Goal: Task Accomplishment & Management: Manage account settings

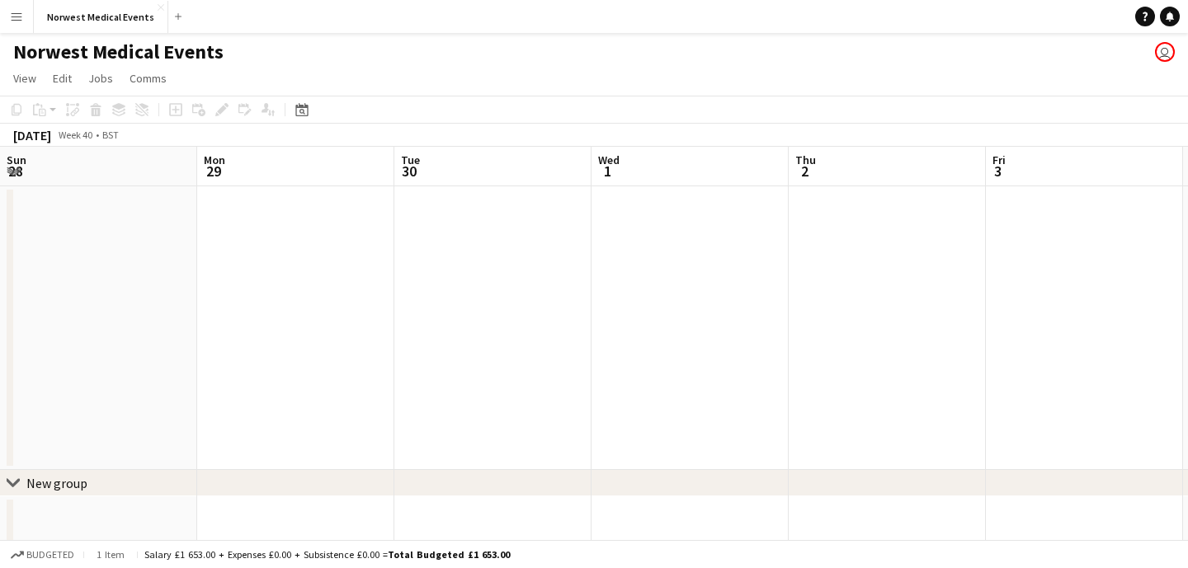
scroll to position [0, 729]
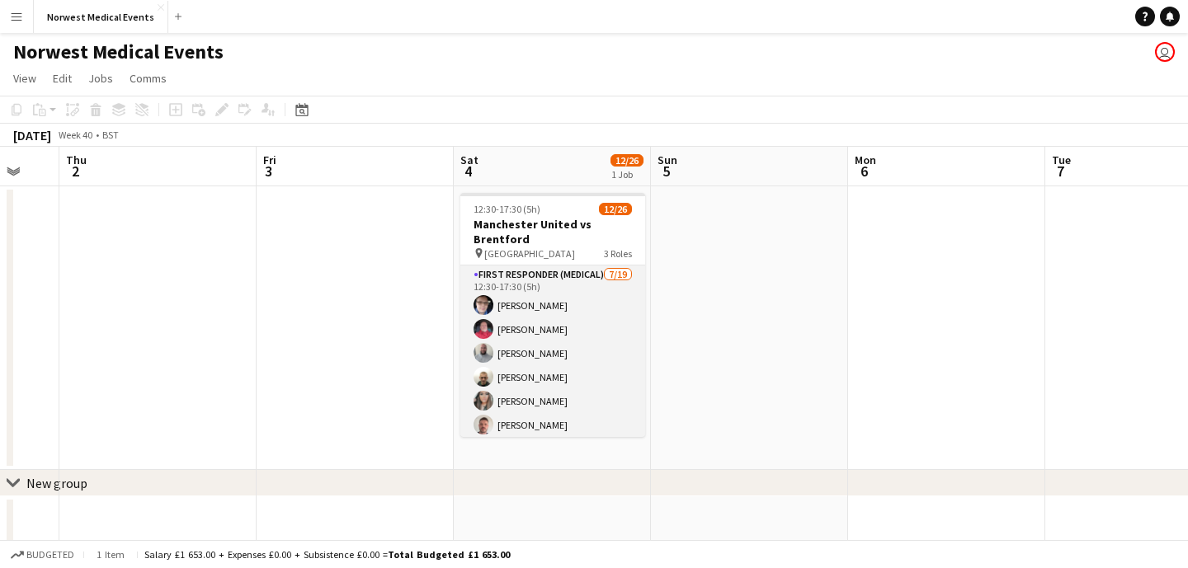
click at [547, 335] on app-card-role "First Responder (Medical) [DATE] 12:30-17:30 (5h) [PERSON_NAME] [PERSON_NAME] […" at bounding box center [552, 509] width 185 height 487
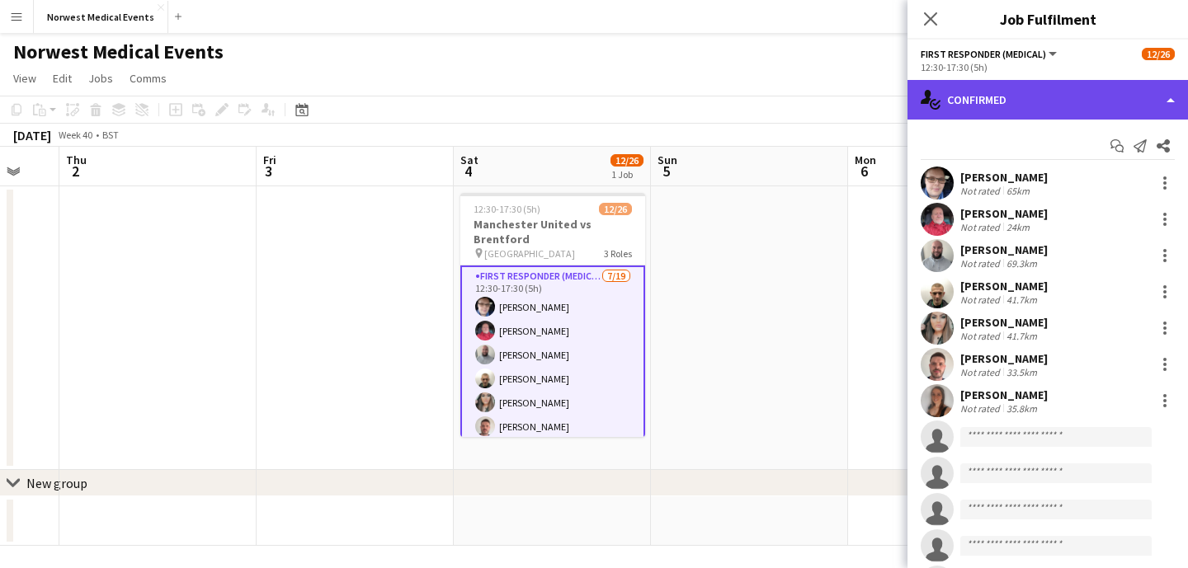
click at [1013, 104] on div "single-neutral-actions-check-2 Confirmed" at bounding box center [1047, 100] width 280 height 40
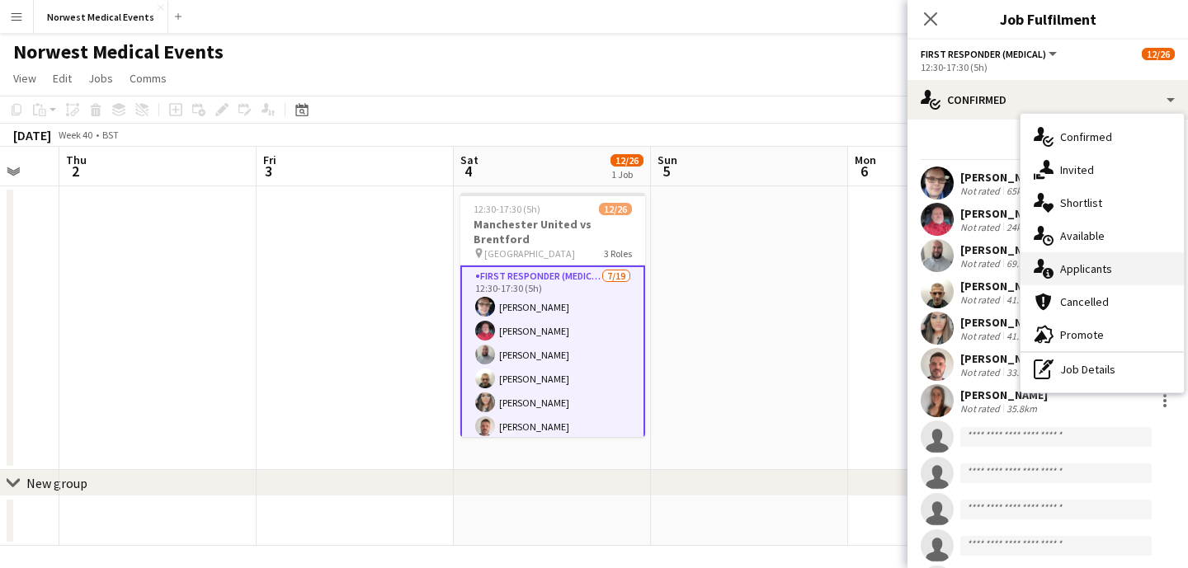
click at [1083, 262] on div "single-neutral-actions-information Applicants" at bounding box center [1101, 268] width 163 height 33
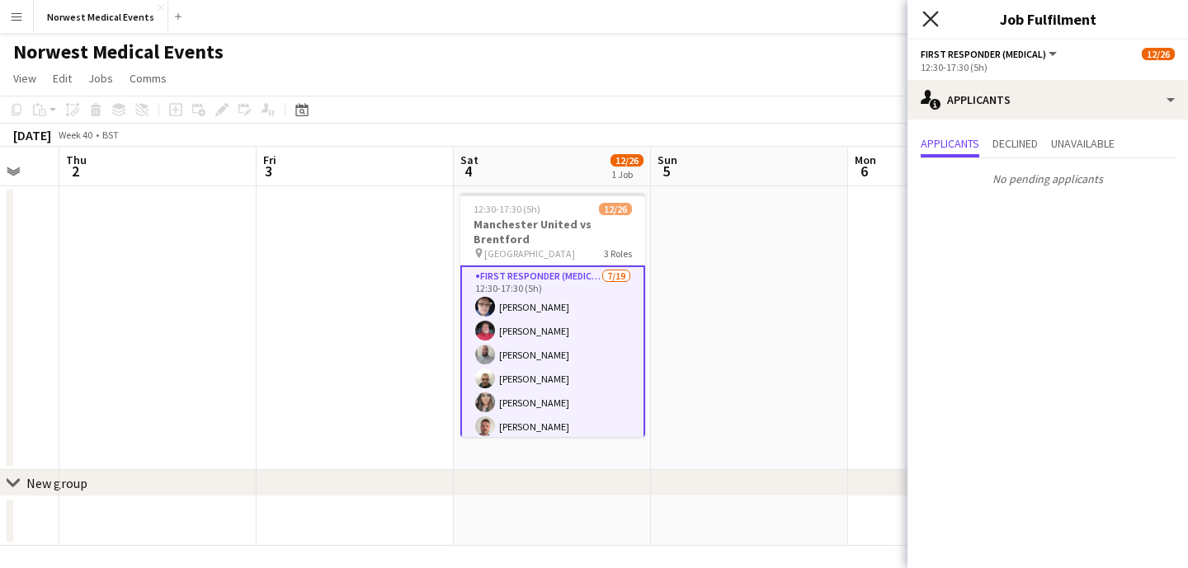
click at [932, 20] on icon at bounding box center [930, 19] width 16 height 16
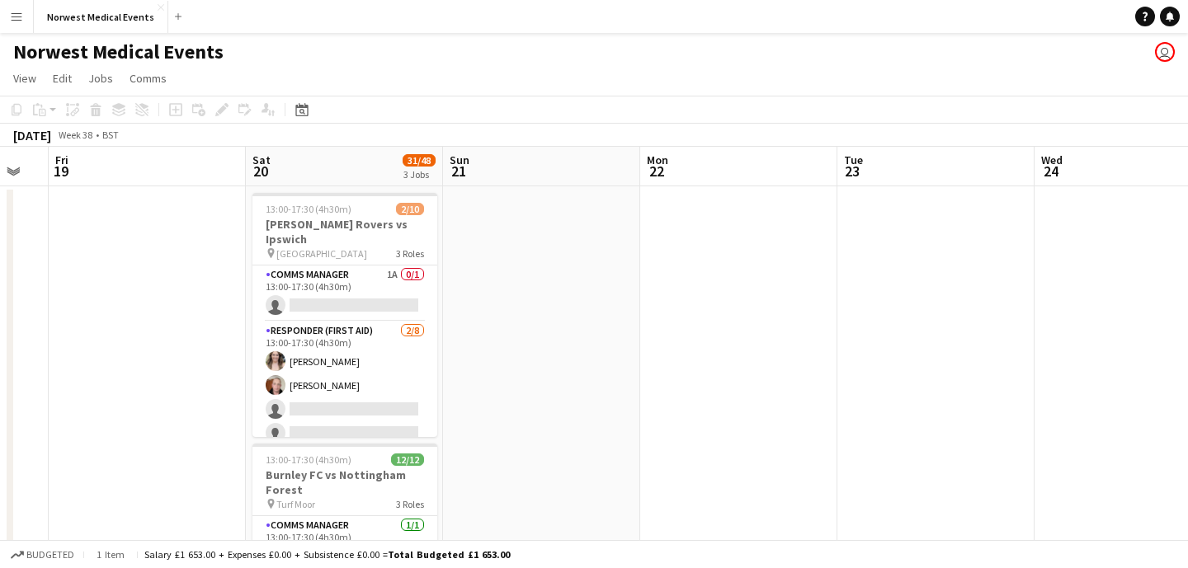
scroll to position [0, 490]
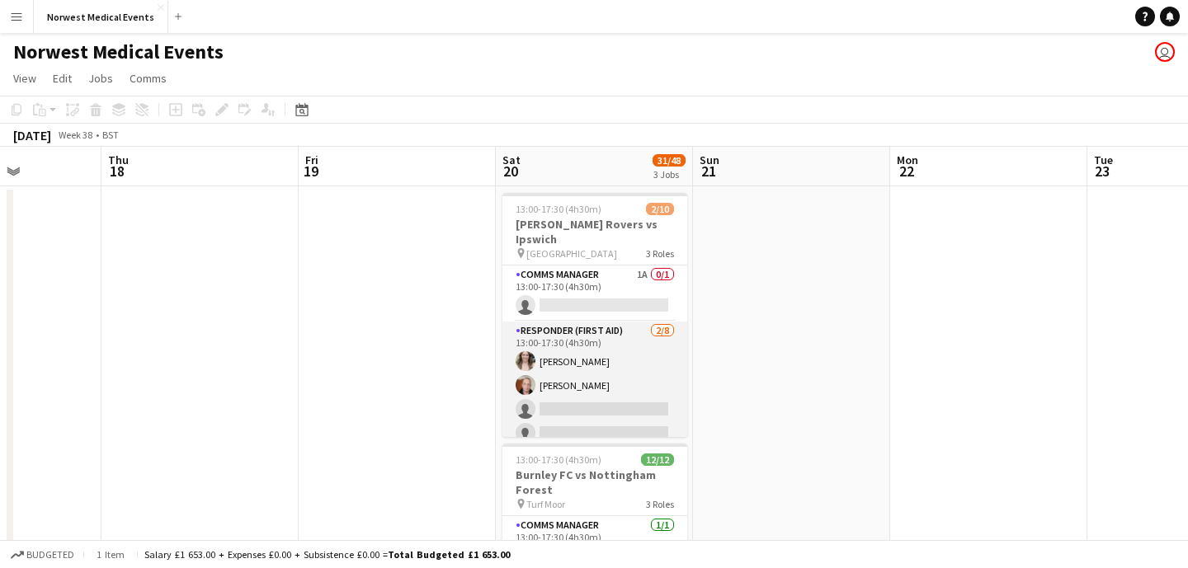
click at [581, 368] on app-card-role "Responder (First Aid) [DATE] 13:00-17:30 (4h30m) [PERSON_NAME] [PERSON_NAME] si…" at bounding box center [594, 434] width 185 height 224
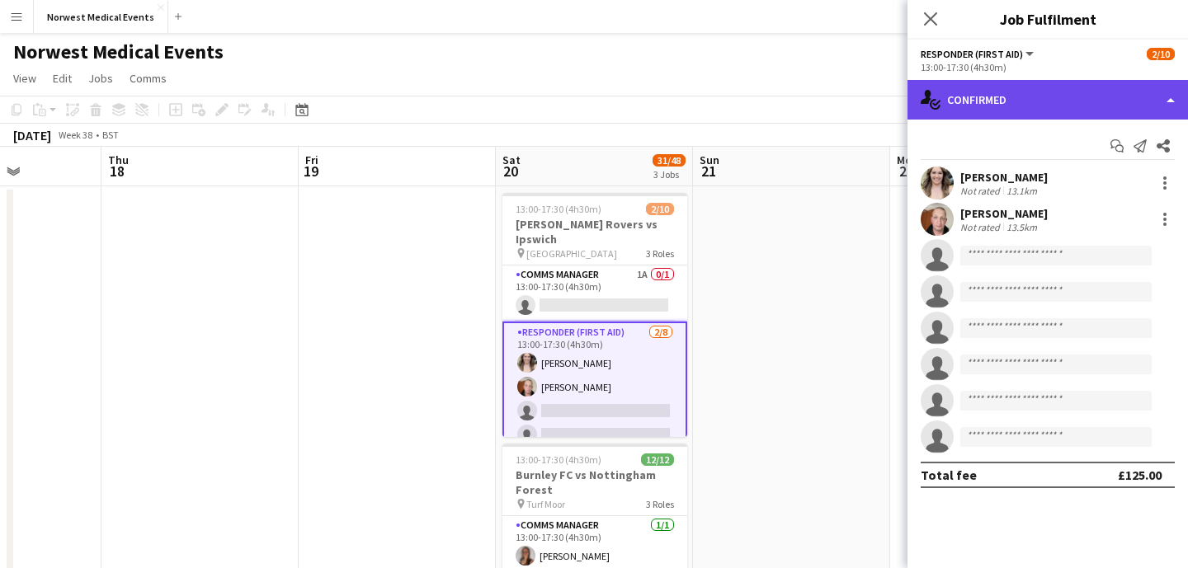
click at [972, 104] on div "single-neutral-actions-check-2 Confirmed" at bounding box center [1047, 100] width 280 height 40
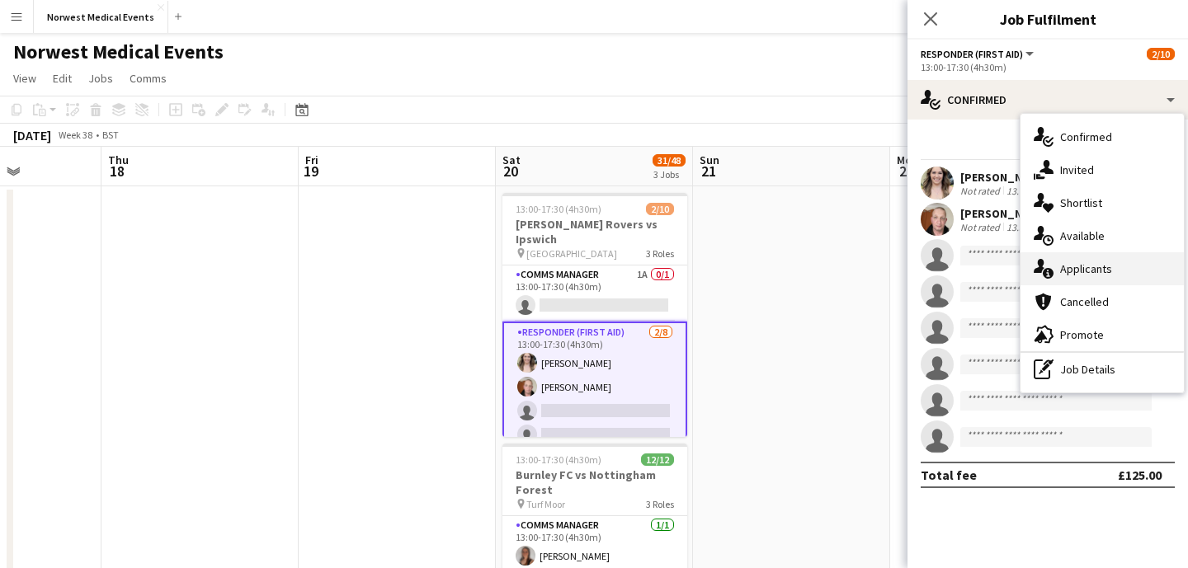
click at [1086, 270] on div "single-neutral-actions-information Applicants" at bounding box center [1101, 268] width 163 height 33
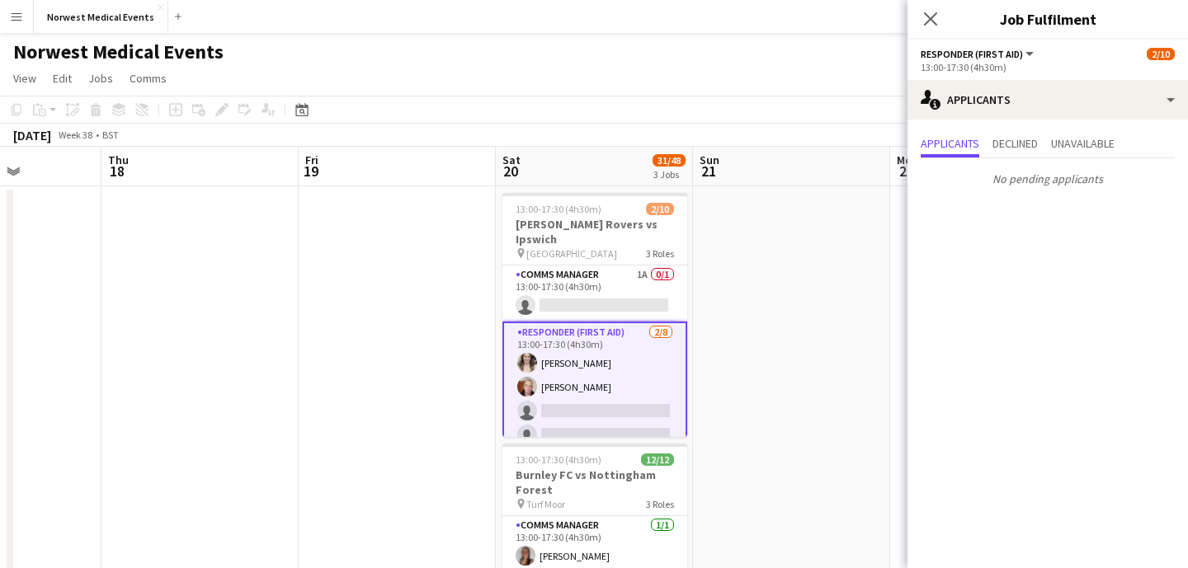
click at [936, 21] on icon "Close pop-in" at bounding box center [930, 18] width 13 height 13
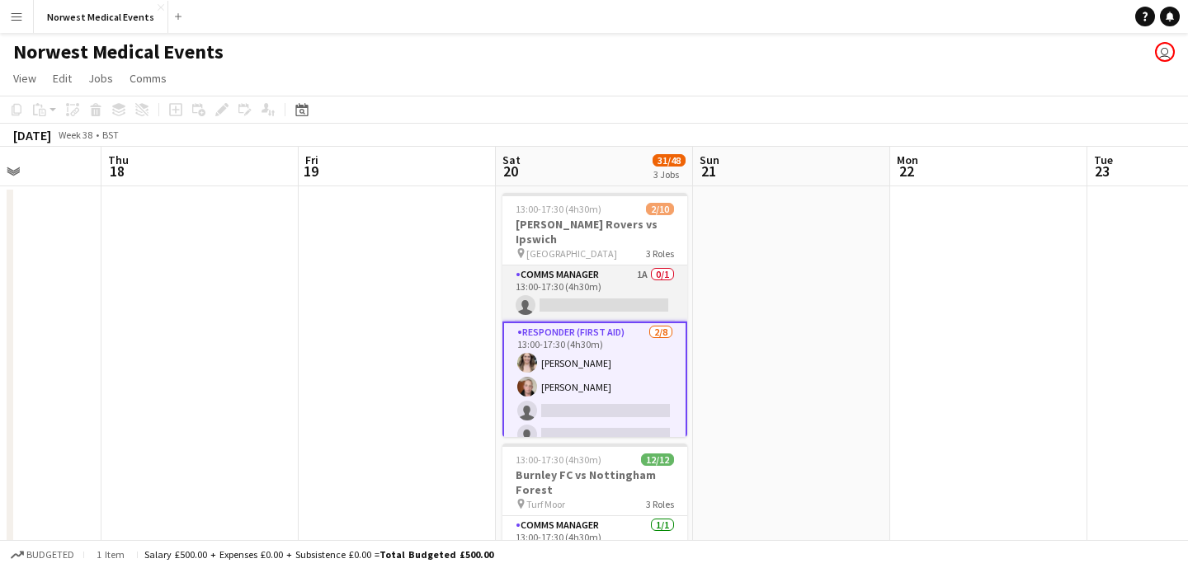
click at [627, 281] on app-card-role "Comms Manager 1A 0/1 13:00-17:30 (4h30m) single-neutral-actions" at bounding box center [594, 294] width 185 height 56
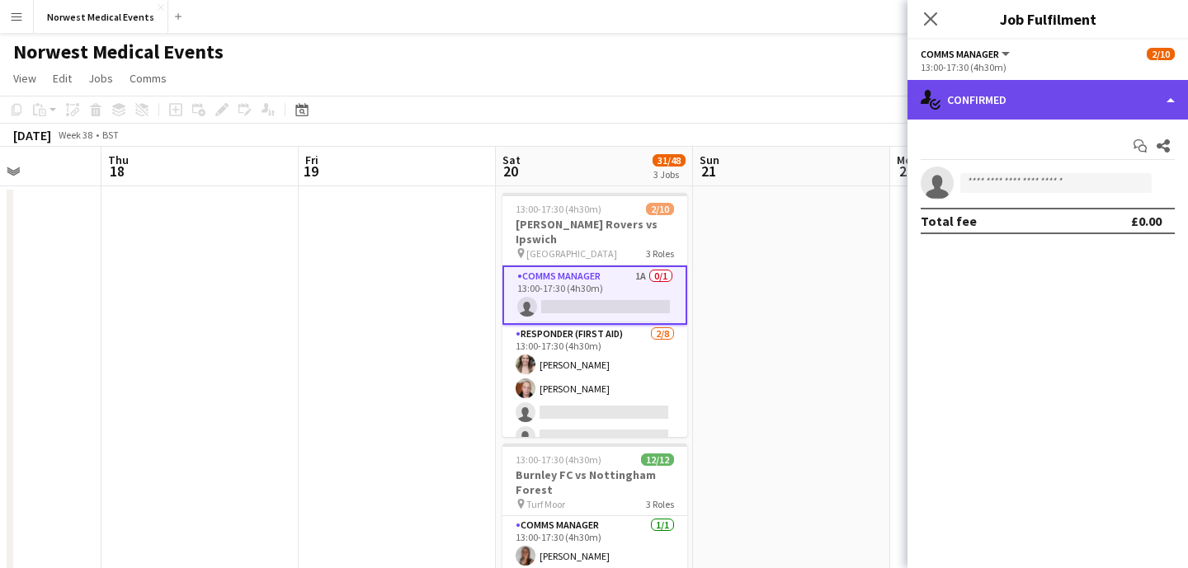
click at [1006, 106] on div "single-neutral-actions-check-2 Confirmed" at bounding box center [1047, 100] width 280 height 40
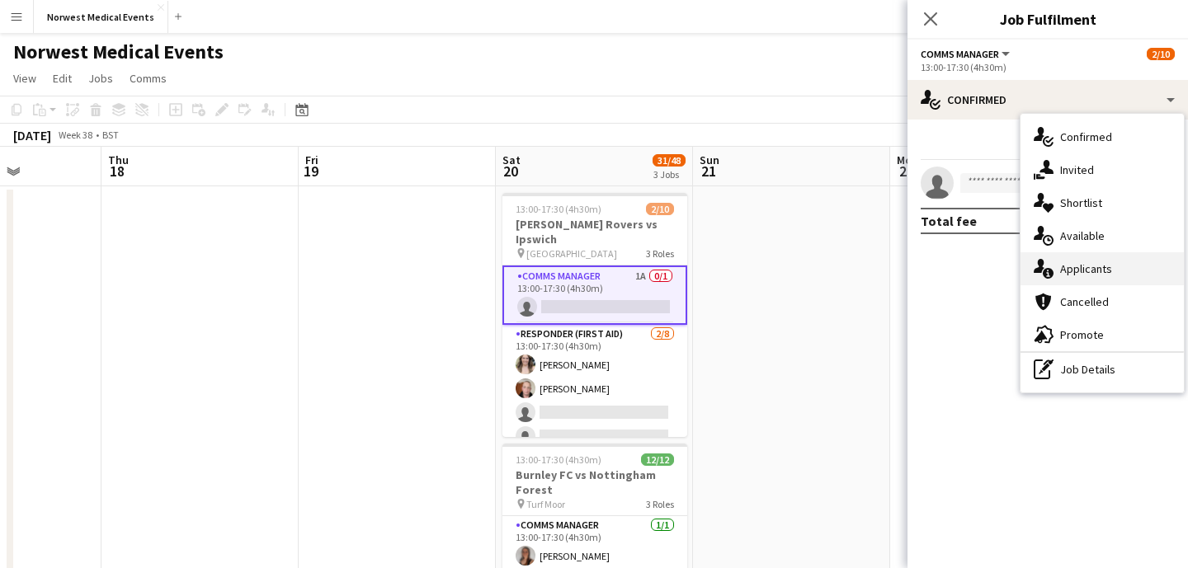
click at [1087, 278] on div "single-neutral-actions-information Applicants" at bounding box center [1101, 268] width 163 height 33
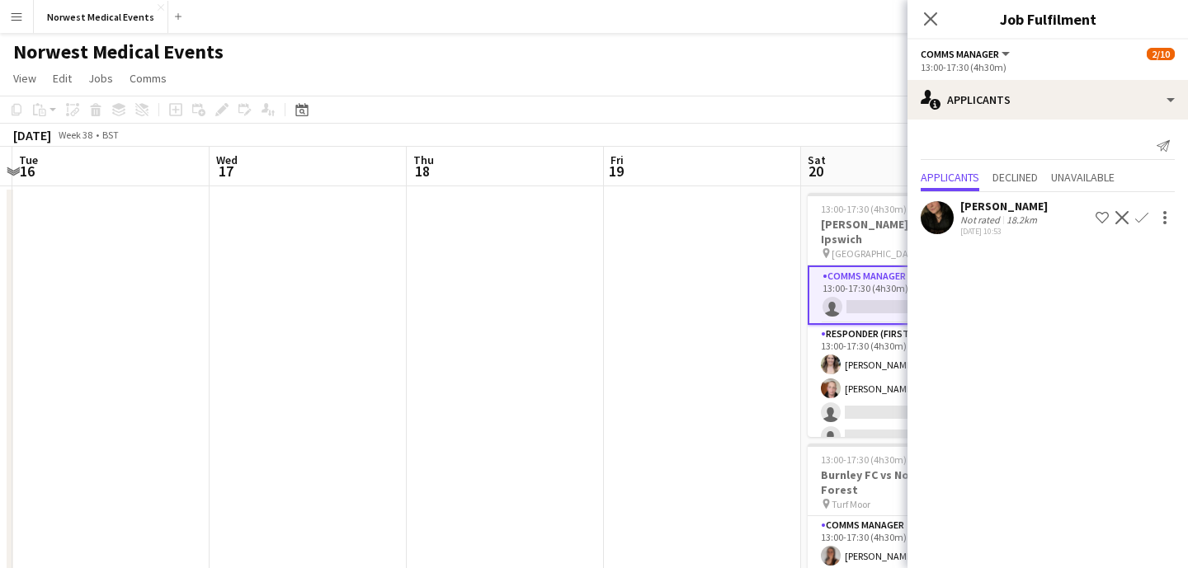
scroll to position [0, 377]
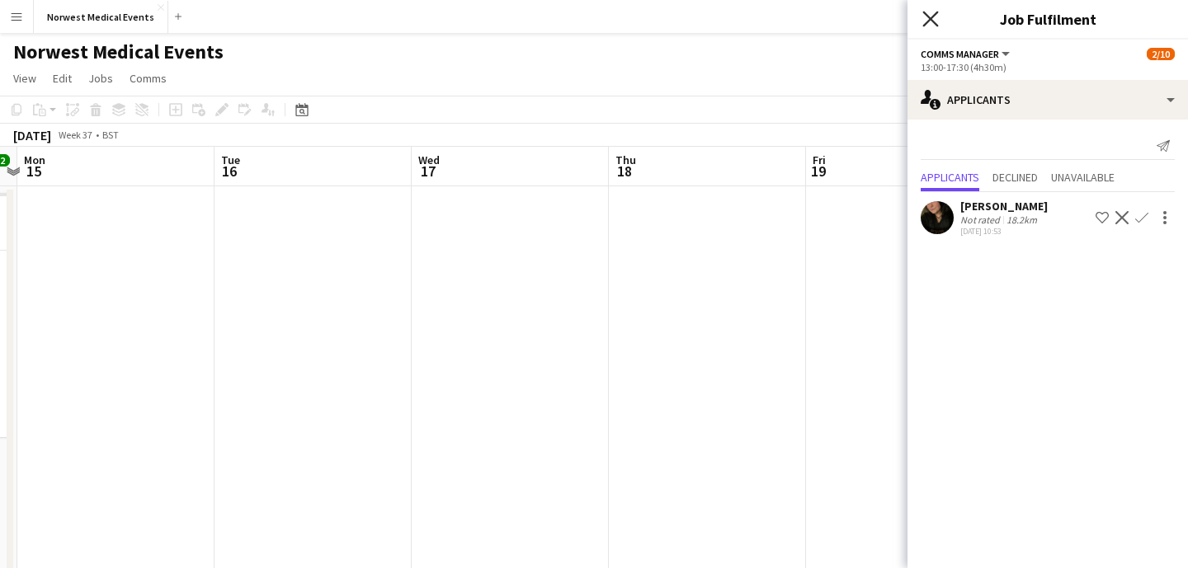
click at [934, 18] on icon "Close pop-in" at bounding box center [930, 19] width 16 height 16
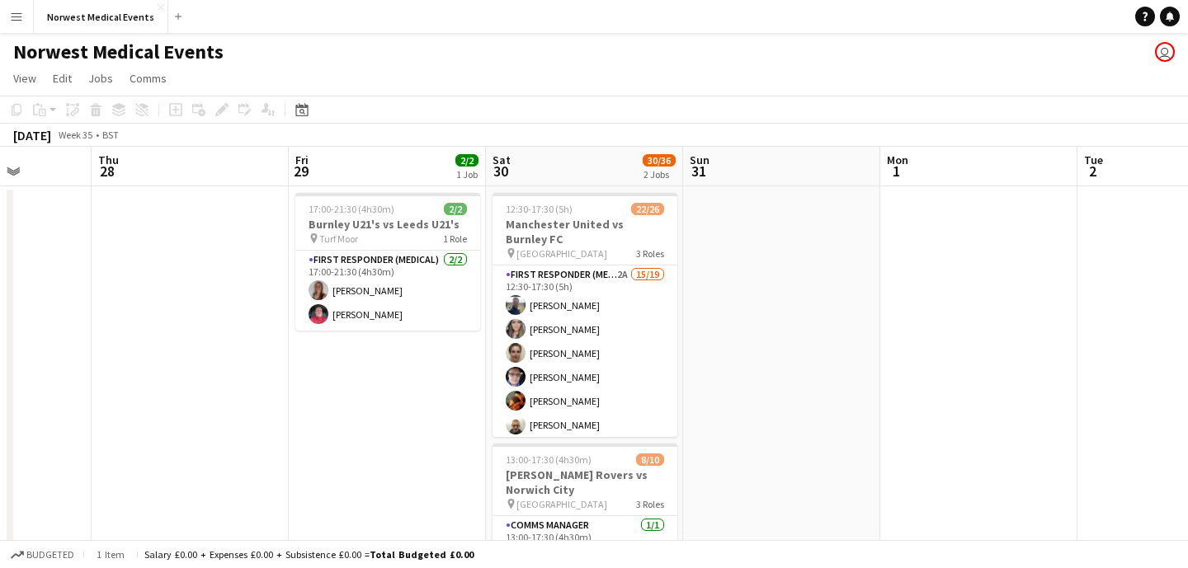
scroll to position [0, 463]
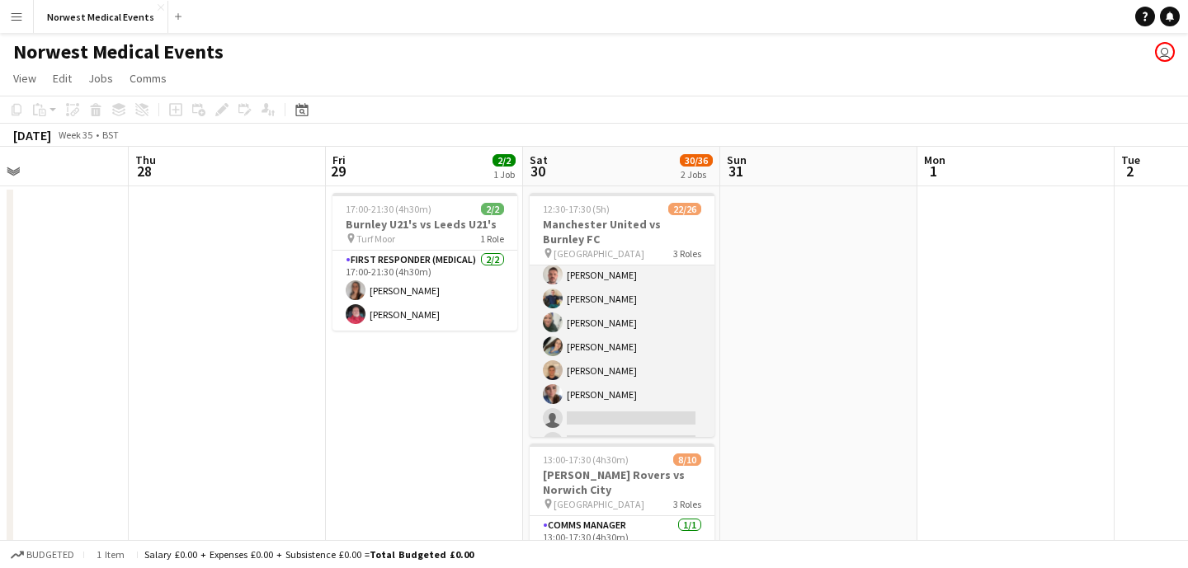
click at [660, 318] on app-card-role "First Responder (Medical) 2A 15/19 12:30-17:30 (5h) [PERSON_NAME] [PERSON_NAME]…" at bounding box center [622, 263] width 185 height 487
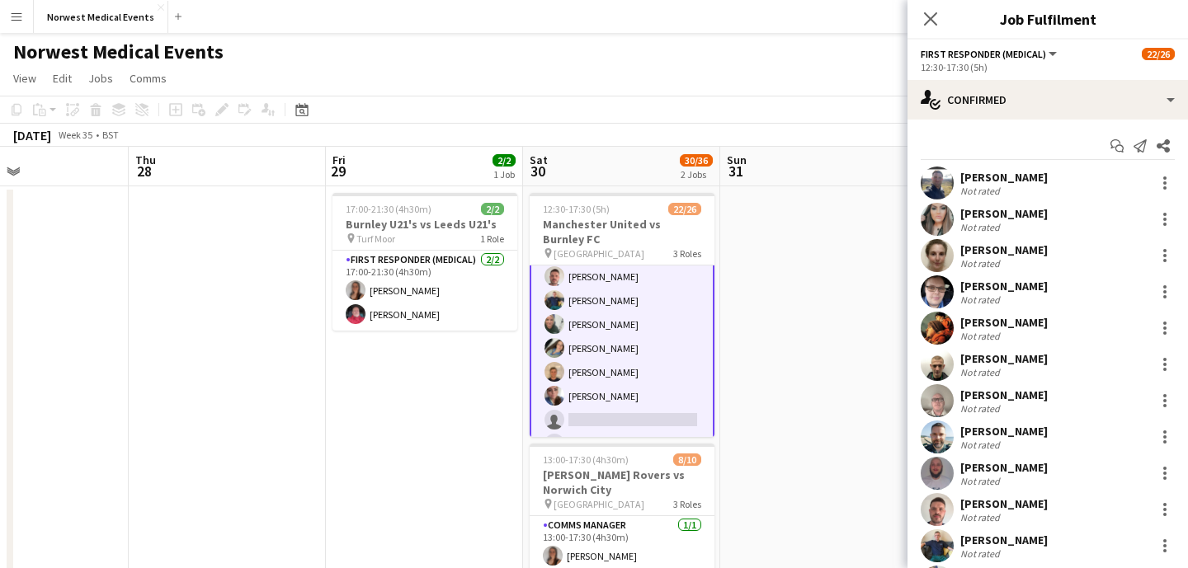
scroll to position [247, 0]
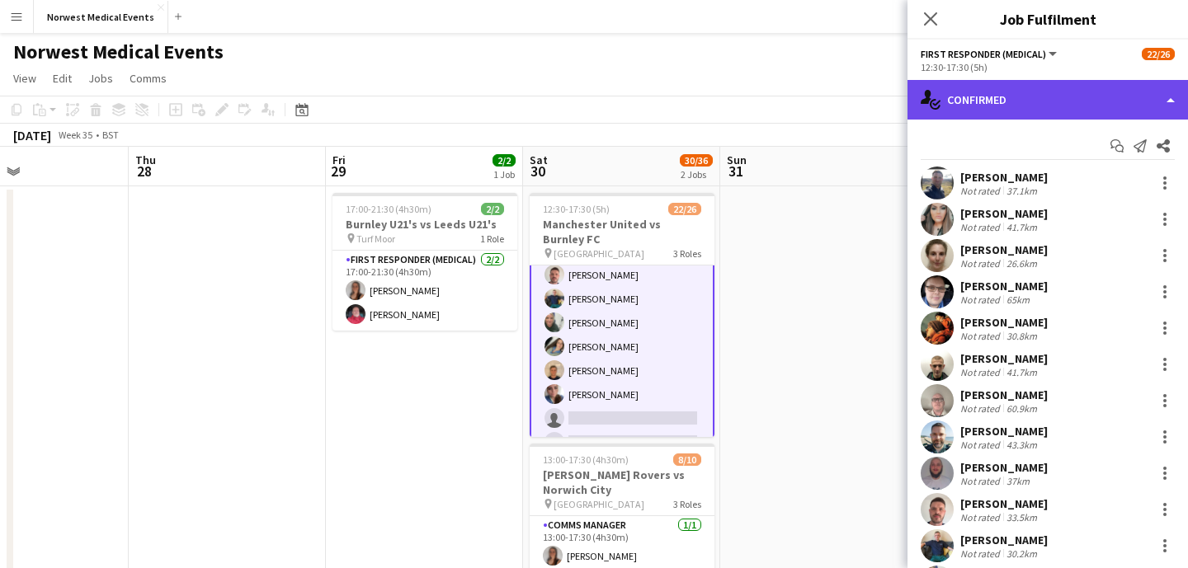
click at [1048, 102] on div "single-neutral-actions-check-2 Confirmed" at bounding box center [1047, 100] width 280 height 40
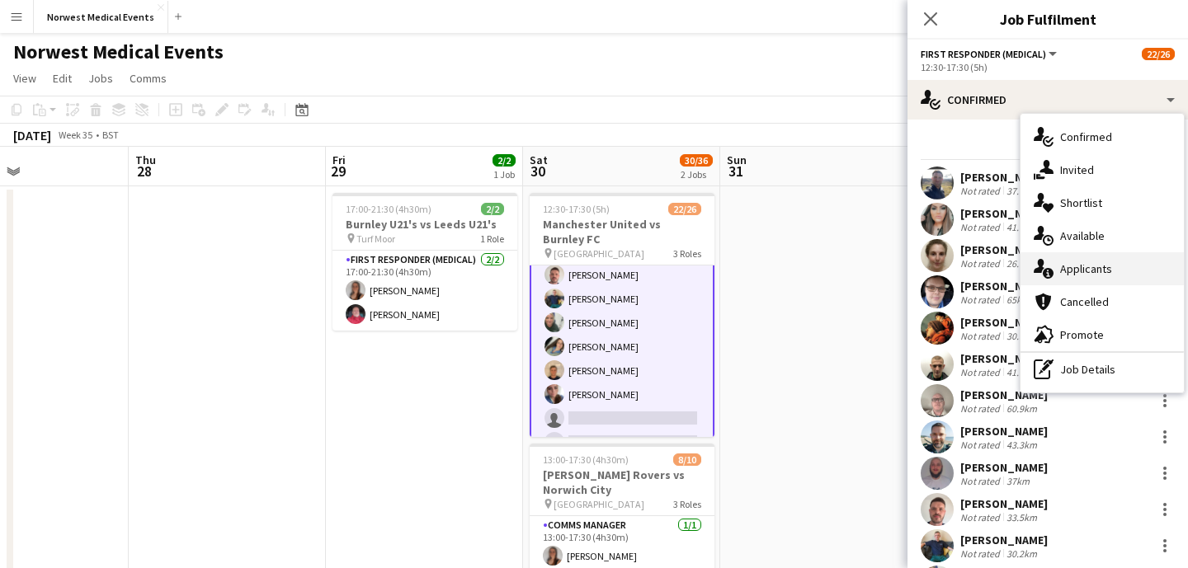
click at [1101, 261] on div "single-neutral-actions-information Applicants" at bounding box center [1101, 268] width 163 height 33
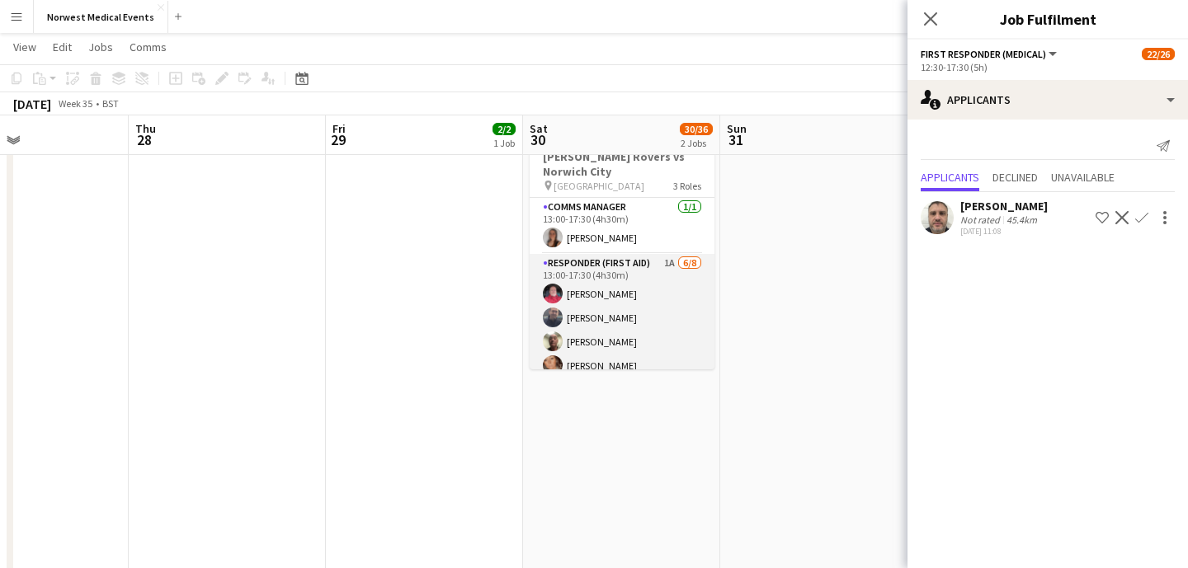
scroll to position [164, 0]
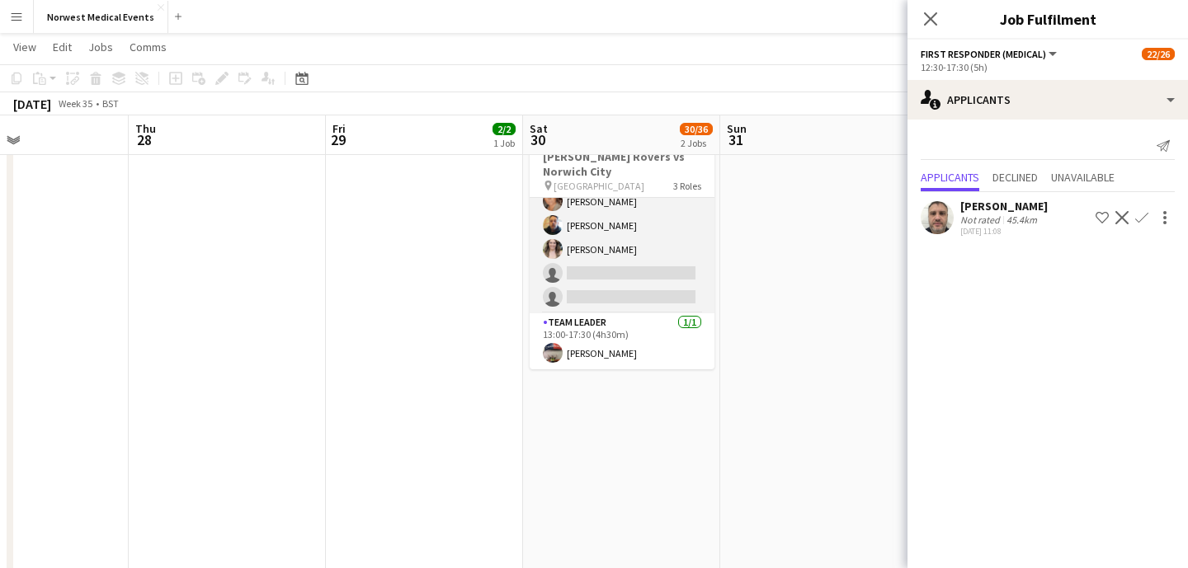
click at [645, 289] on app-card-role "Responder (First Aid) 1A [DATE] 13:00-17:30 (4h30m) [PERSON_NAME] [PERSON_NAME]…" at bounding box center [622, 202] width 185 height 224
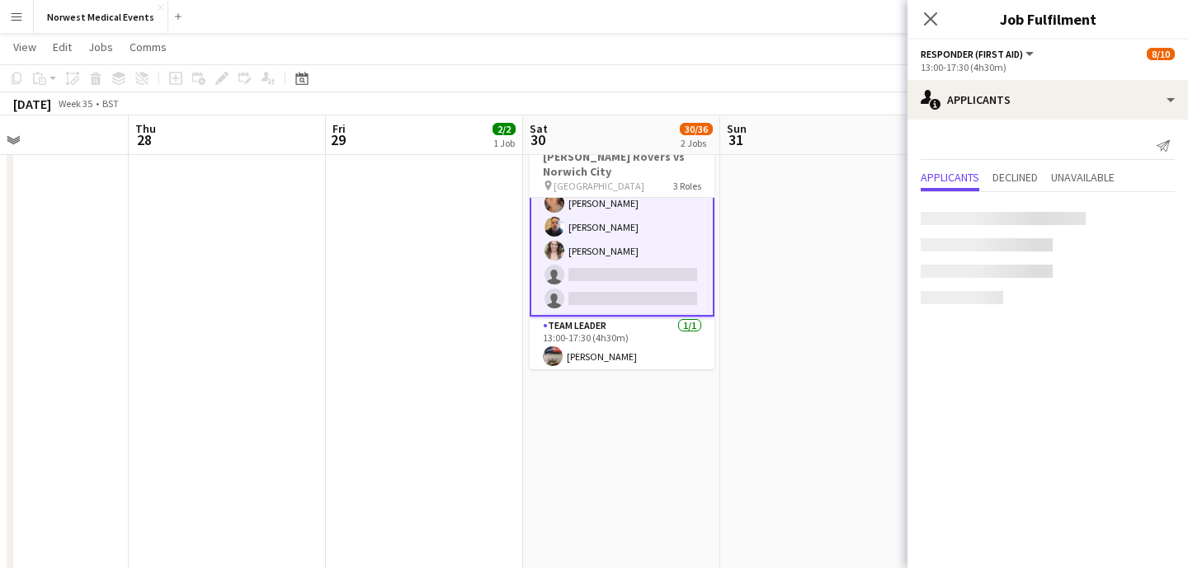
scroll to position [166, 0]
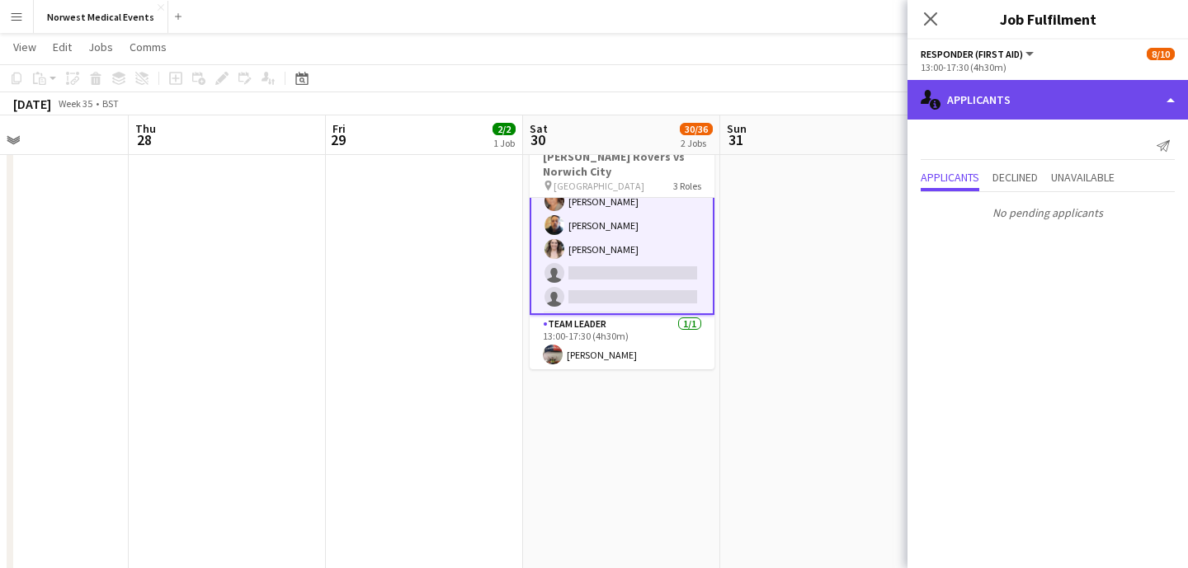
click at [1018, 113] on div "single-neutral-actions-information Applicants" at bounding box center [1047, 100] width 280 height 40
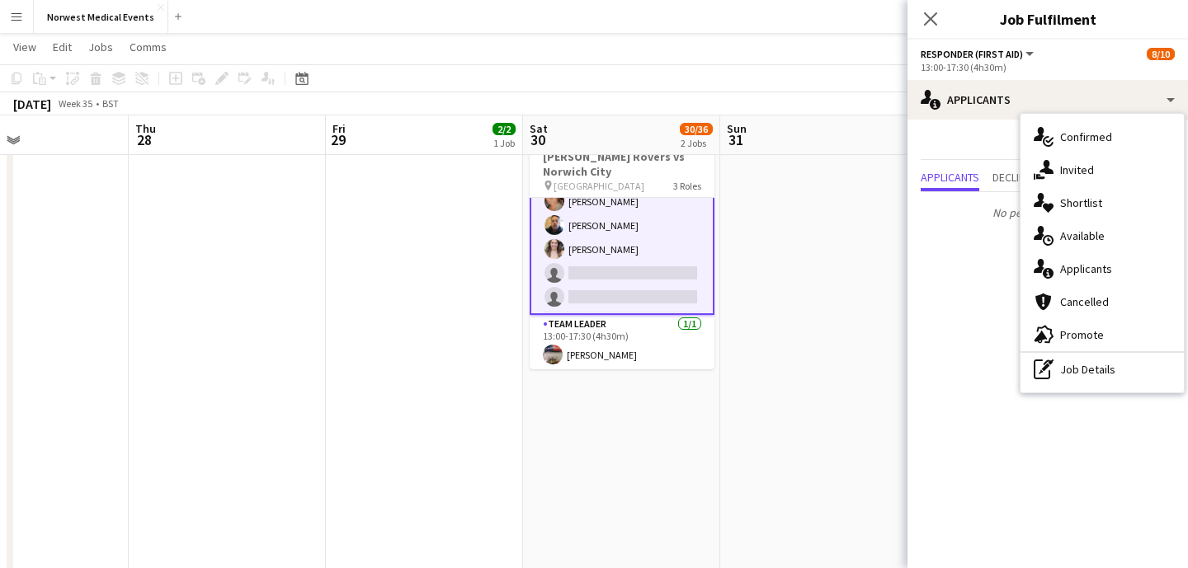
click at [1104, 263] on div "single-neutral-actions-information Applicants" at bounding box center [1101, 268] width 163 height 33
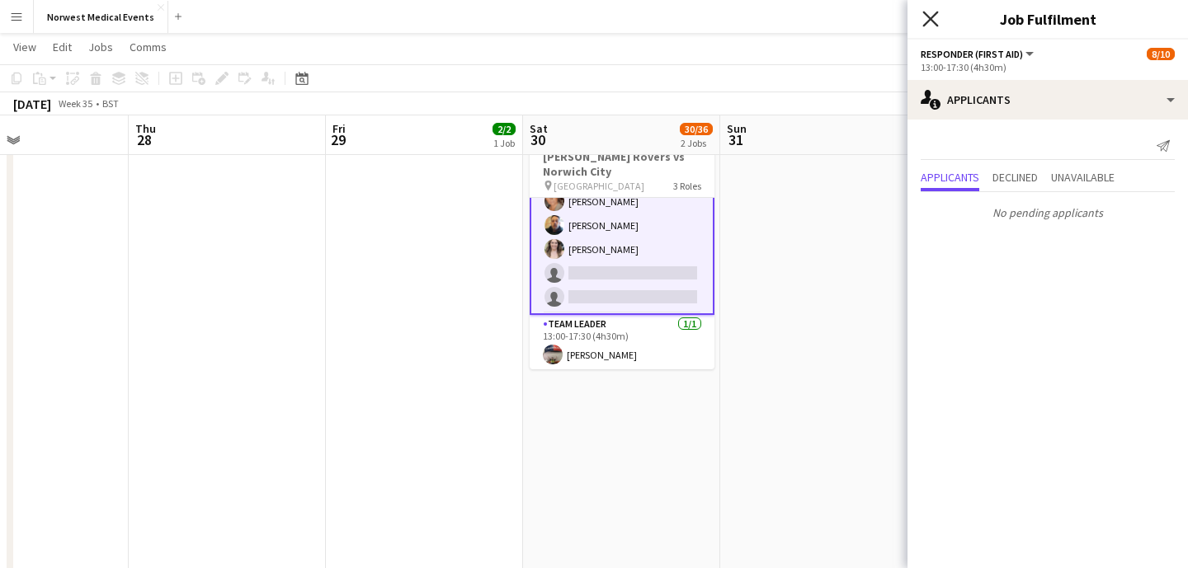
click at [935, 18] on icon "Close pop-in" at bounding box center [930, 19] width 16 height 16
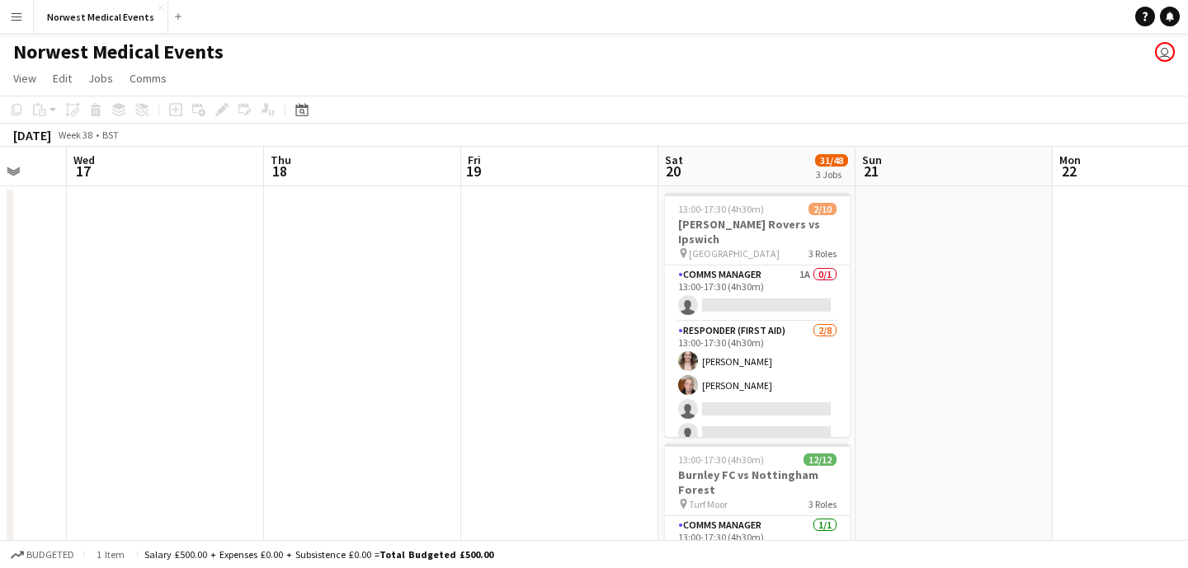
scroll to position [0, 564]
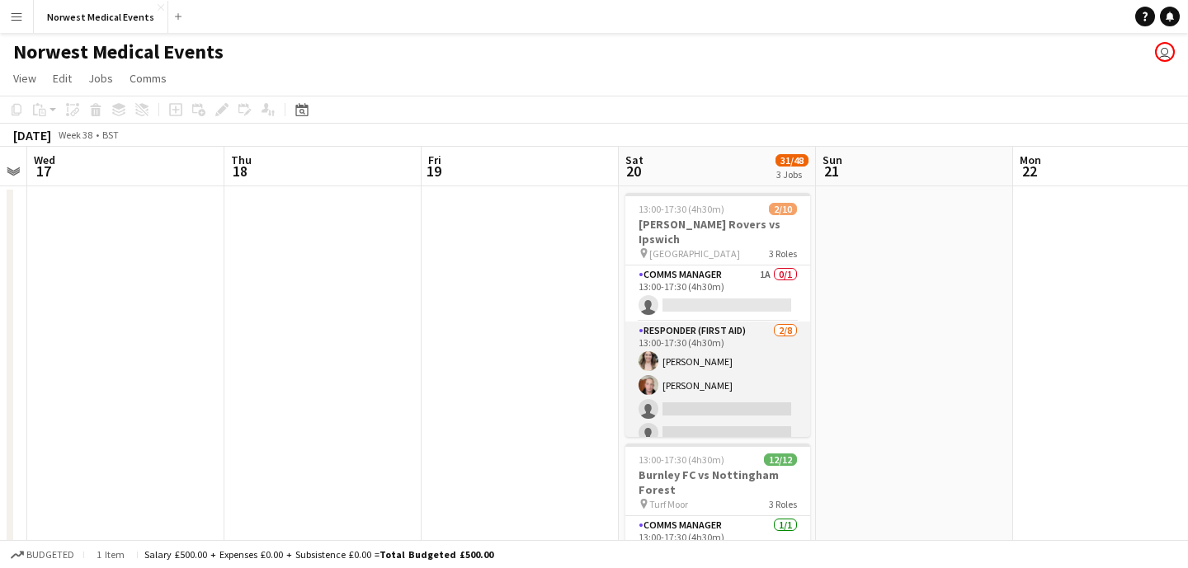
click at [725, 376] on app-card-role "Responder (First Aid) [DATE] 13:00-17:30 (4h30m) [PERSON_NAME] [PERSON_NAME] si…" at bounding box center [717, 434] width 185 height 224
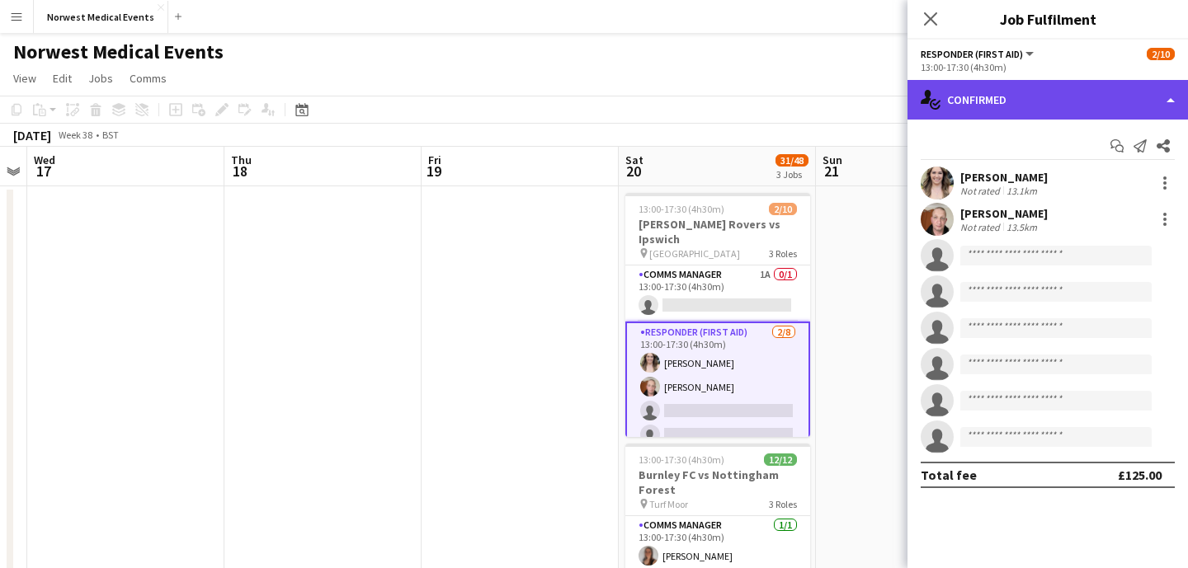
click at [1038, 93] on div "single-neutral-actions-check-2 Confirmed" at bounding box center [1047, 100] width 280 height 40
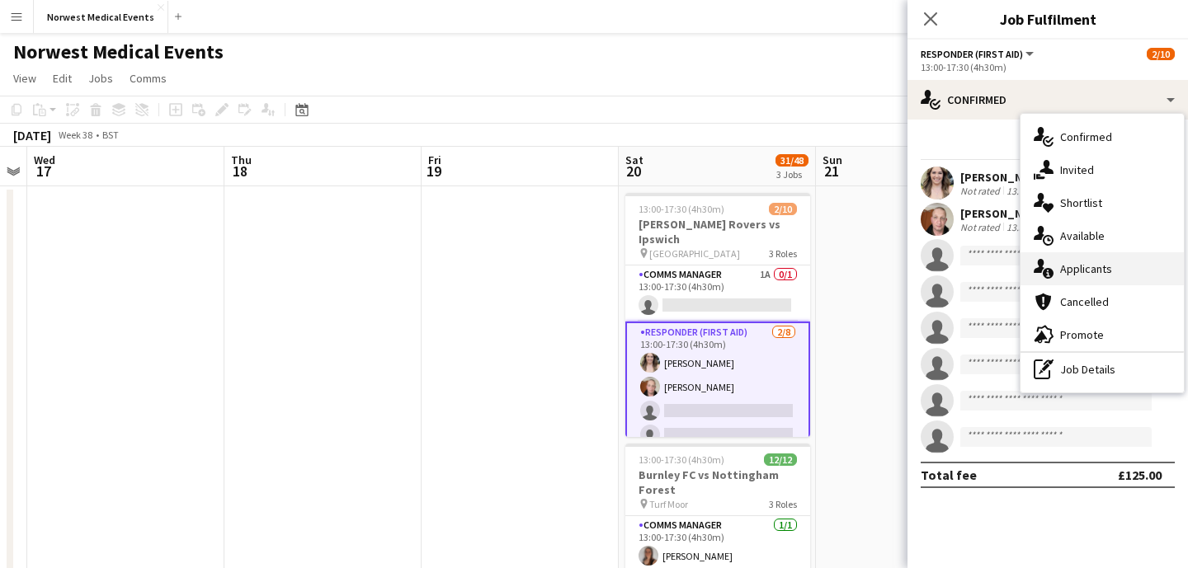
click at [1092, 263] on div "single-neutral-actions-information Applicants" at bounding box center [1101, 268] width 163 height 33
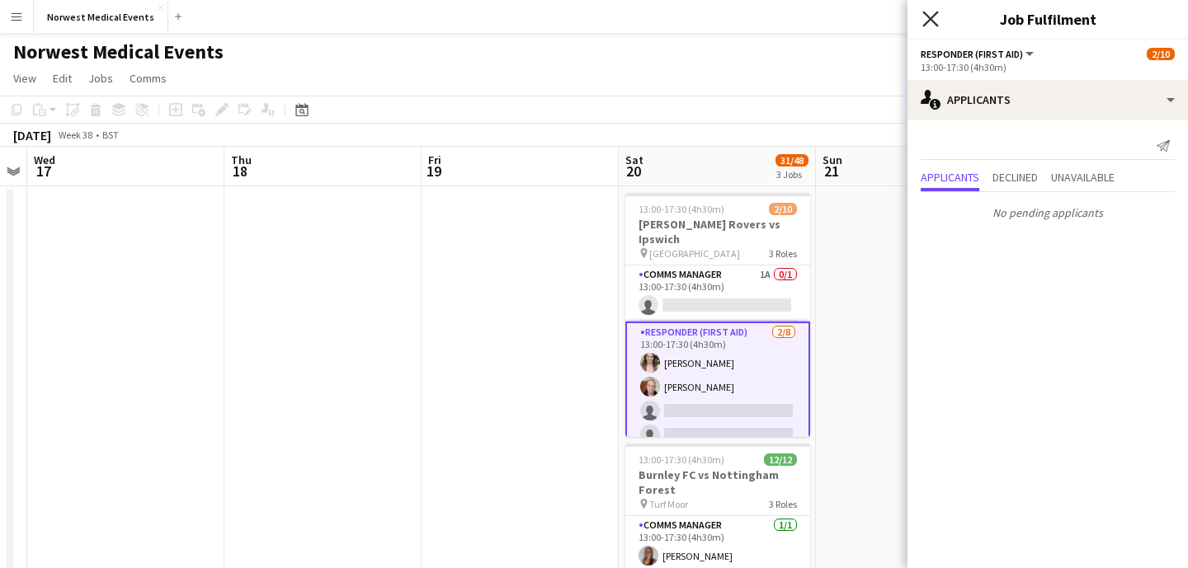
click at [932, 18] on icon "Close pop-in" at bounding box center [930, 19] width 16 height 16
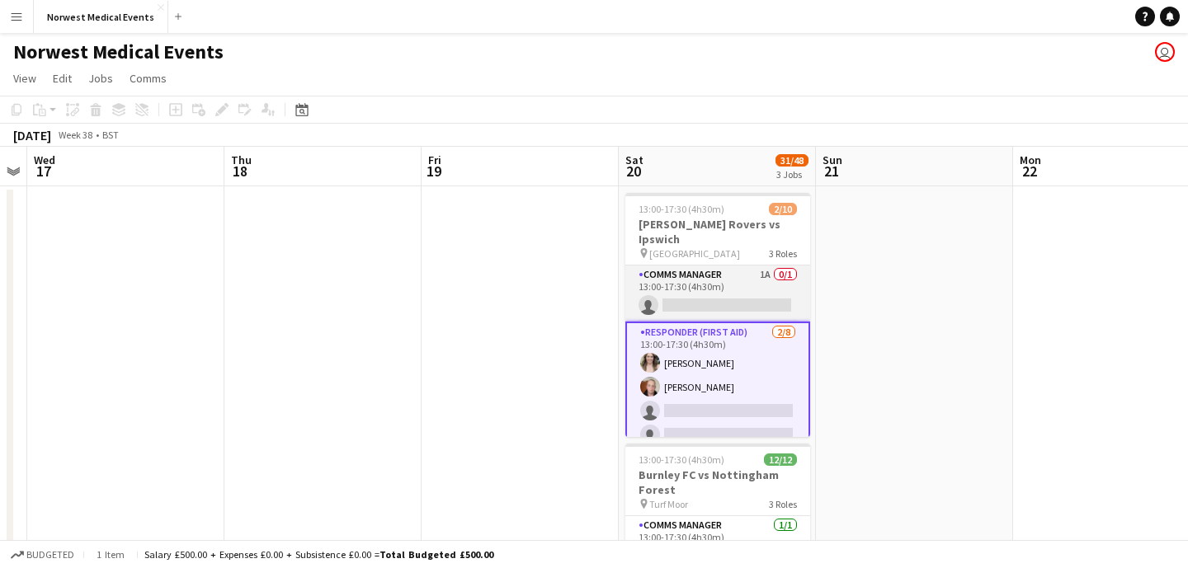
click at [744, 272] on app-card-role "Comms Manager 1A 0/1 13:00-17:30 (4h30m) single-neutral-actions" at bounding box center [717, 294] width 185 height 56
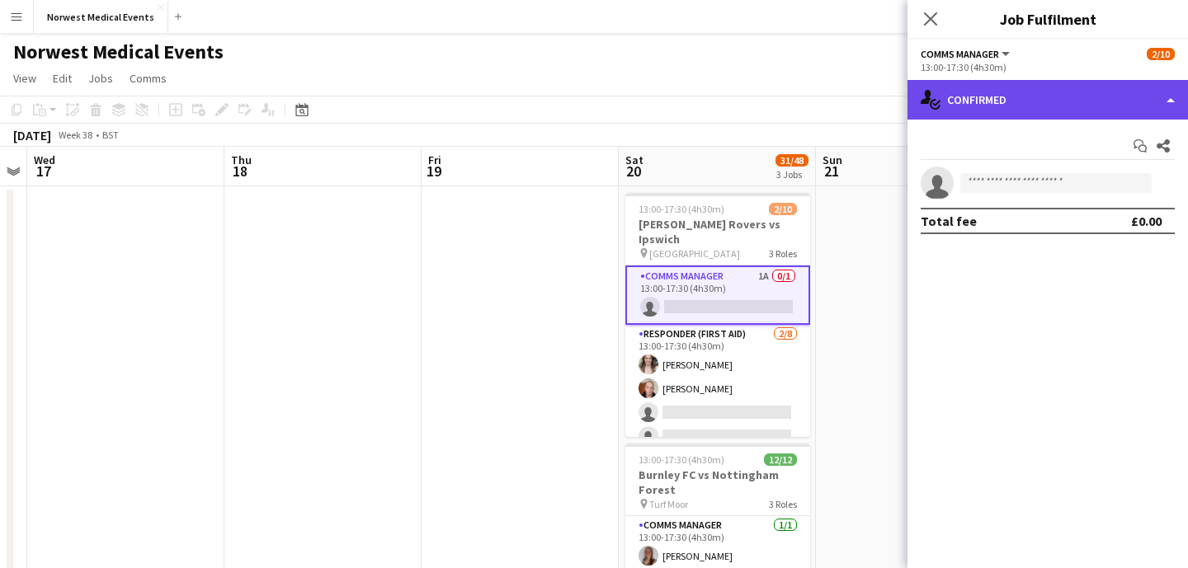
click at [1024, 101] on div "single-neutral-actions-check-2 Confirmed" at bounding box center [1047, 100] width 280 height 40
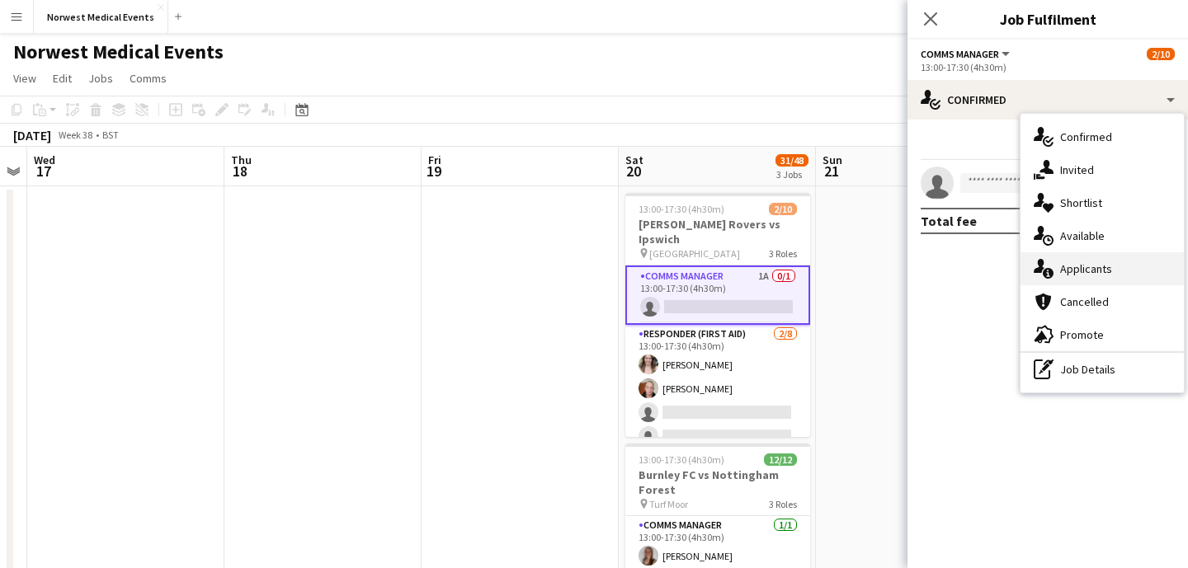
click at [1082, 260] on div "single-neutral-actions-information Applicants" at bounding box center [1101, 268] width 163 height 33
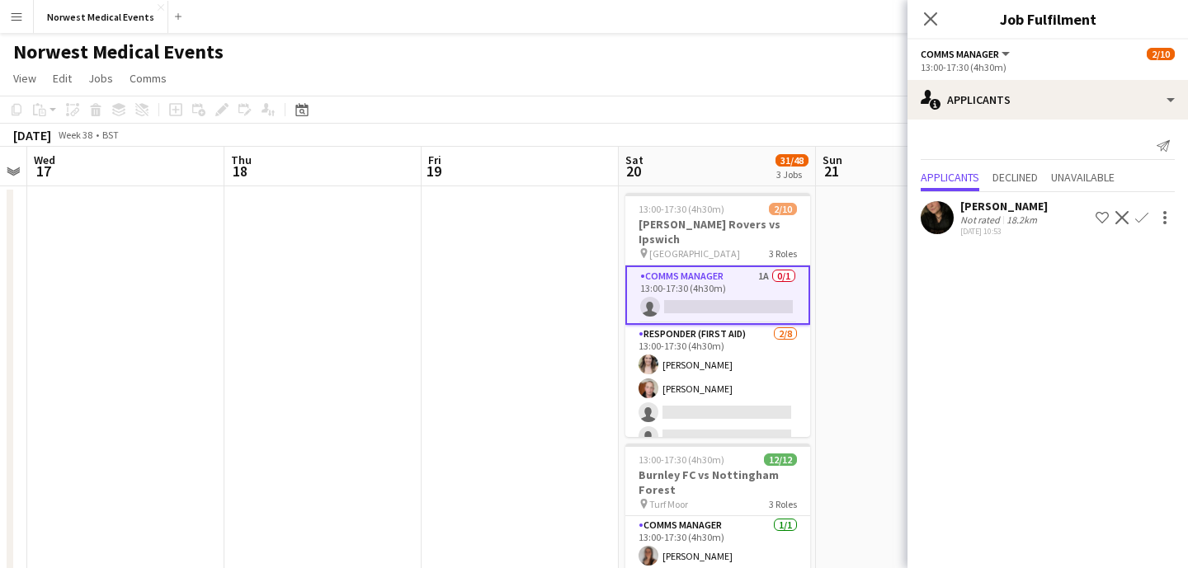
click at [1145, 217] on app-icon "Confirm" at bounding box center [1141, 217] width 13 height 13
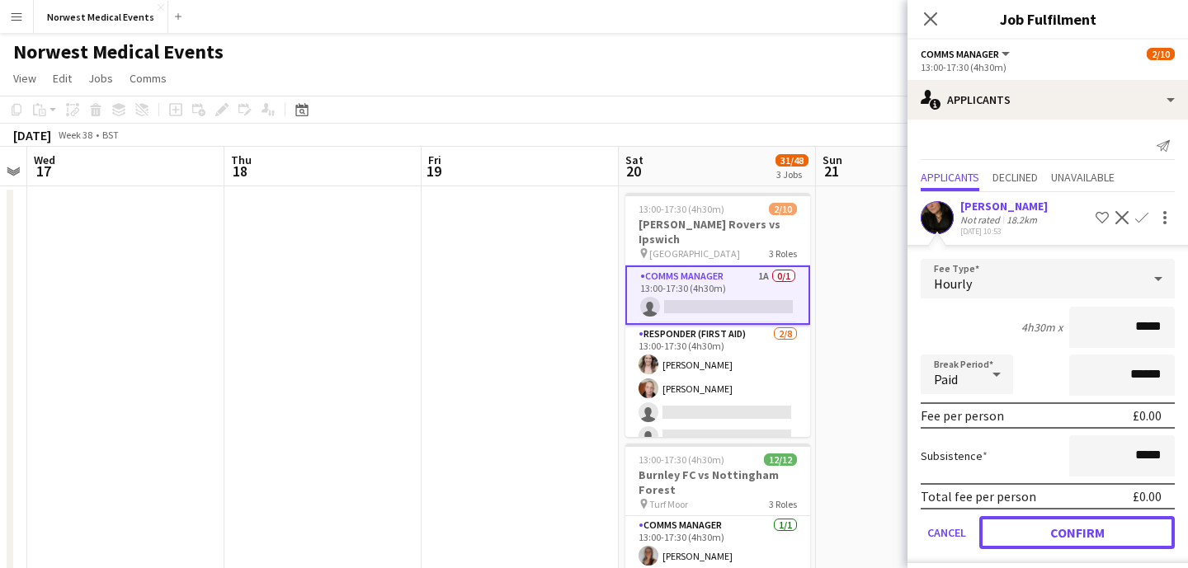
drag, startPoint x: 1072, startPoint y: 532, endPoint x: 1067, endPoint y: 506, distance: 26.9
click at [1072, 532] on button "Confirm" at bounding box center [1076, 532] width 195 height 33
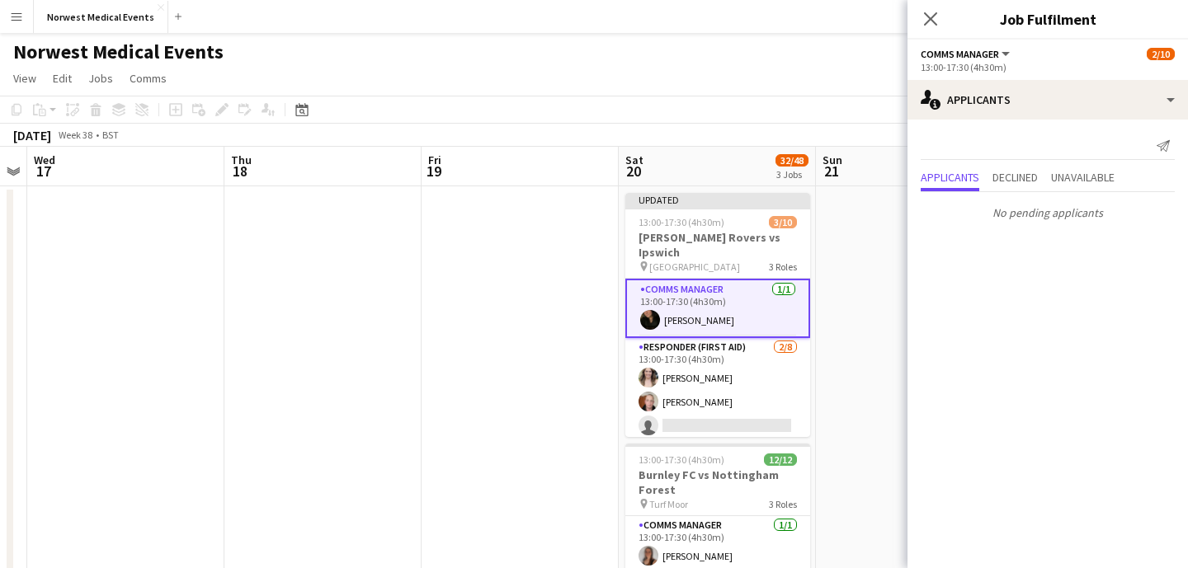
click at [932, 16] on icon at bounding box center [930, 18] width 13 height 13
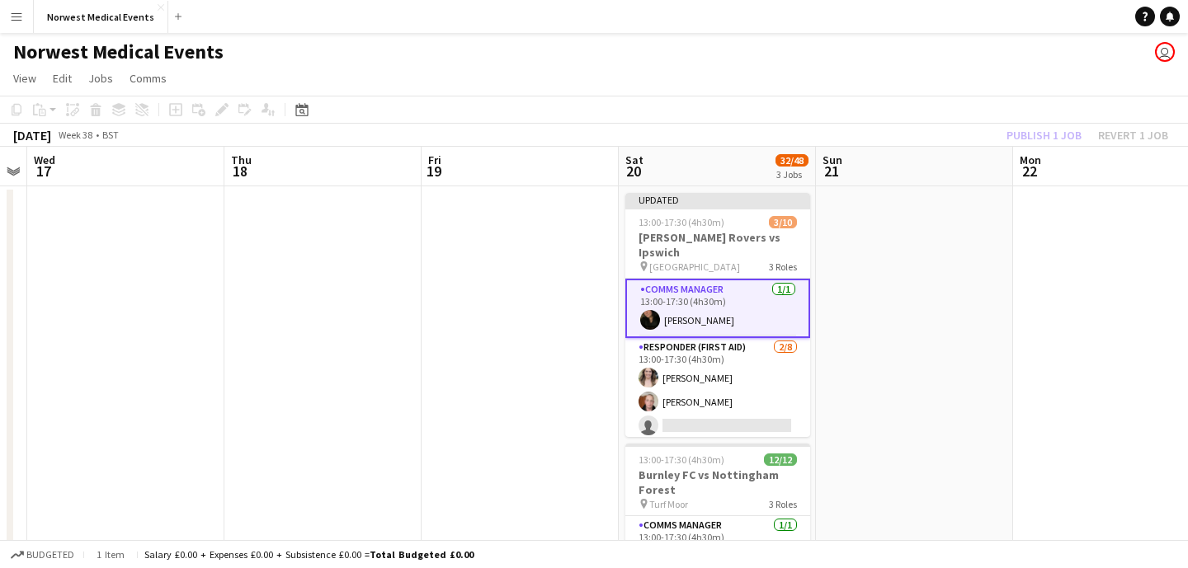
click at [1031, 135] on div "Publish 1 job Revert 1 job" at bounding box center [1086, 135] width 201 height 21
click at [1031, 135] on button "Publish 1 job" at bounding box center [1044, 135] width 88 height 21
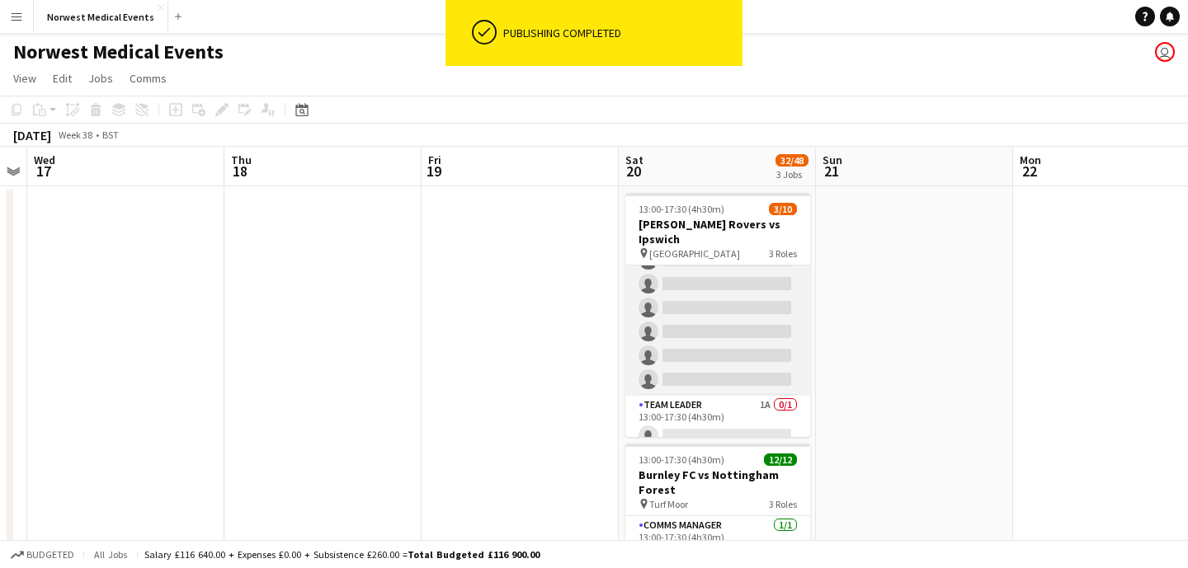
scroll to position [86, 0]
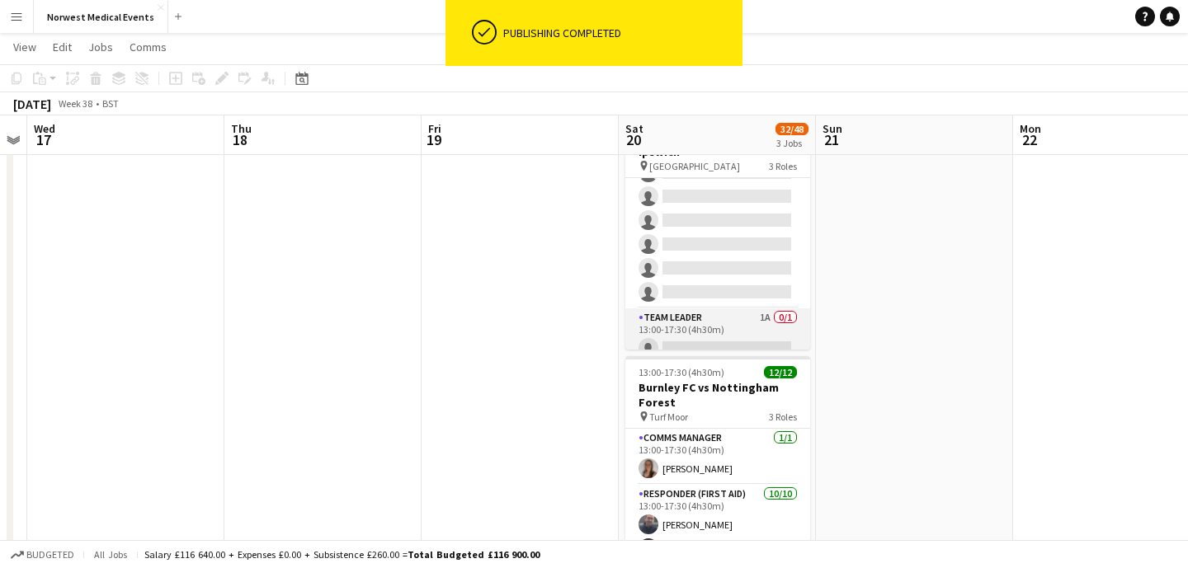
click at [733, 331] on app-card-role "Team Leader 1A 0/1 13:00-17:30 (4h30m) single-neutral-actions" at bounding box center [717, 336] width 185 height 56
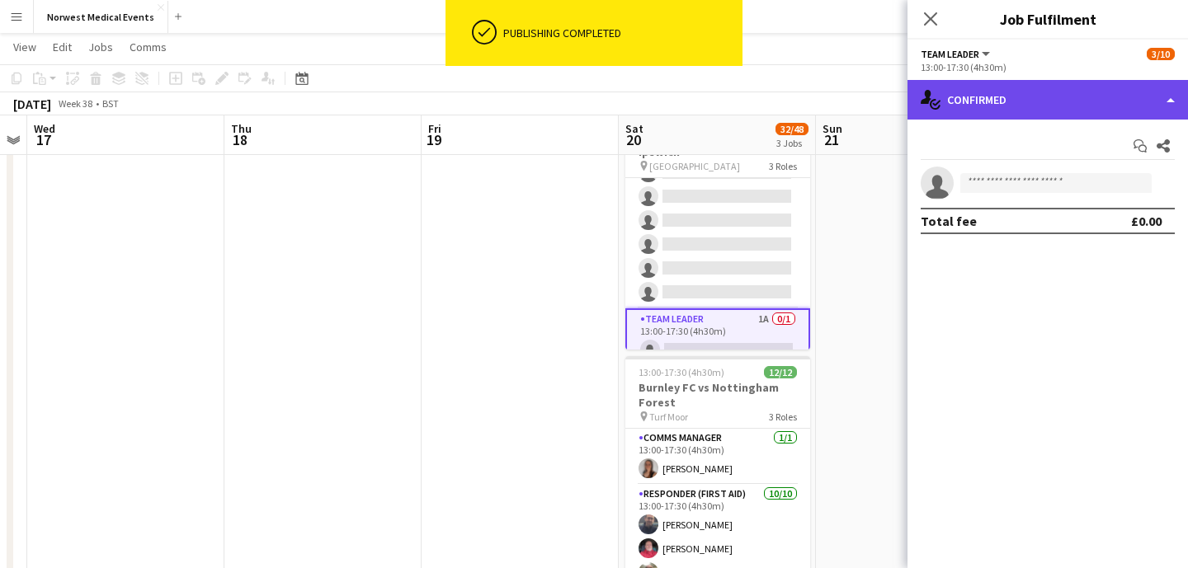
click at [1081, 93] on div "single-neutral-actions-check-2 Confirmed" at bounding box center [1047, 100] width 280 height 40
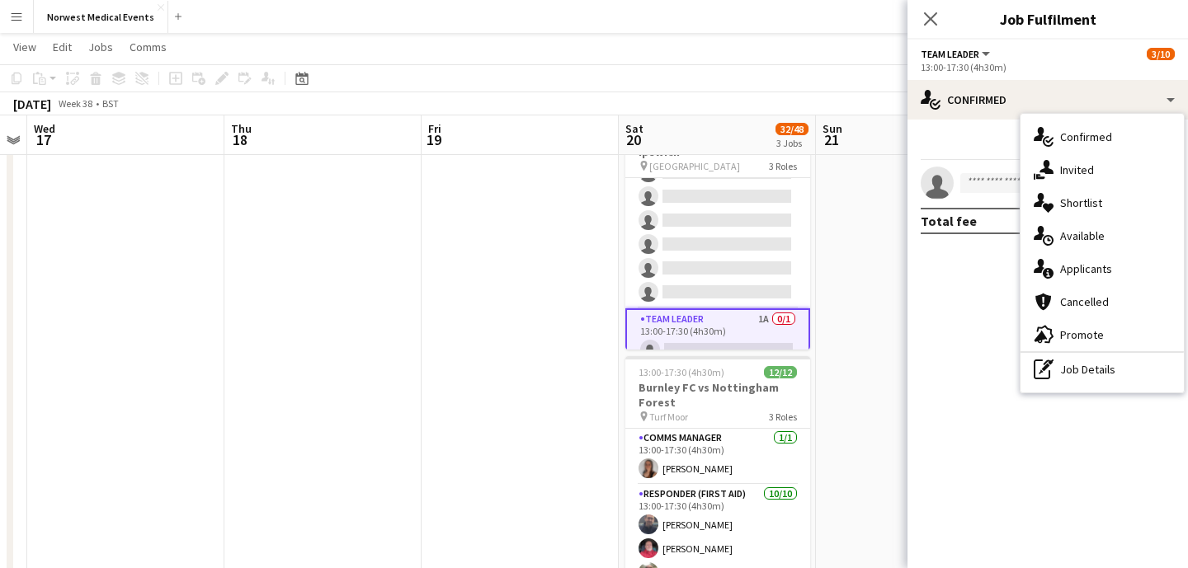
click at [1103, 274] on div "single-neutral-actions-information Applicants" at bounding box center [1101, 268] width 163 height 33
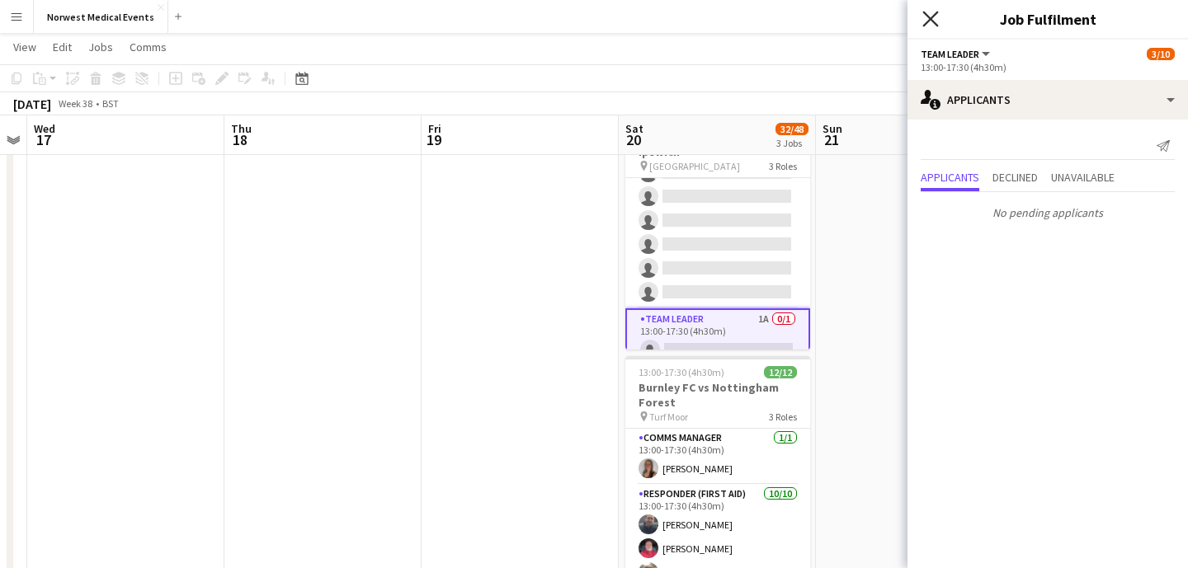
click at [923, 25] on icon at bounding box center [930, 19] width 16 height 16
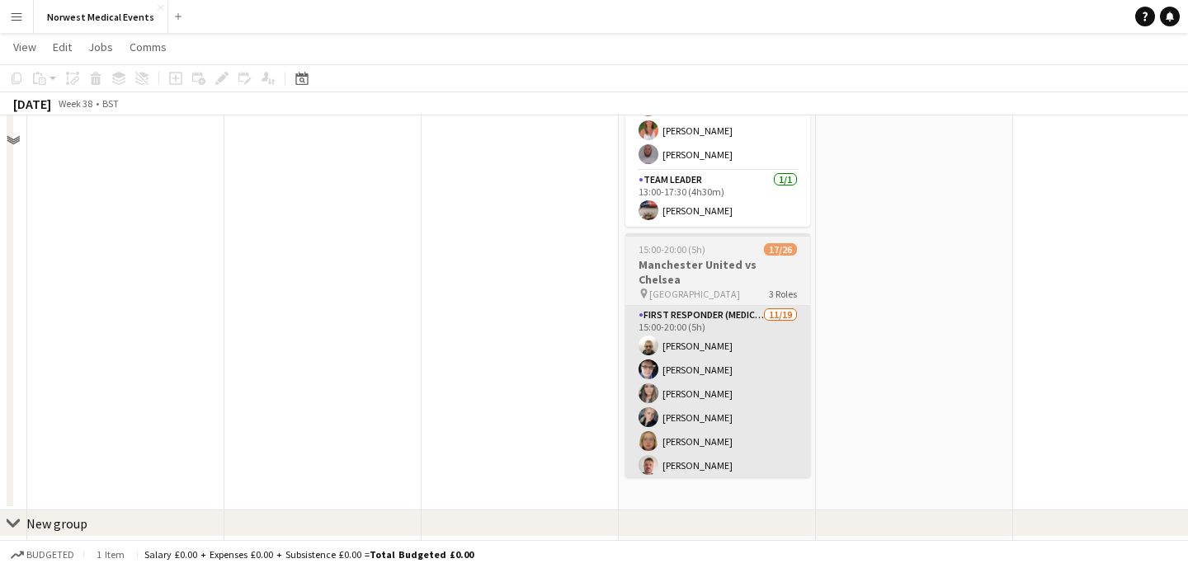
scroll to position [506, 0]
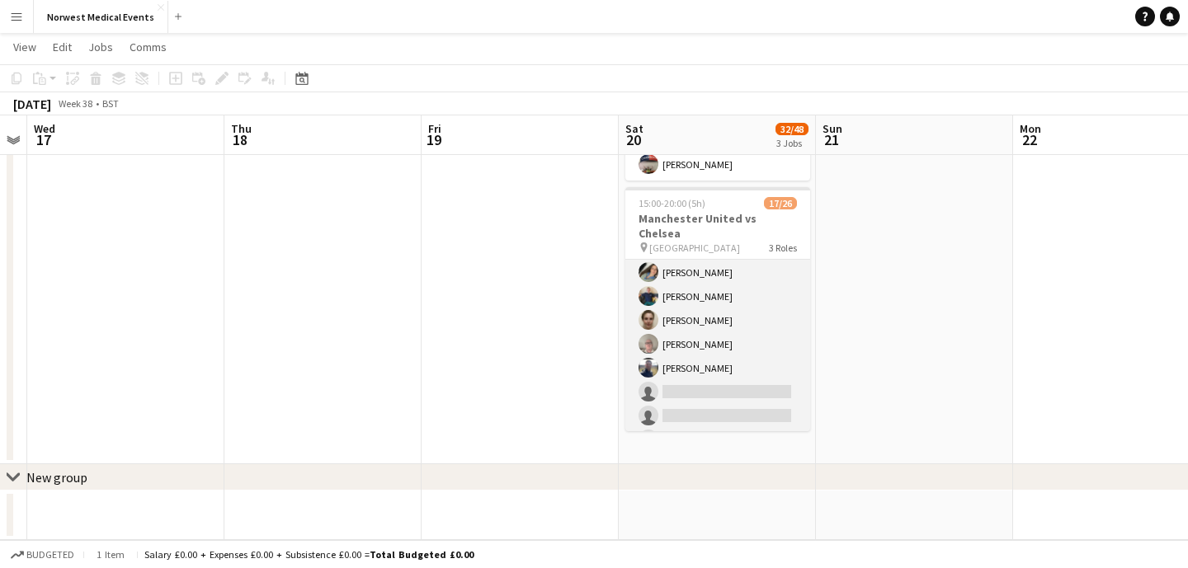
click at [756, 318] on app-card-role "First Responder (Medical) [DATE] 15:00-20:00 (5h) [PERSON_NAME] [PERSON_NAME] […" at bounding box center [717, 332] width 185 height 487
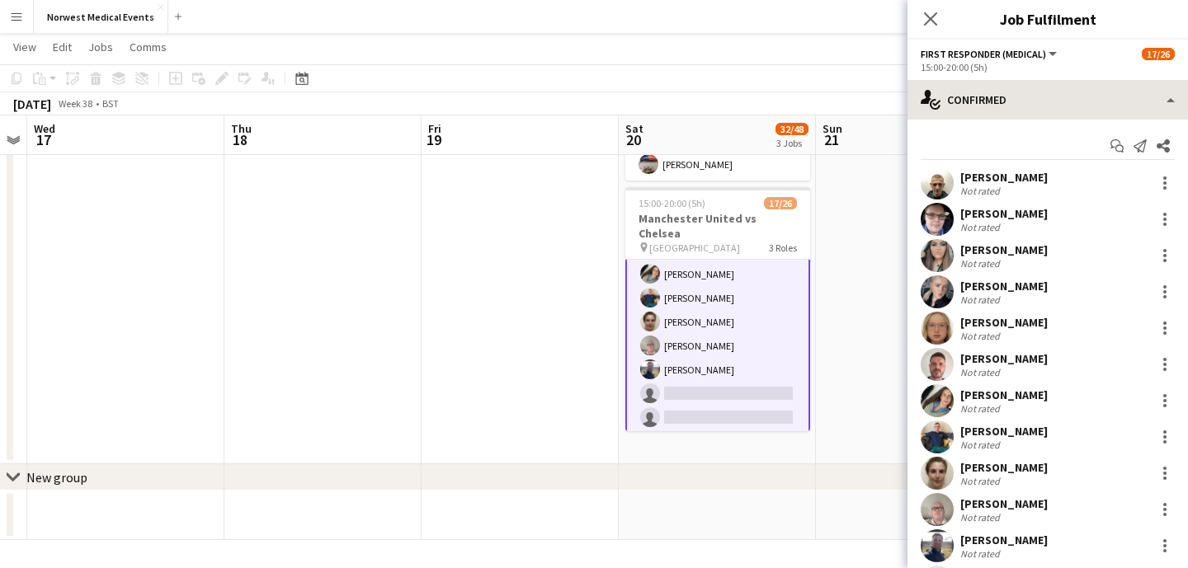
scroll to position [172, 0]
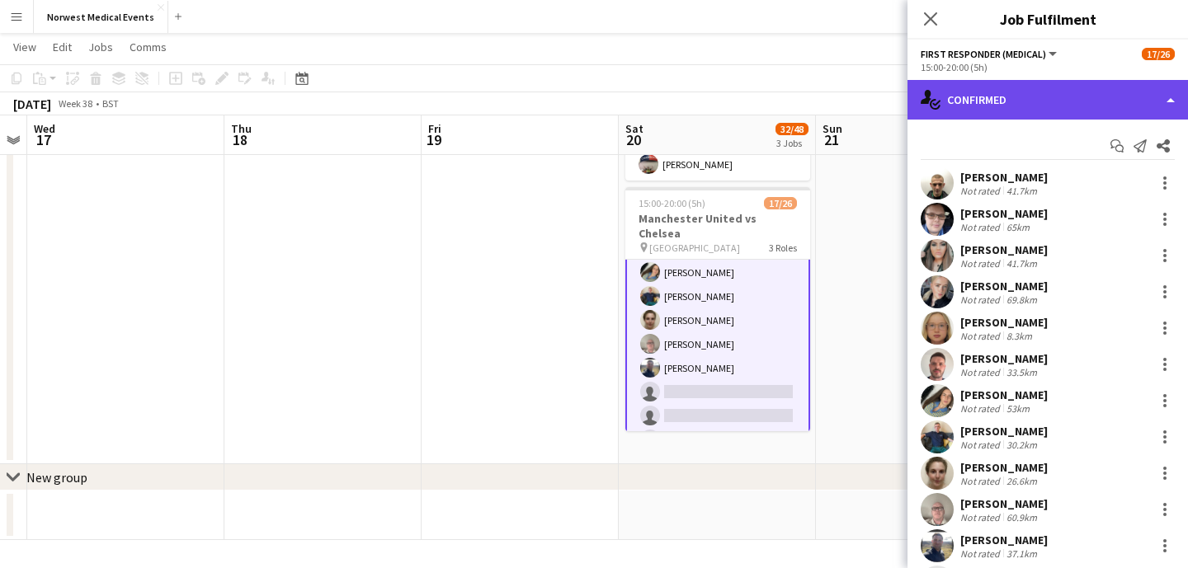
click at [1061, 100] on div "single-neutral-actions-check-2 Confirmed" at bounding box center [1047, 100] width 280 height 40
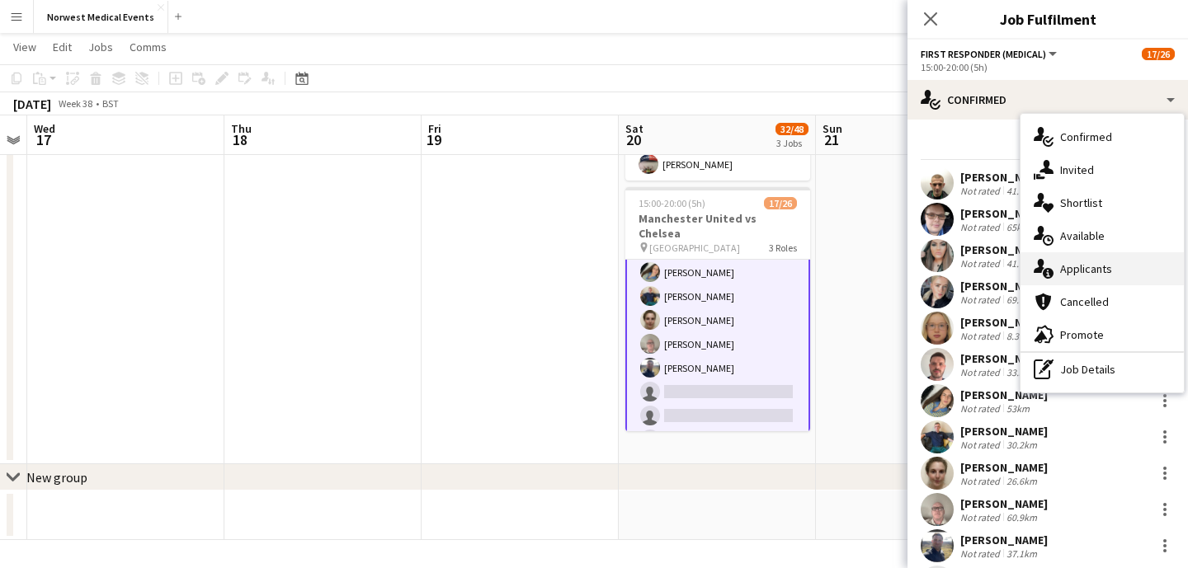
click at [1106, 271] on div "single-neutral-actions-information Applicants" at bounding box center [1101, 268] width 163 height 33
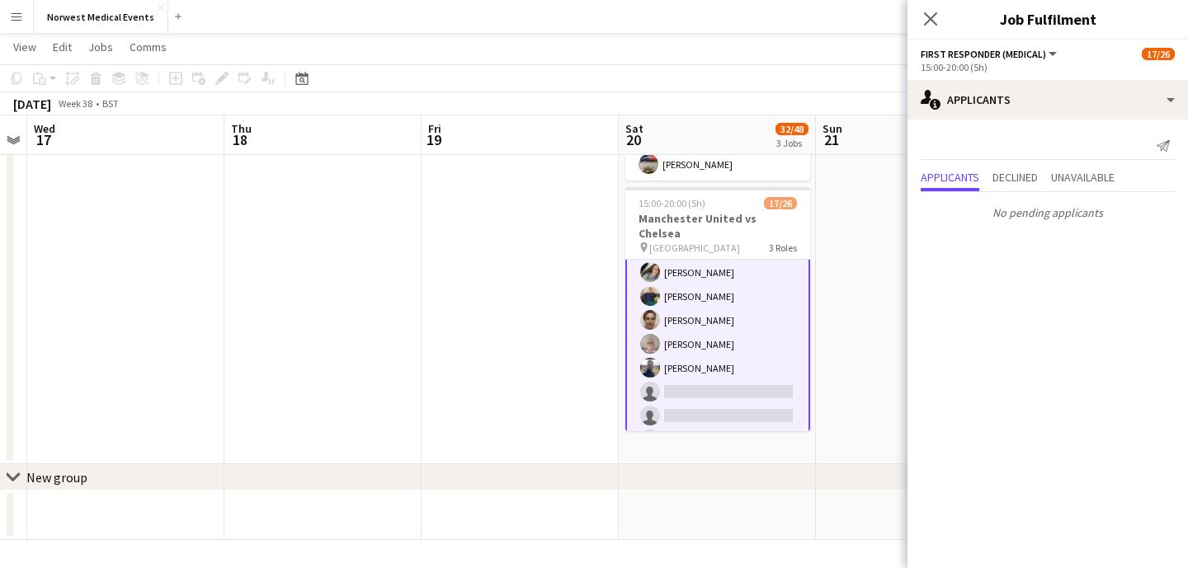
click at [933, 4] on div "Close pop-in" at bounding box center [930, 19] width 46 height 38
click at [931, 14] on icon "Close pop-in" at bounding box center [930, 18] width 13 height 13
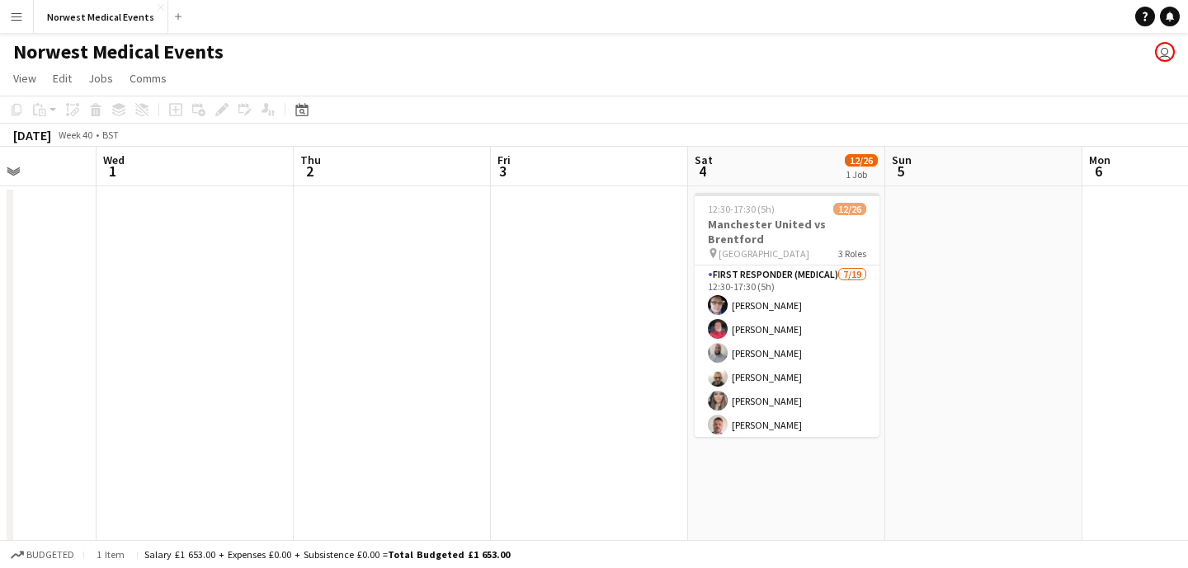
scroll to position [0, 520]
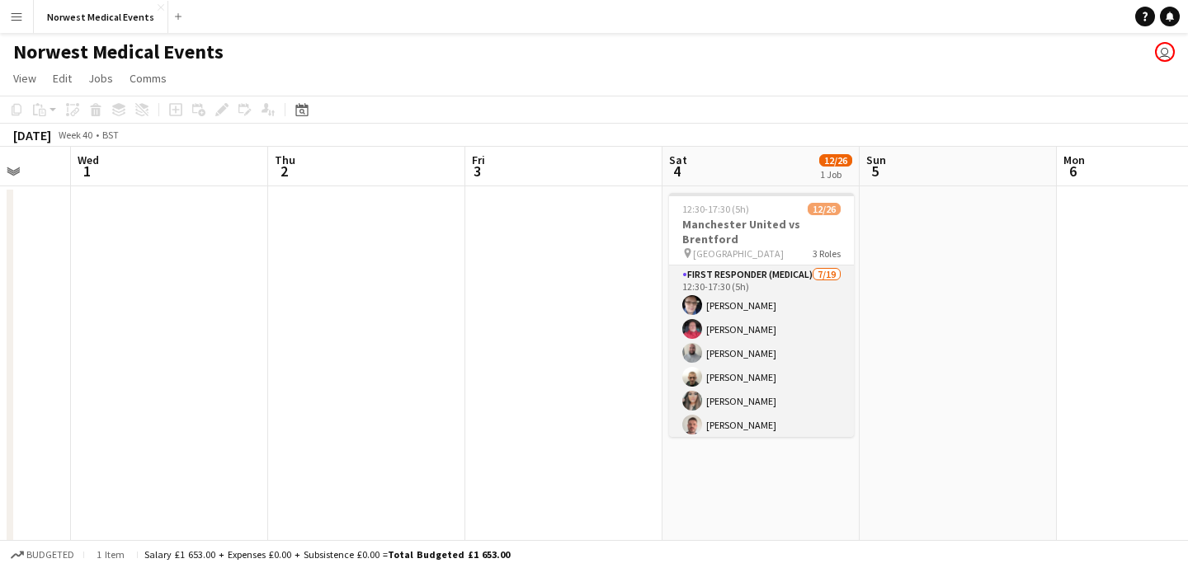
click at [751, 355] on app-card-role "First Responder (Medical) [DATE] 12:30-17:30 (5h) [PERSON_NAME] [PERSON_NAME] […" at bounding box center [761, 509] width 185 height 487
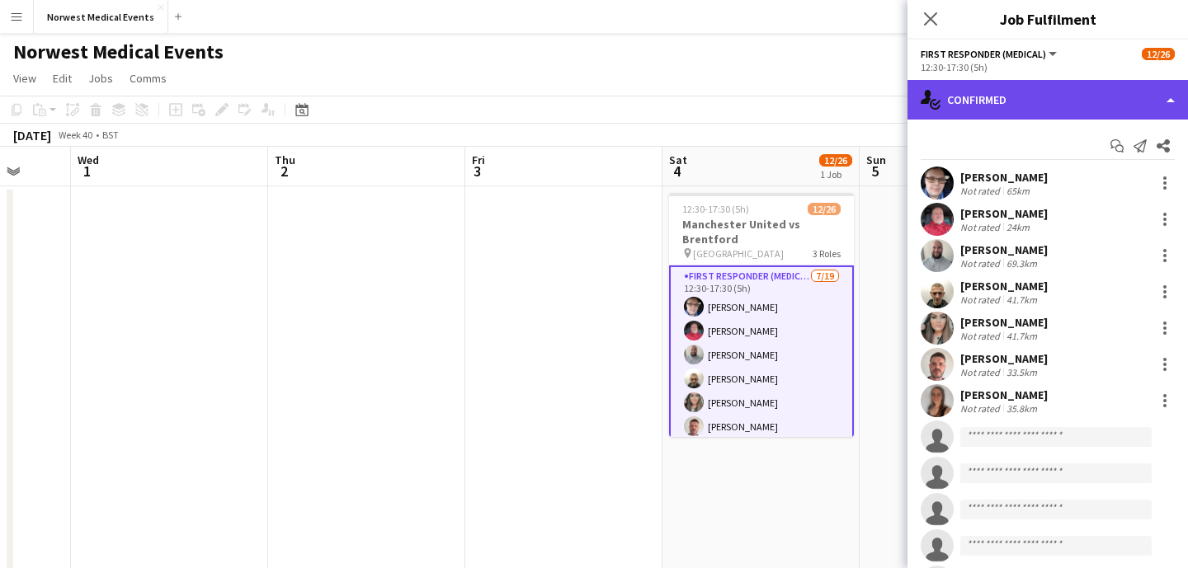
click at [1024, 91] on div "single-neutral-actions-check-2 Confirmed" at bounding box center [1047, 100] width 280 height 40
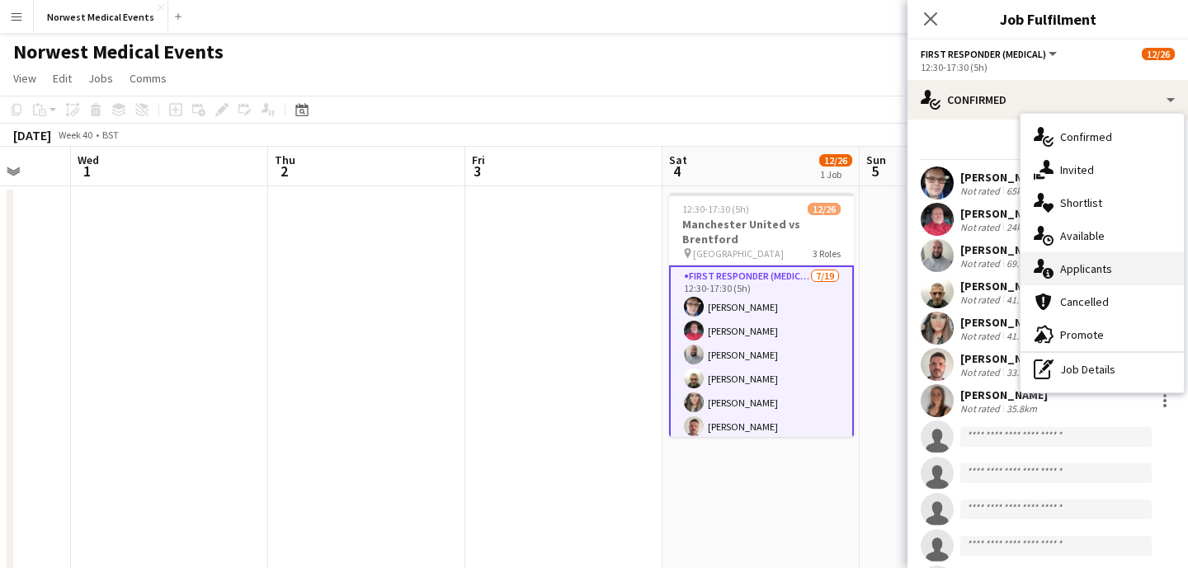
click at [1097, 277] on div "single-neutral-actions-information Applicants" at bounding box center [1101, 268] width 163 height 33
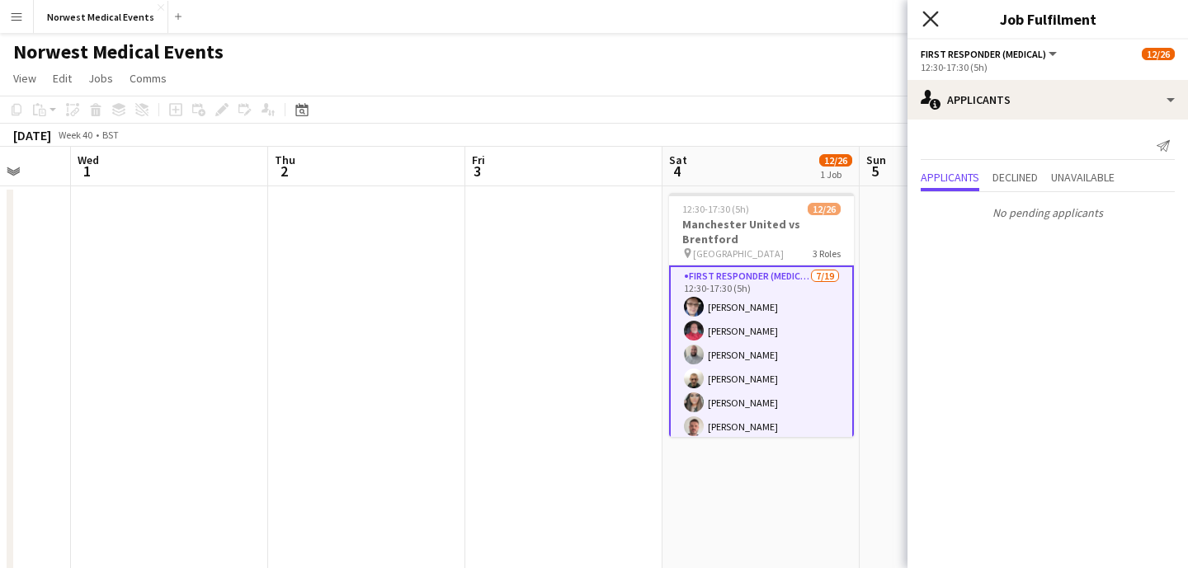
click at [938, 20] on icon "Close pop-in" at bounding box center [930, 19] width 16 height 16
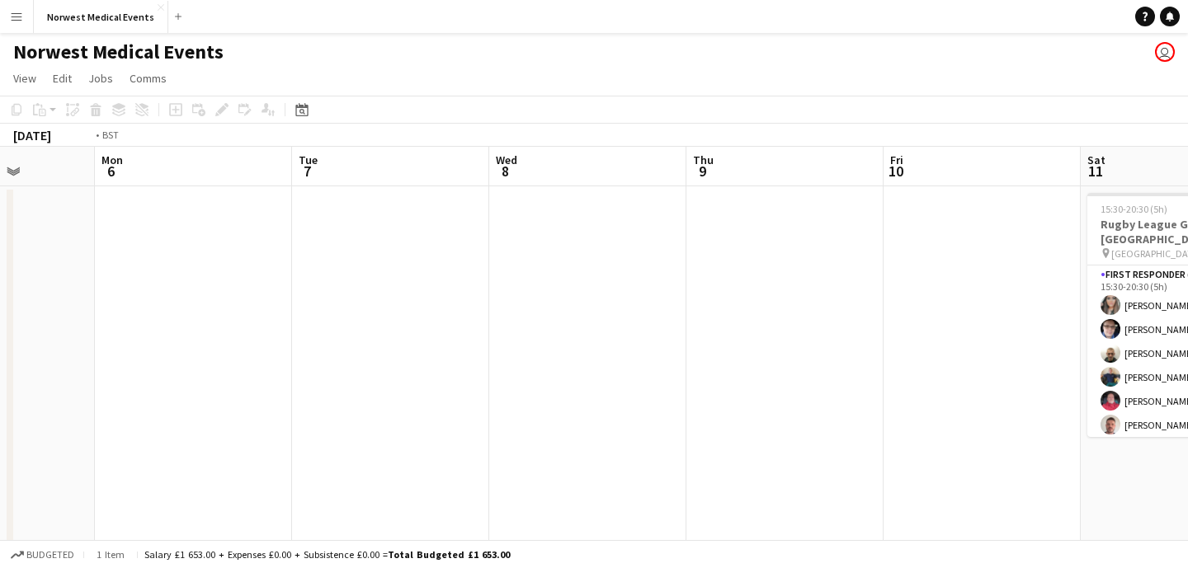
scroll to position [0, 724]
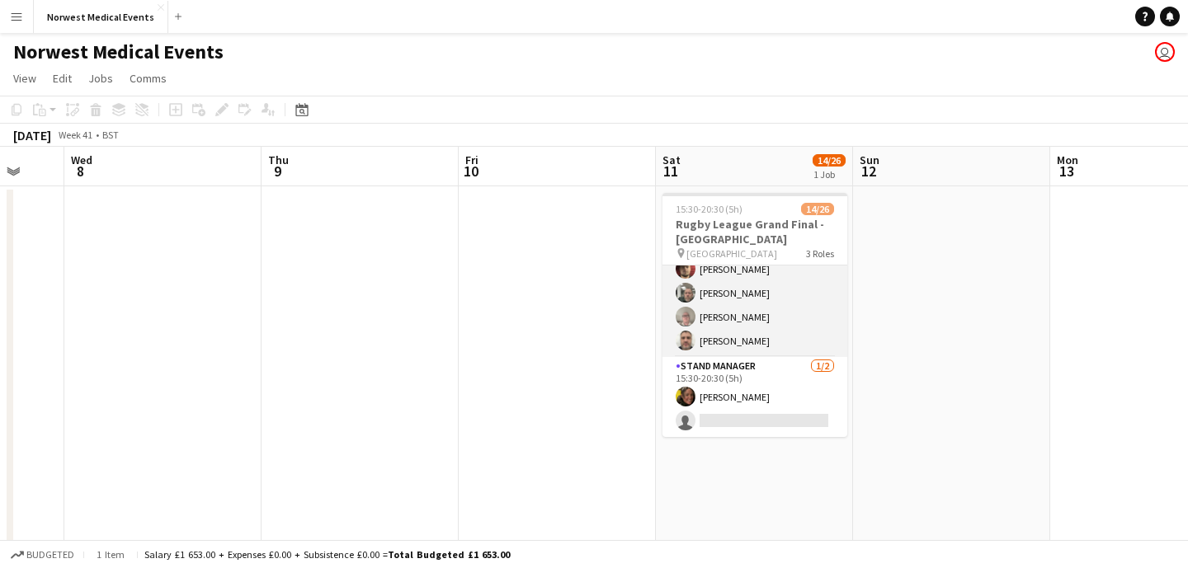
click at [789, 320] on app-card-role "Senior Responder (FREC 4 or Above) [DATE] 15:30-20:30 (5h) [PERSON_NAME] Doctor…" at bounding box center [754, 281] width 185 height 152
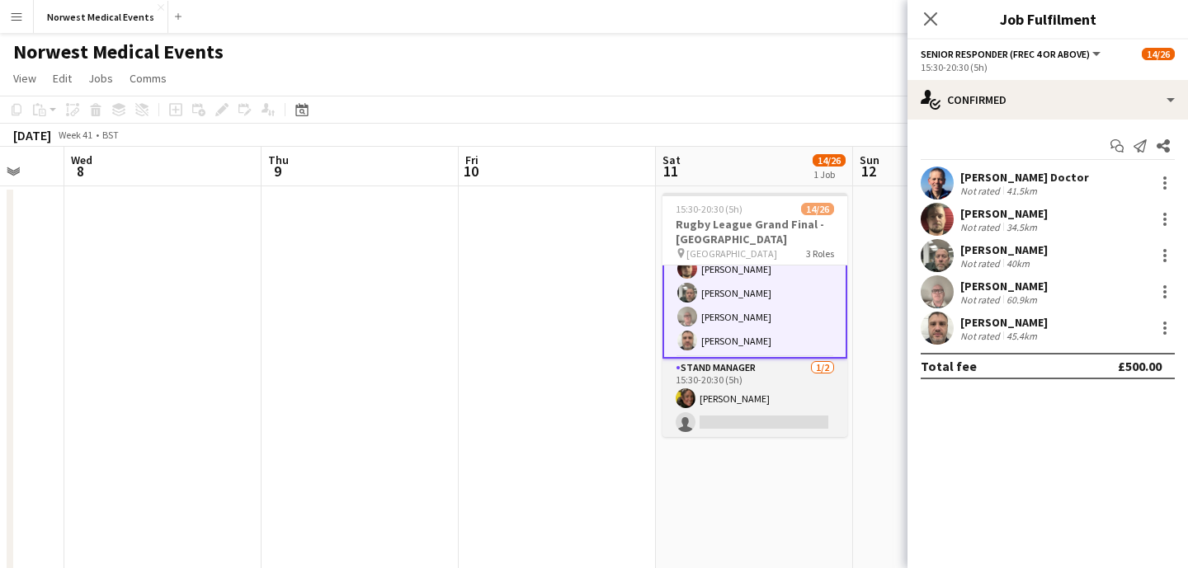
click at [791, 397] on app-card-role "Stand Manager [DATE] 15:30-20:30 (5h) [PERSON_NAME] single-neutral-actions" at bounding box center [754, 399] width 185 height 80
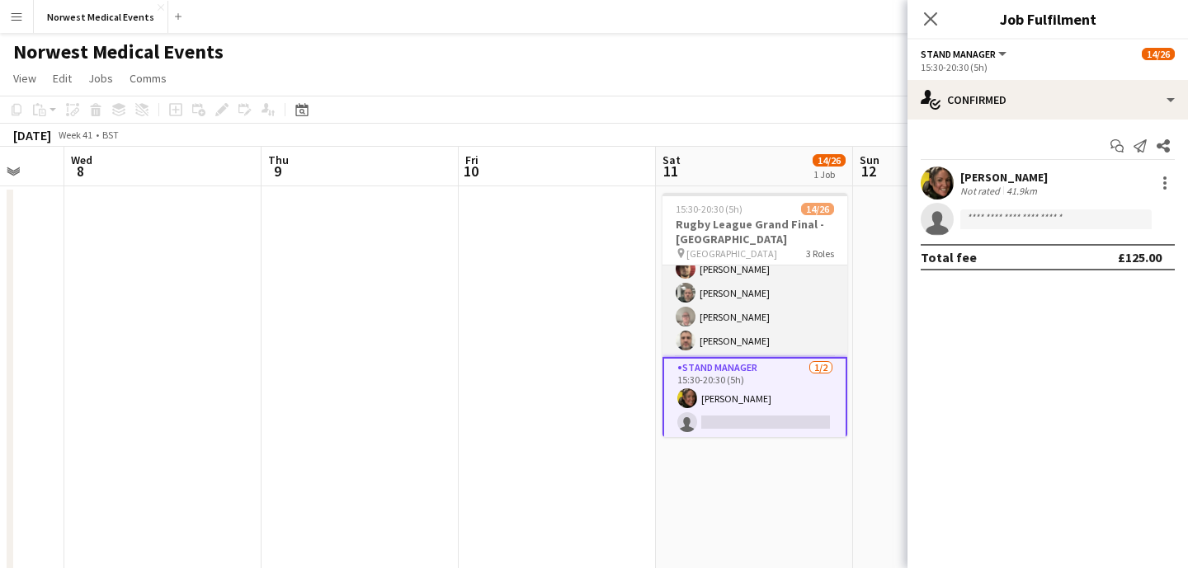
click at [775, 322] on app-card-role "Senior Responder (FREC 4 or Above) [DATE] 15:30-20:30 (5h) [PERSON_NAME] Doctor…" at bounding box center [754, 281] width 185 height 152
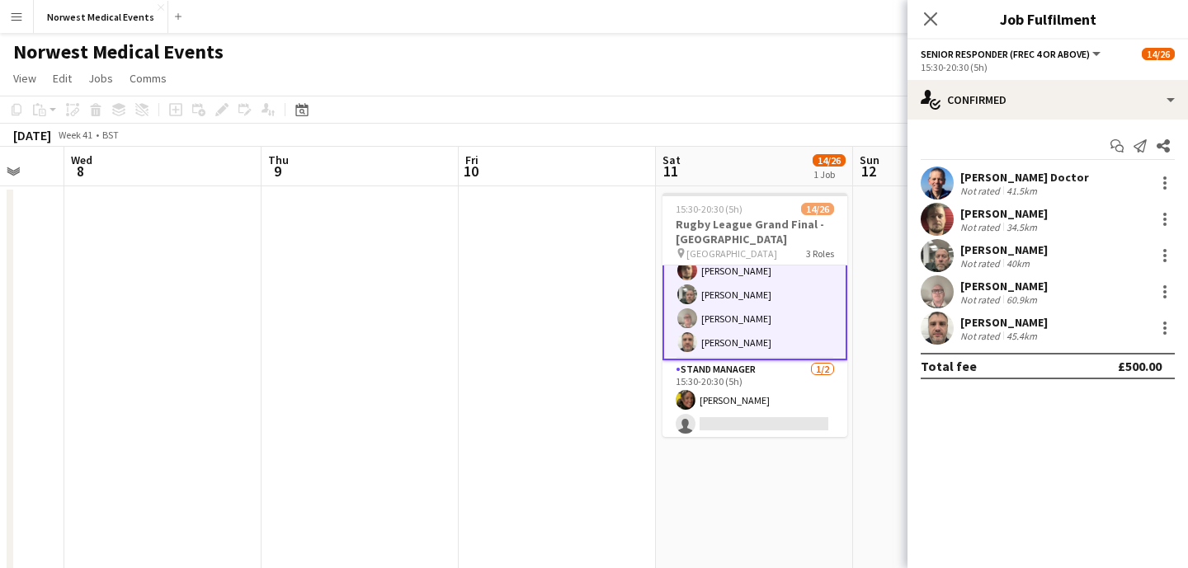
scroll to position [548, 0]
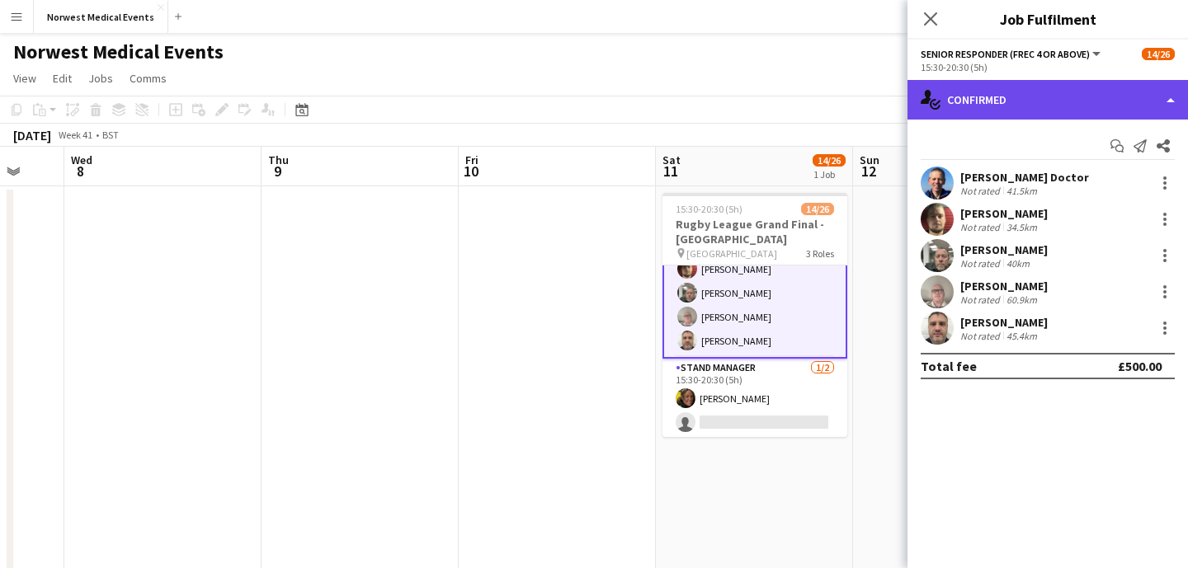
click at [1034, 100] on div "single-neutral-actions-check-2 Confirmed" at bounding box center [1047, 100] width 280 height 40
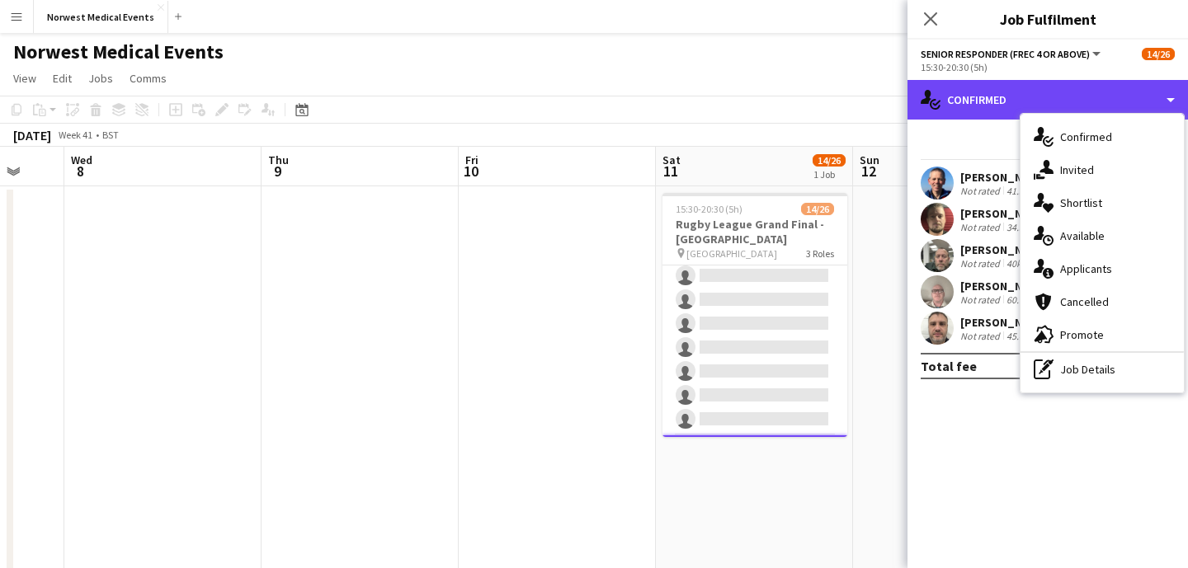
scroll to position [309, 0]
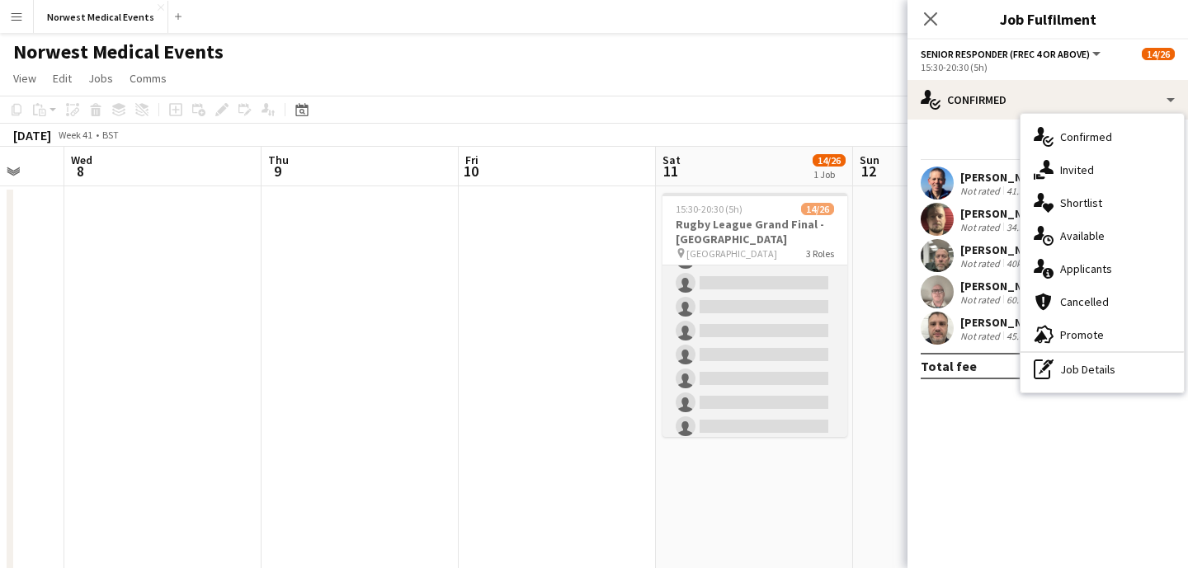
click at [776, 347] on app-card-role "First Responder (Medical) [DATE] 15:30-20:30 (5h) [PERSON_NAME] [PERSON_NAME] […" at bounding box center [754, 199] width 185 height 487
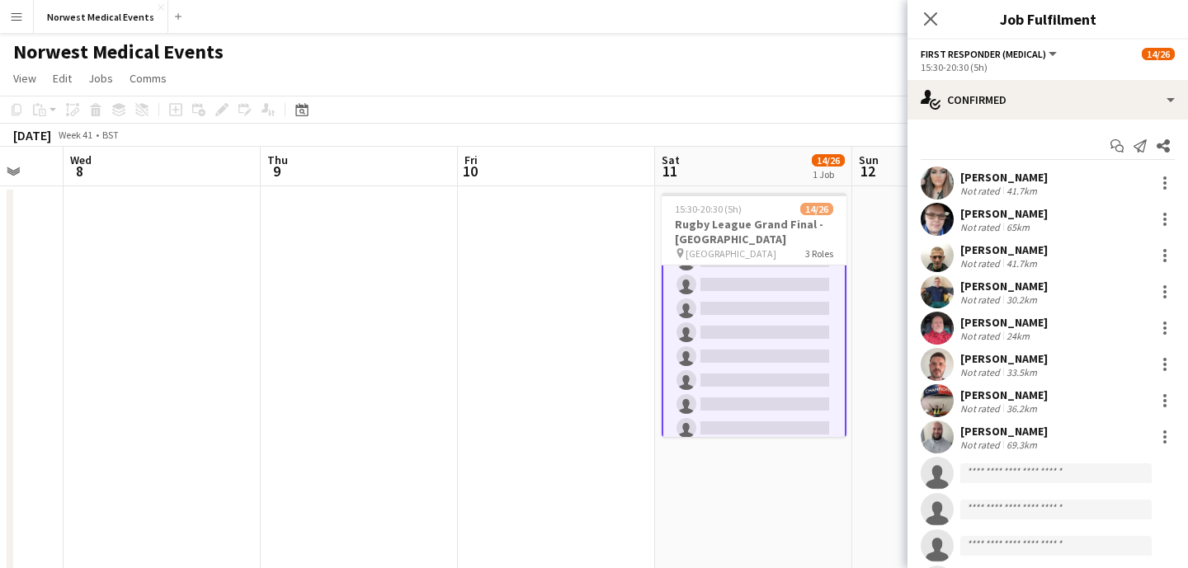
scroll to position [311, 0]
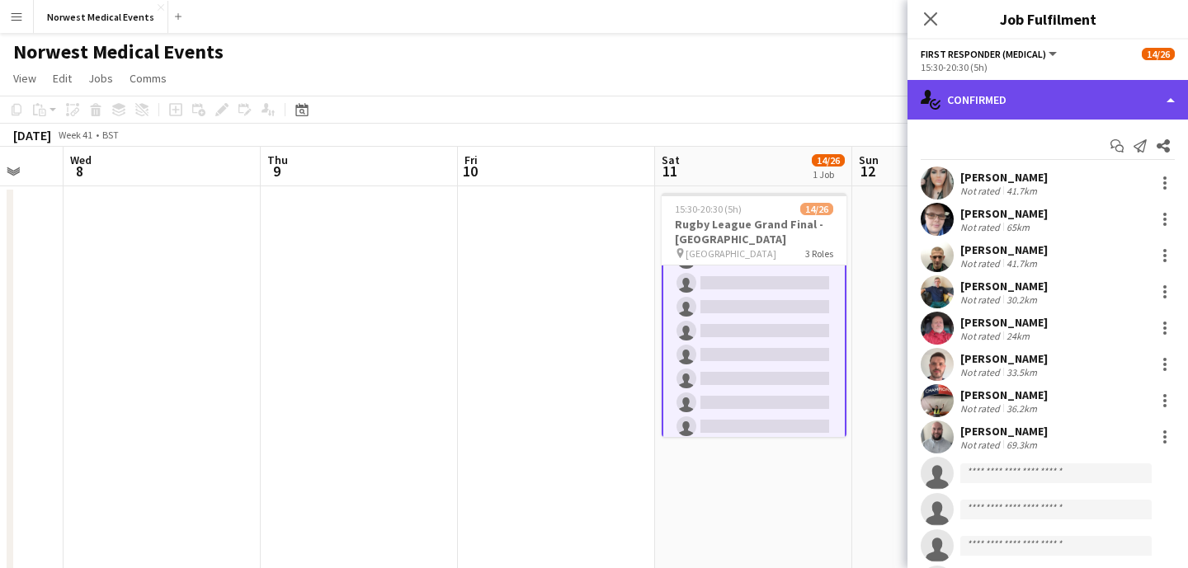
click at [1040, 87] on div "single-neutral-actions-check-2 Confirmed" at bounding box center [1047, 100] width 280 height 40
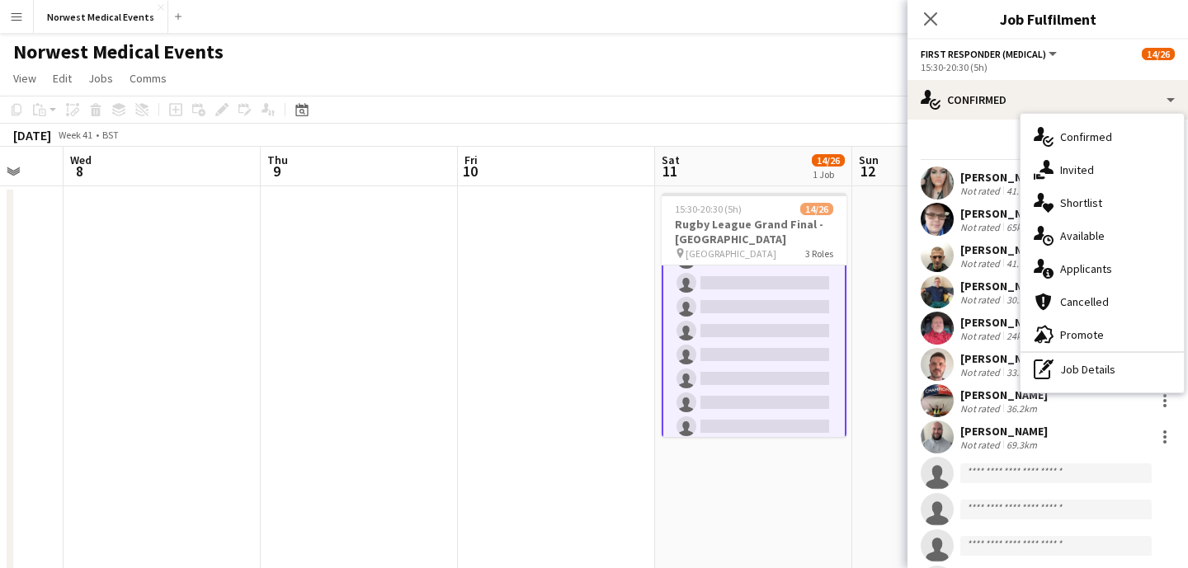
click at [1102, 266] on div "single-neutral-actions-information Applicants" at bounding box center [1101, 268] width 163 height 33
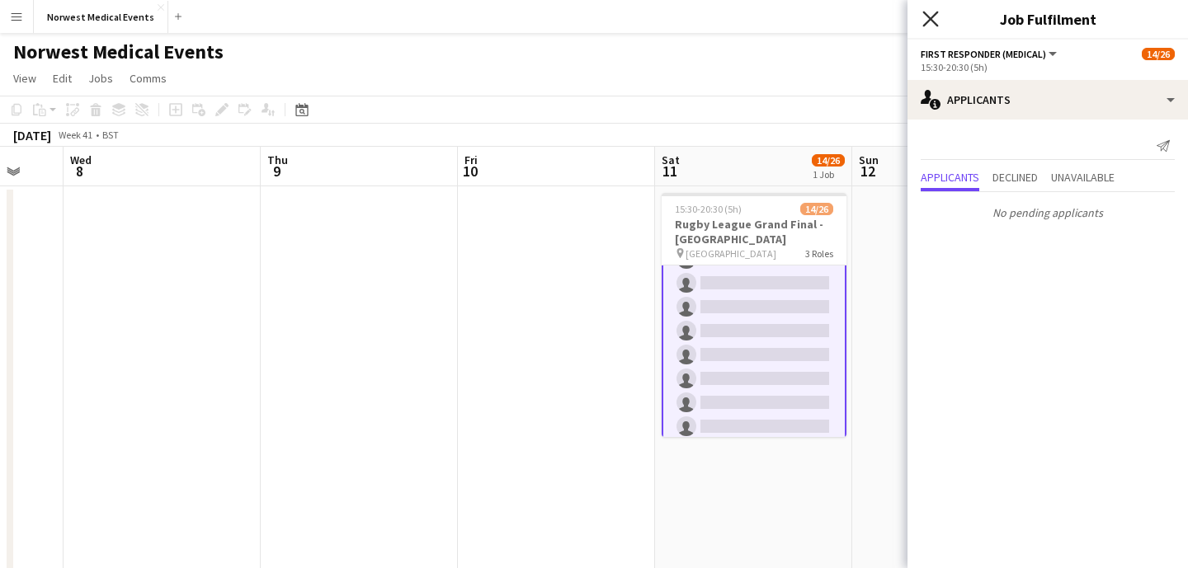
click at [927, 12] on icon "Close pop-in" at bounding box center [930, 19] width 16 height 16
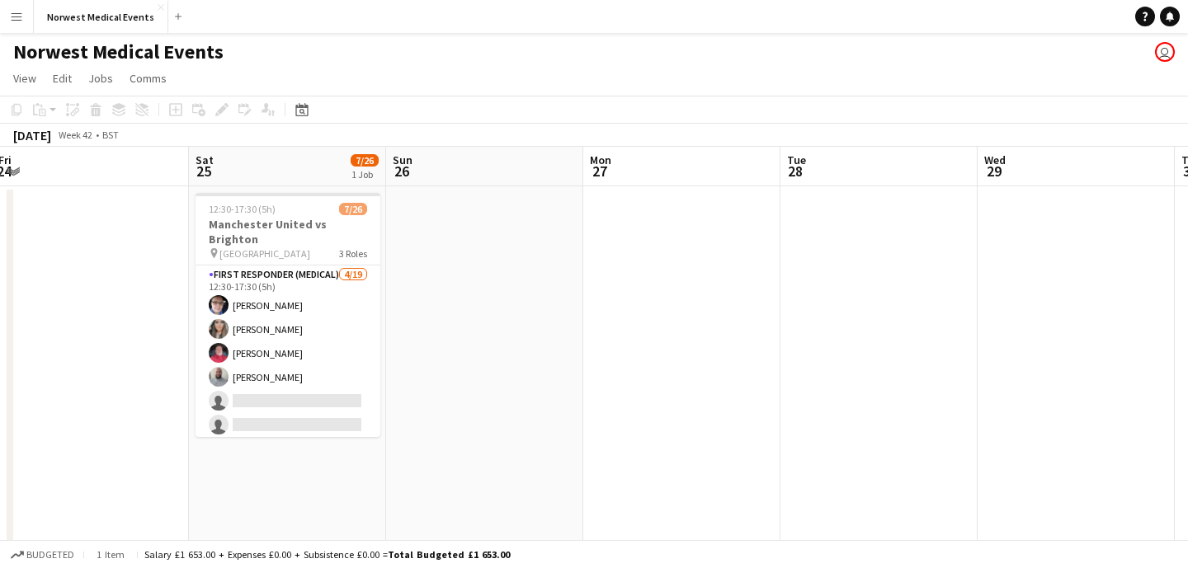
scroll to position [0, 456]
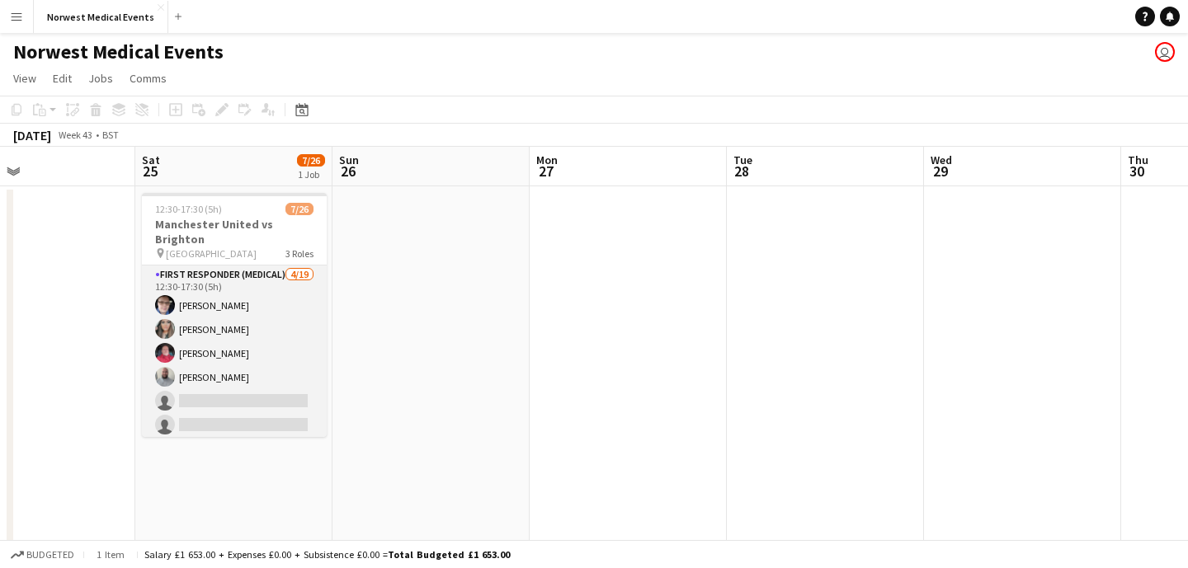
click at [260, 355] on app-card-role "First Responder (Medical) [DATE] 12:30-17:30 (5h) [PERSON_NAME] [PERSON_NAME] […" at bounding box center [234, 509] width 185 height 487
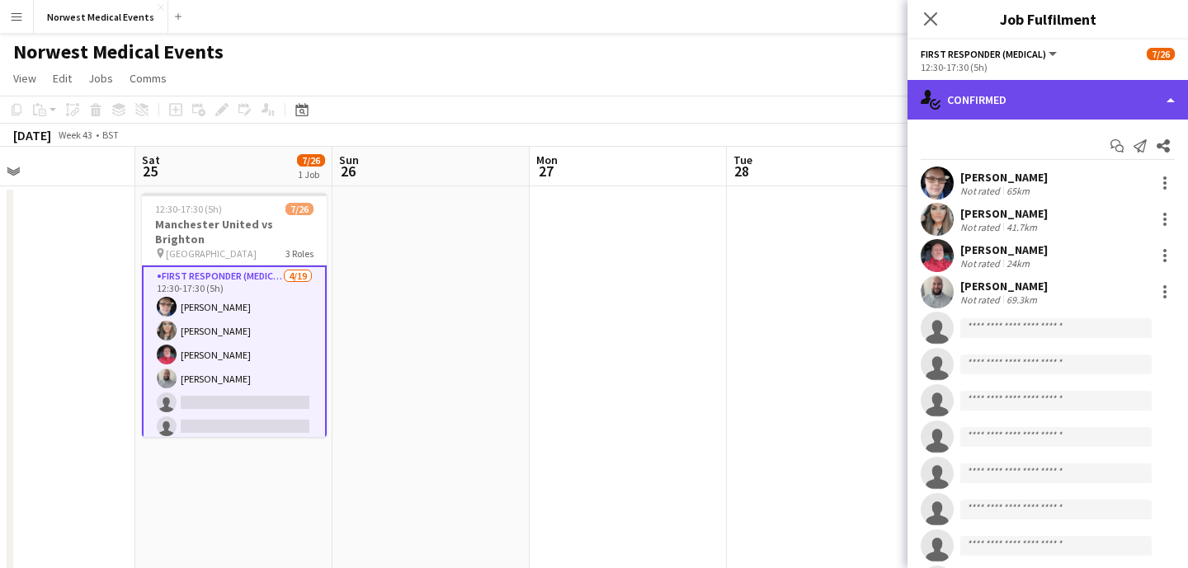
click at [1009, 105] on div "single-neutral-actions-check-2 Confirmed" at bounding box center [1047, 100] width 280 height 40
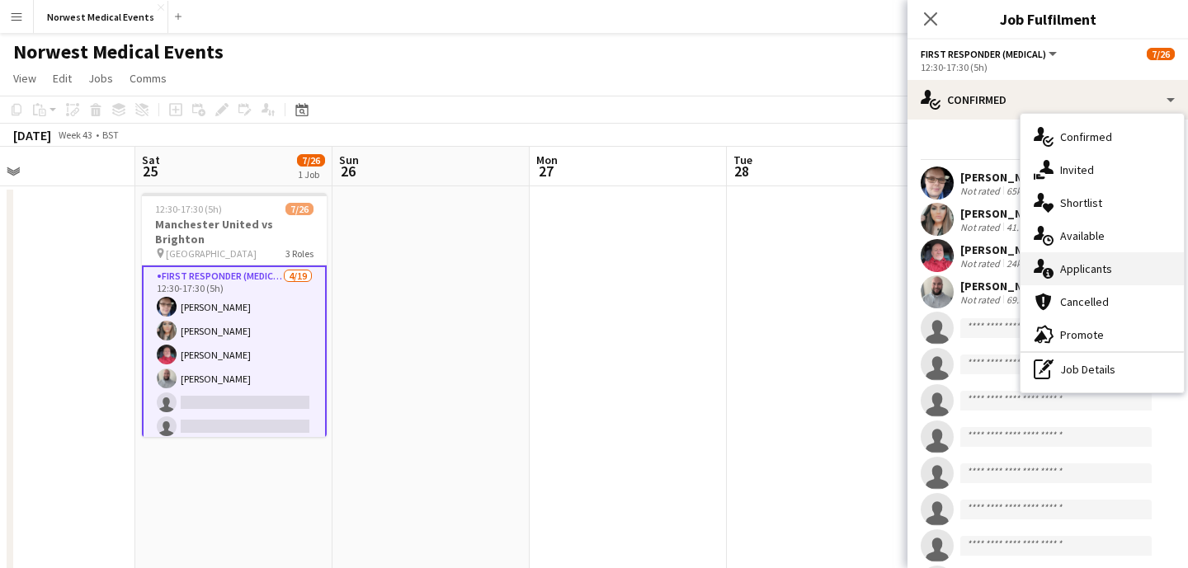
click at [1109, 255] on div "single-neutral-actions-information Applicants" at bounding box center [1101, 268] width 163 height 33
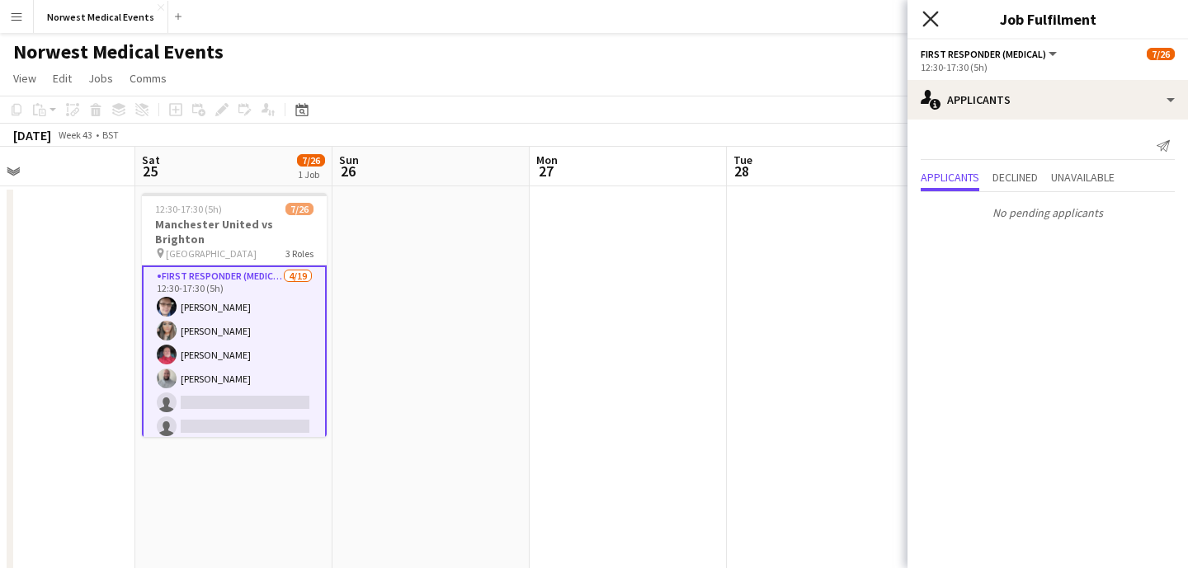
click at [934, 17] on icon "Close pop-in" at bounding box center [930, 19] width 16 height 16
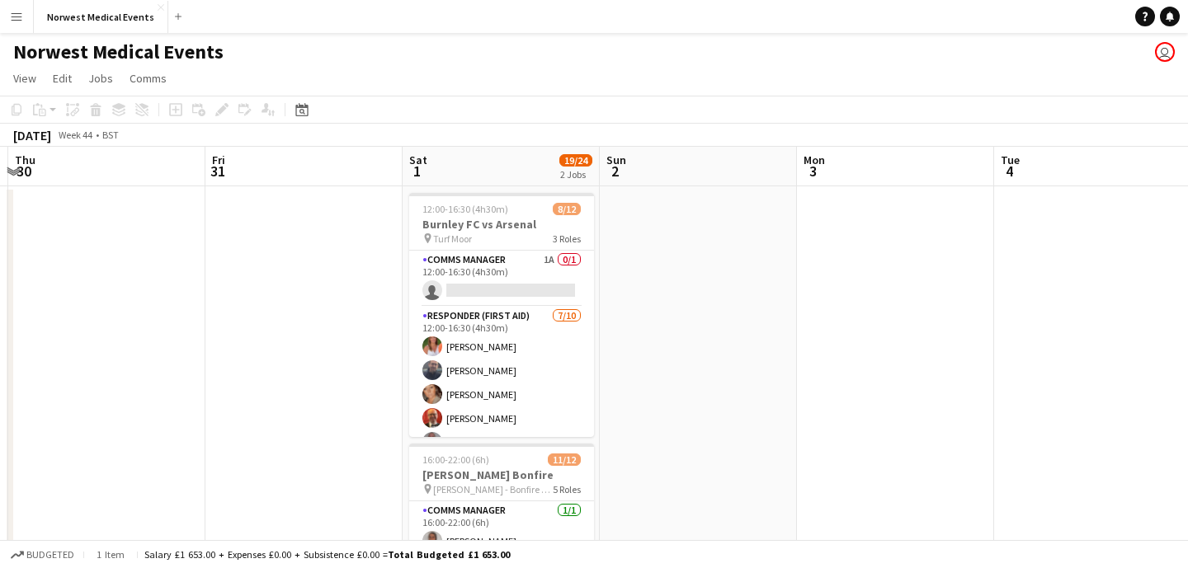
scroll to position [0, 638]
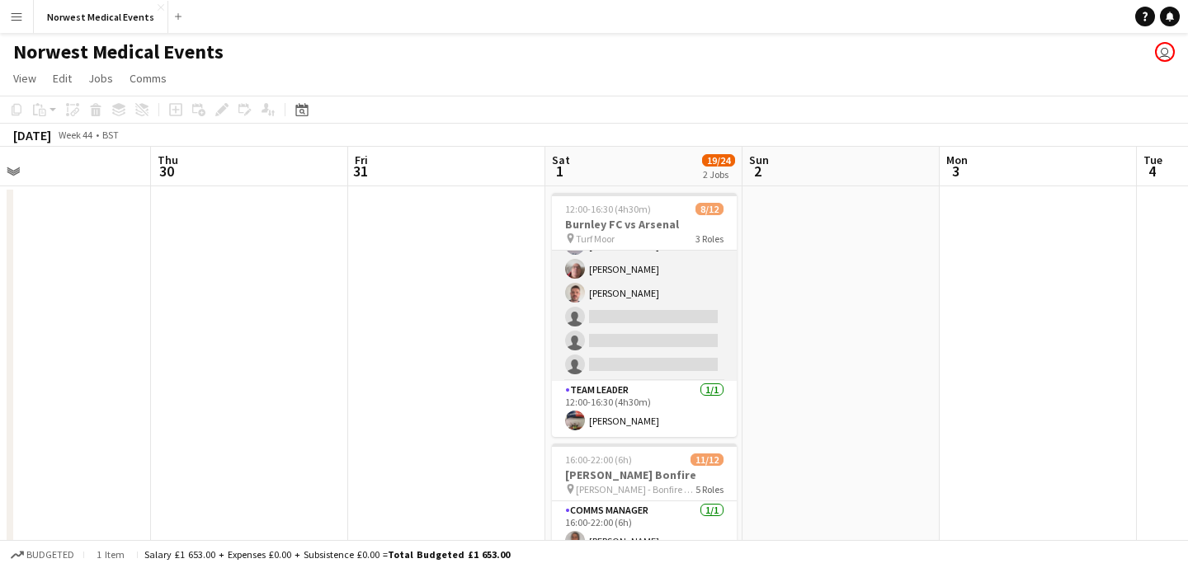
click at [672, 328] on app-card-role "Responder (First Aid) [DATE] 12:00-16:30 (4h30m) [PERSON_NAME] [PERSON_NAME] [P…" at bounding box center [644, 245] width 185 height 271
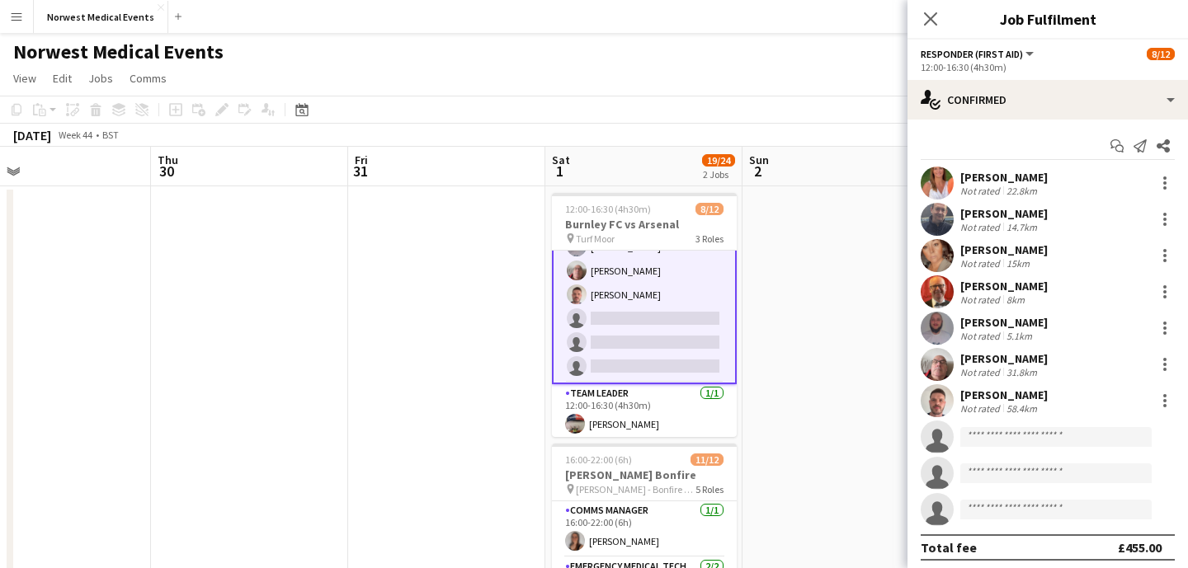
scroll to position [199, 0]
click at [1003, 120] on div "Start chat Send notification Share [PERSON_NAME] Not rated 22.8km [PERSON_NAME]…" at bounding box center [1047, 347] width 280 height 454
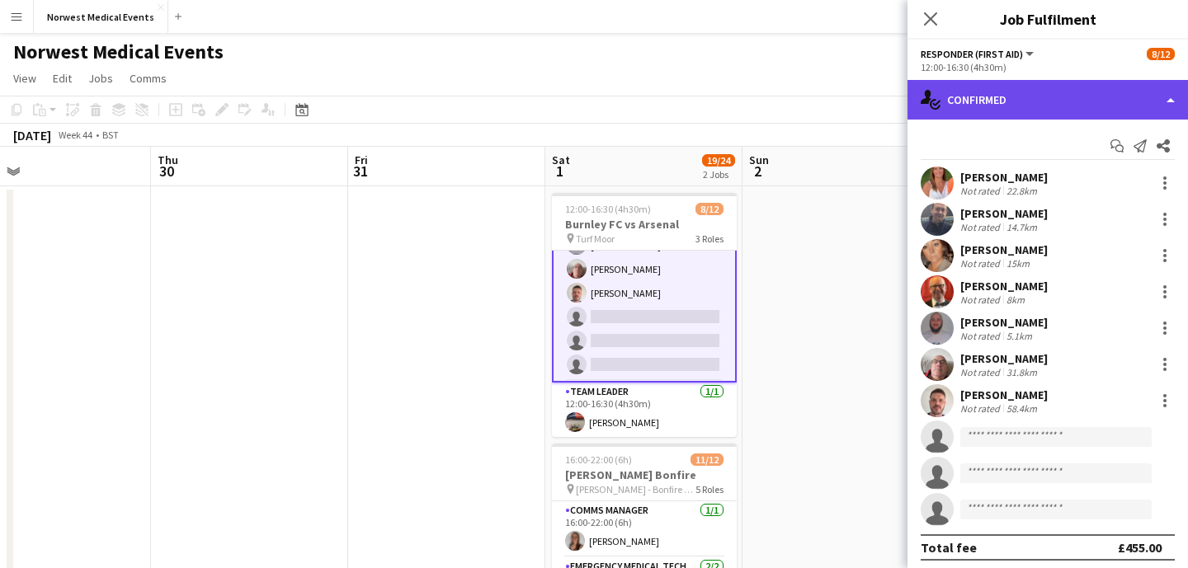
click at [1025, 94] on div "single-neutral-actions-check-2 Confirmed" at bounding box center [1047, 100] width 280 height 40
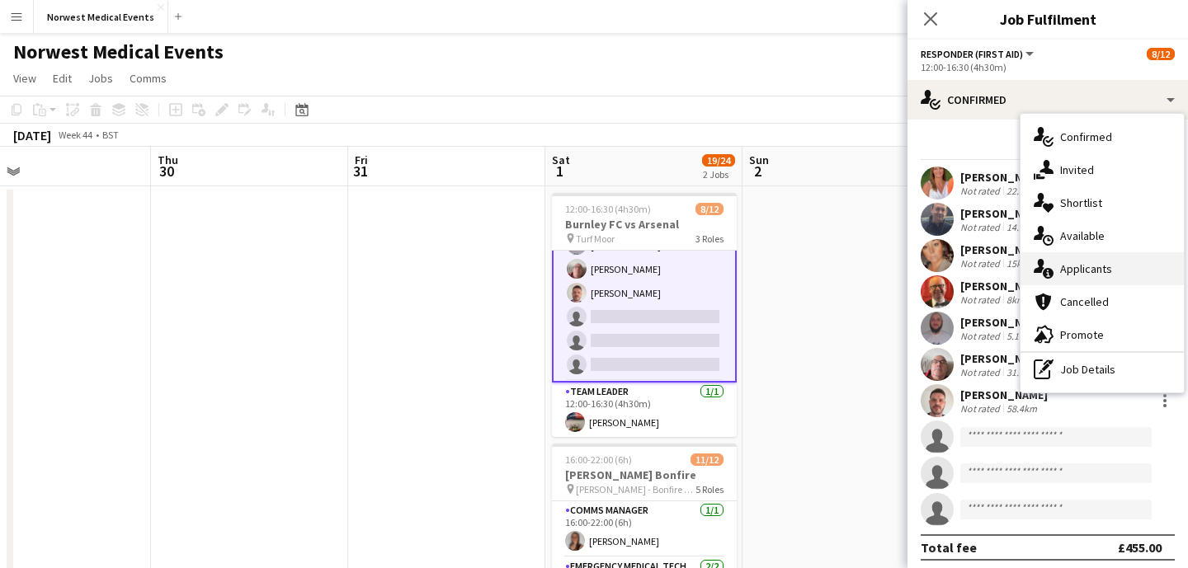
click at [1073, 261] on div "single-neutral-actions-information Applicants" at bounding box center [1101, 268] width 163 height 33
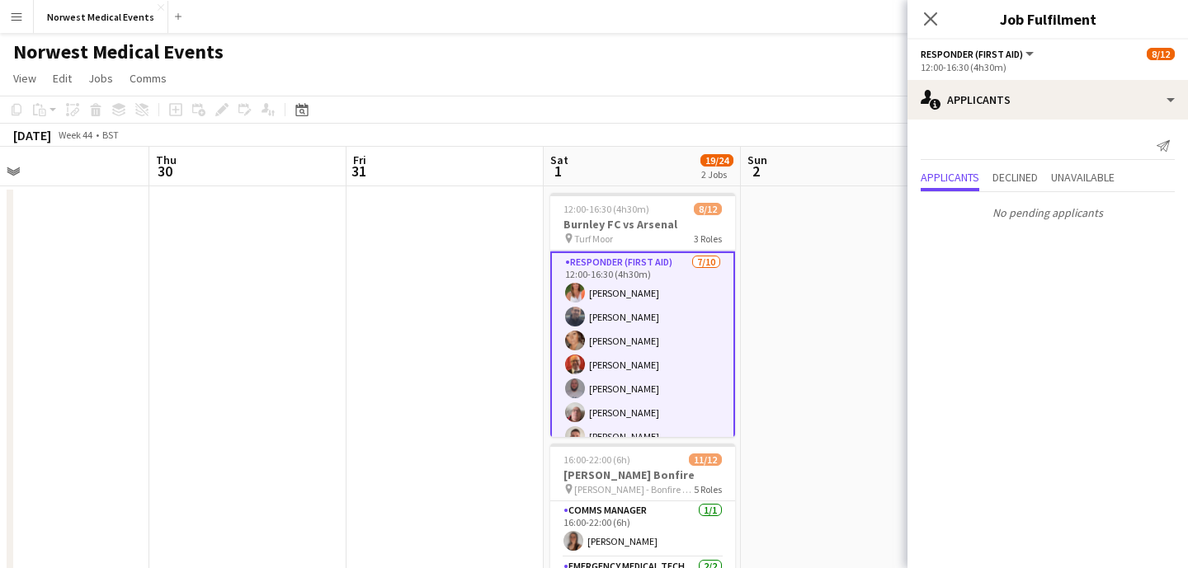
scroll to position [0, 0]
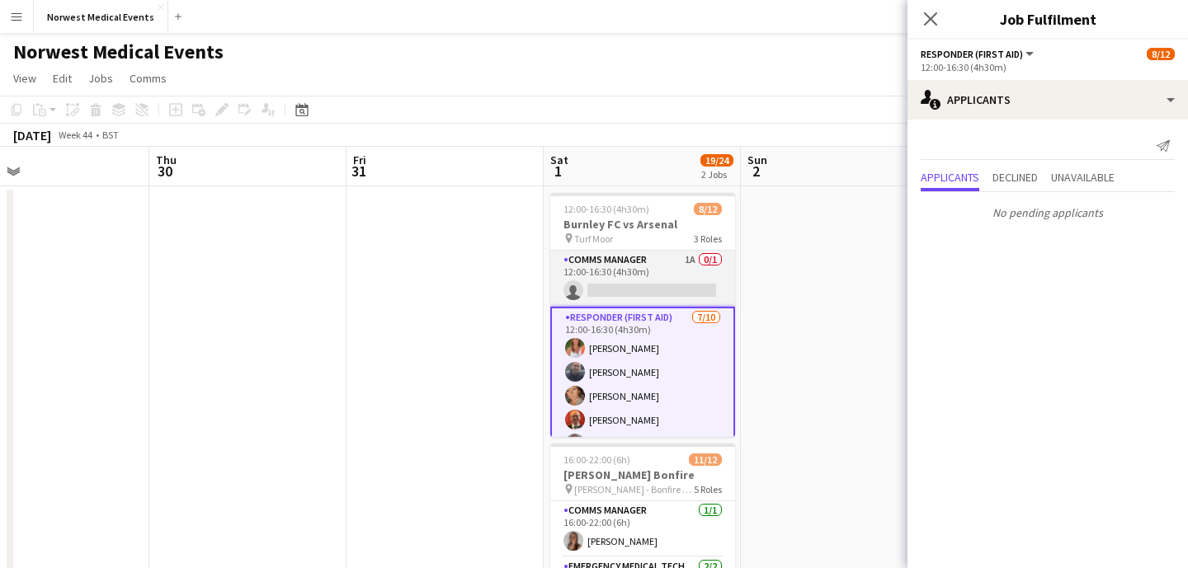
click at [678, 288] on app-card-role "Comms Manager 1A 0/1 12:00-16:30 (4h30m) single-neutral-actions" at bounding box center [642, 279] width 185 height 56
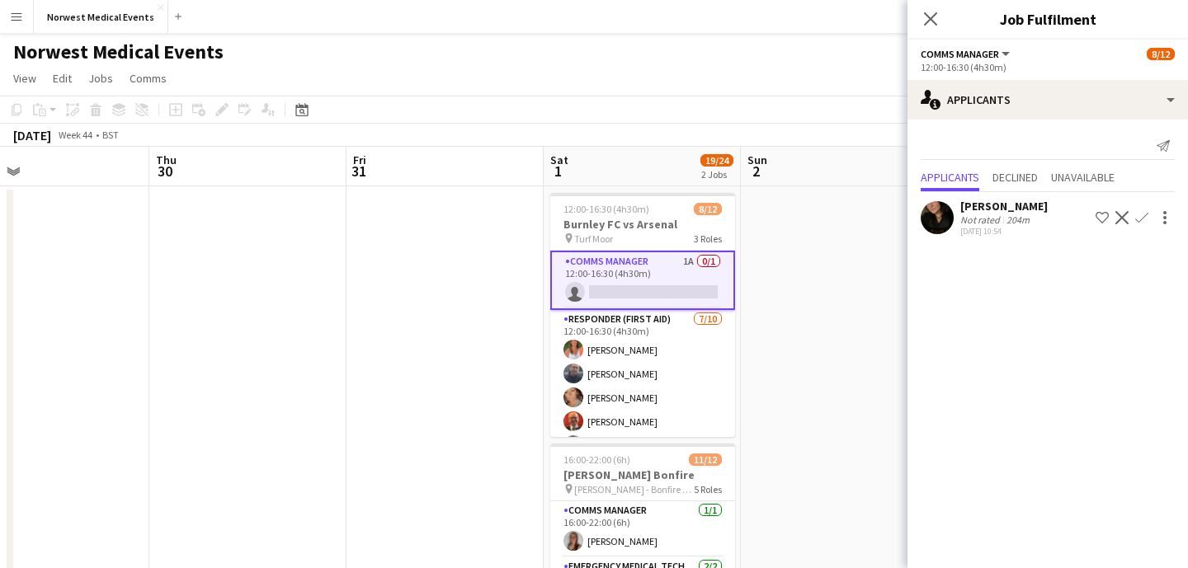
click at [1146, 214] on app-icon "Confirm" at bounding box center [1141, 217] width 13 height 13
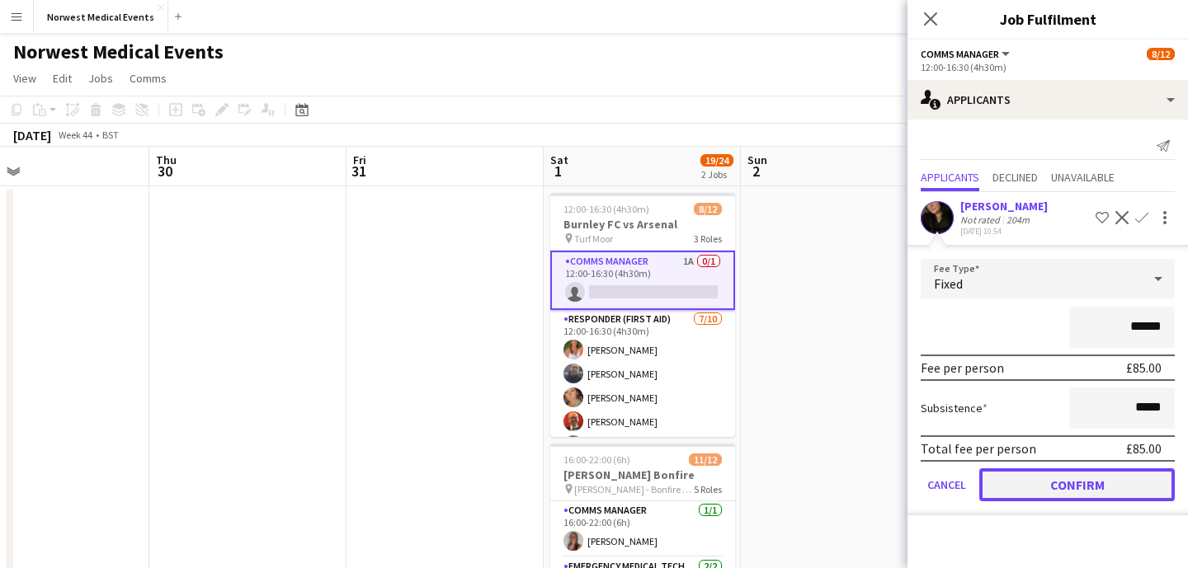
click at [1092, 489] on button "Confirm" at bounding box center [1076, 484] width 195 height 33
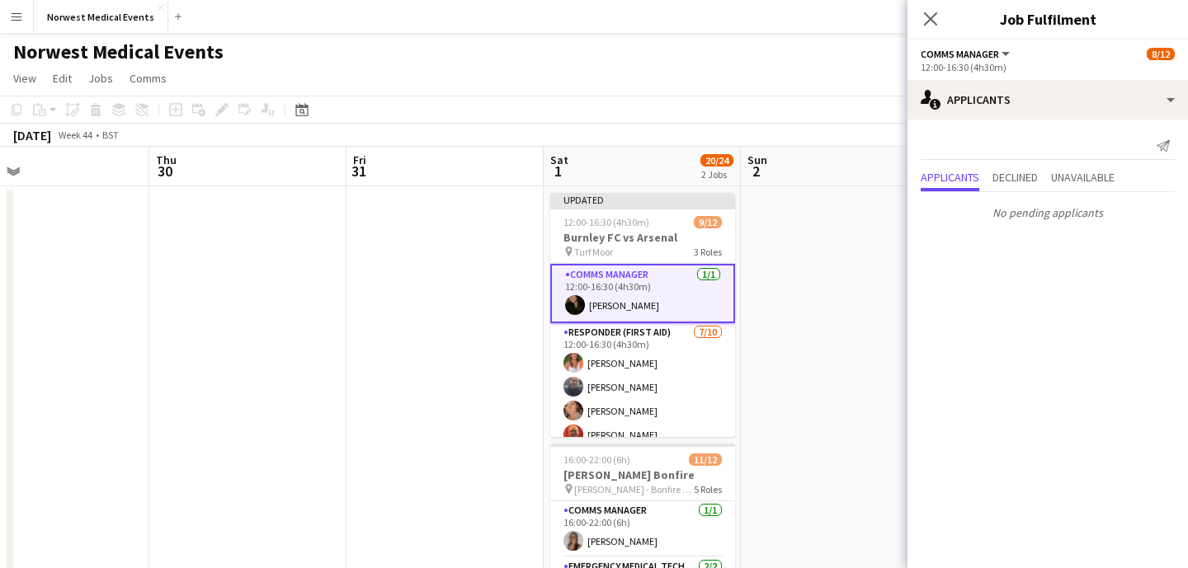
click at [930, 21] on icon "Close pop-in" at bounding box center [930, 18] width 13 height 13
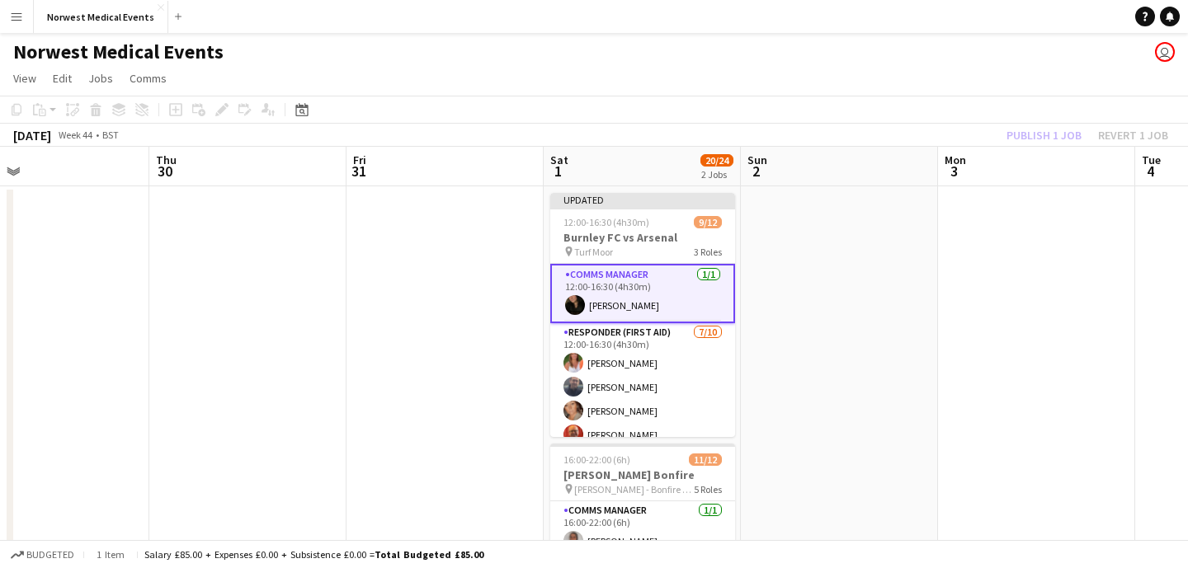
click at [1044, 138] on div "Publish 1 job Revert 1 job" at bounding box center [1086, 135] width 201 height 21
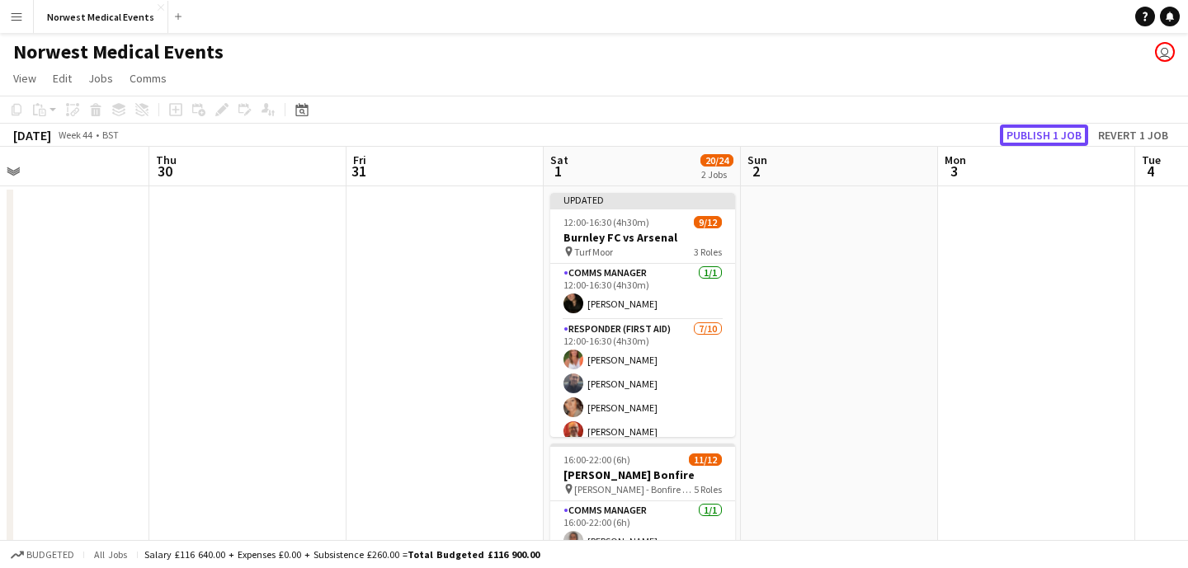
click at [1044, 138] on button "Publish 1 job" at bounding box center [1044, 135] width 88 height 21
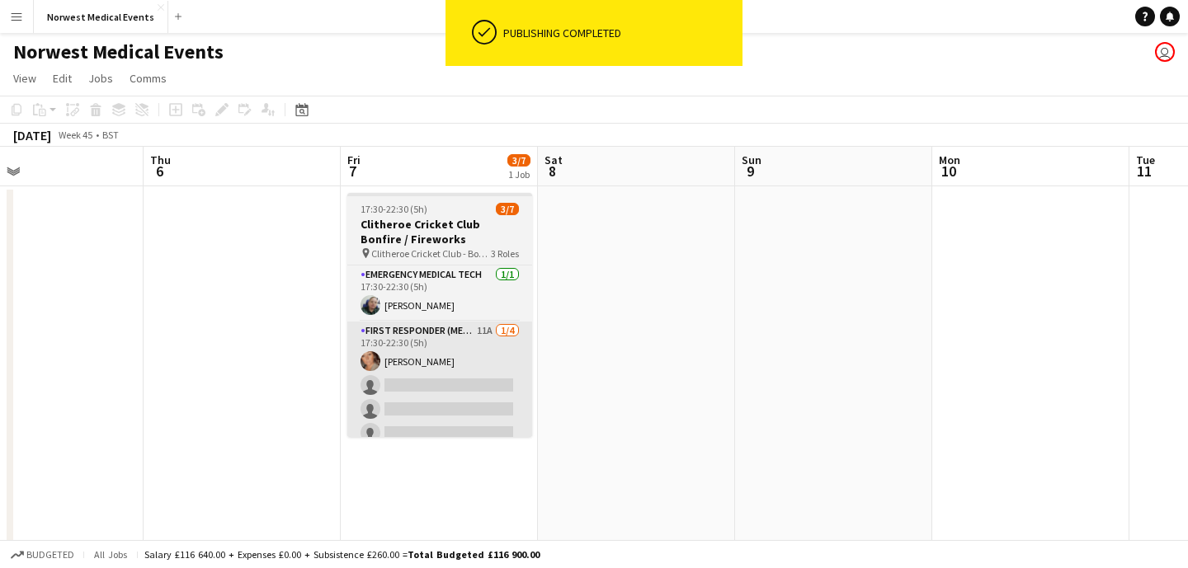
scroll to position [0, 770]
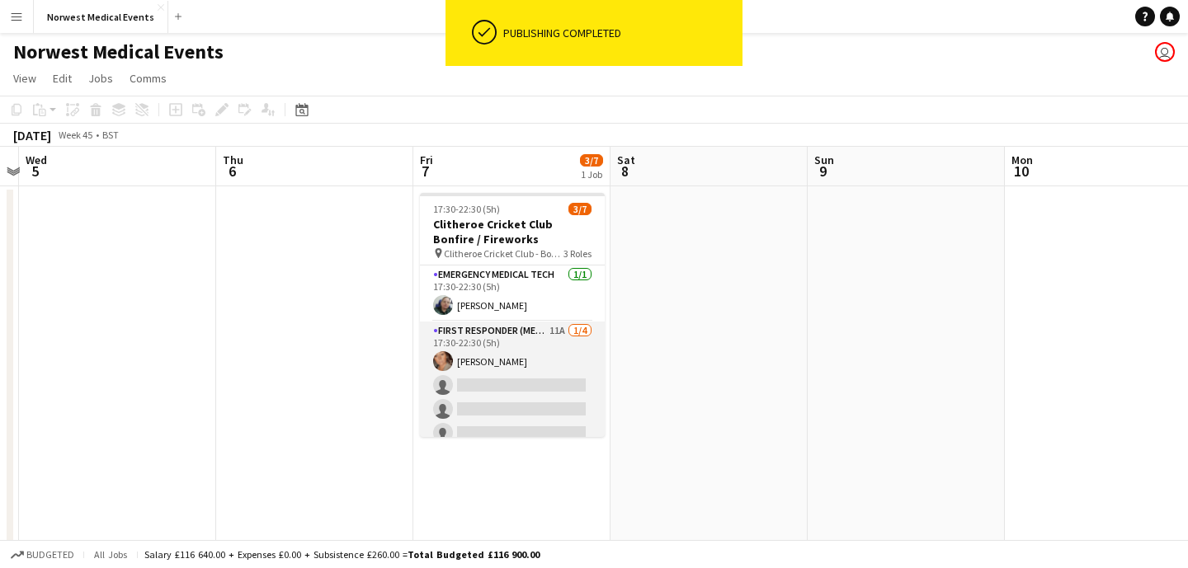
click at [495, 380] on app-card-role "First Responder (Medical) 11A [DATE] 17:30-22:30 (5h) [PERSON_NAME] single-neut…" at bounding box center [512, 386] width 185 height 128
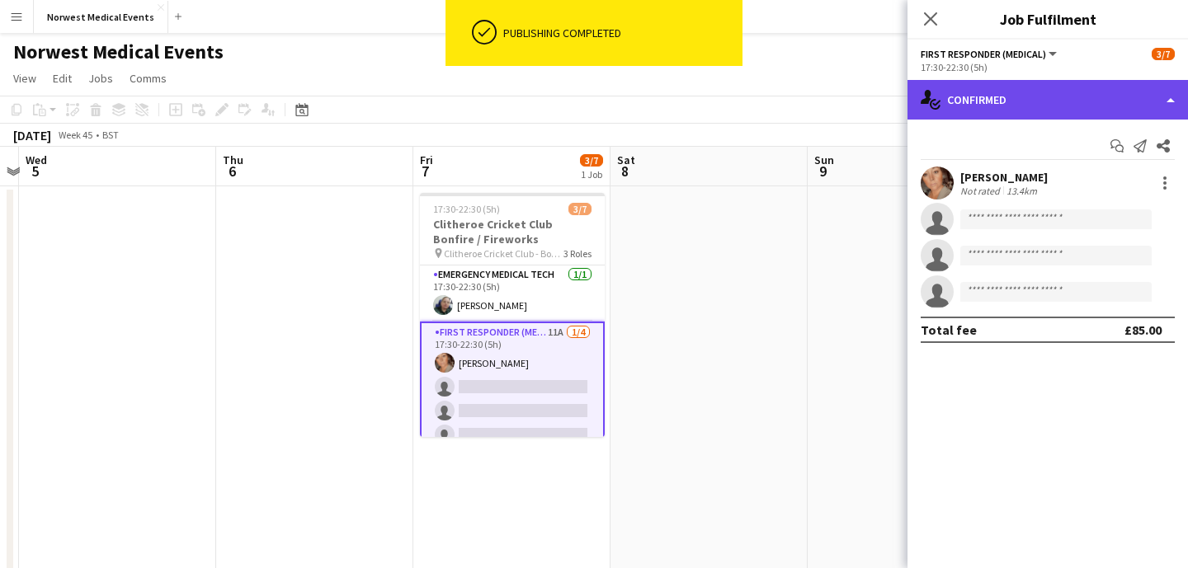
click at [1014, 95] on div "single-neutral-actions-check-2 Confirmed" at bounding box center [1047, 100] width 280 height 40
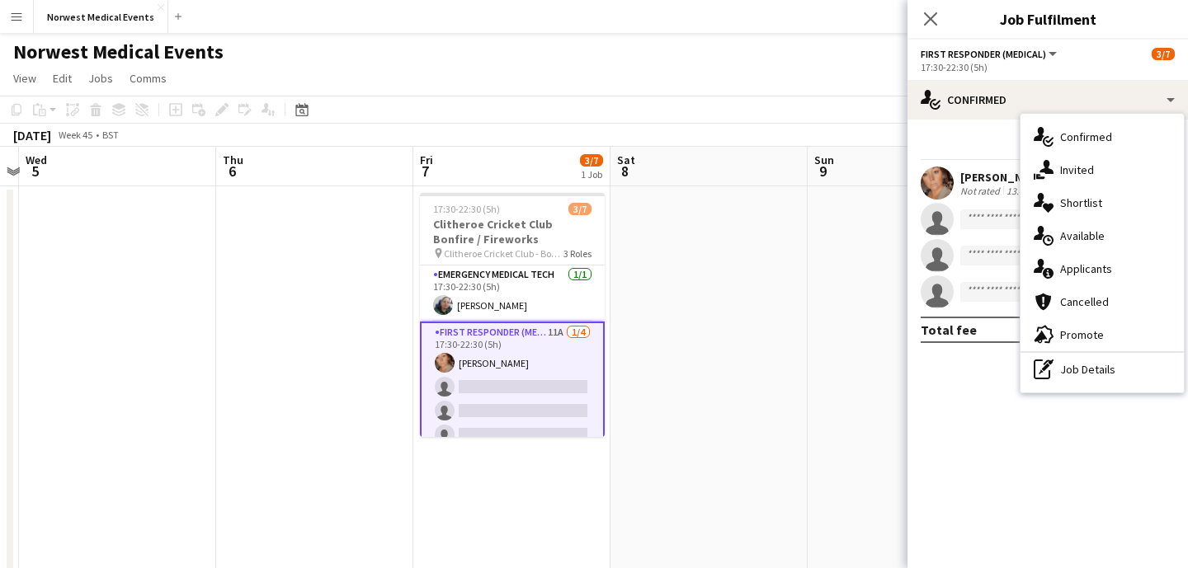
click at [1117, 268] on div "single-neutral-actions-information Applicants" at bounding box center [1101, 268] width 163 height 33
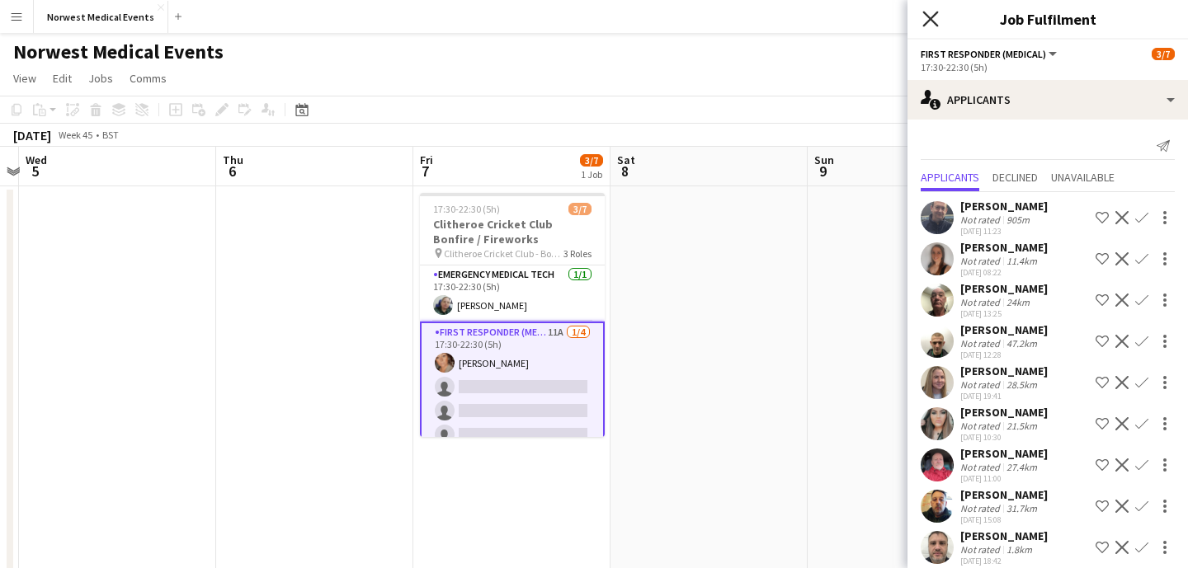
click at [928, 15] on icon "Close pop-in" at bounding box center [930, 19] width 16 height 16
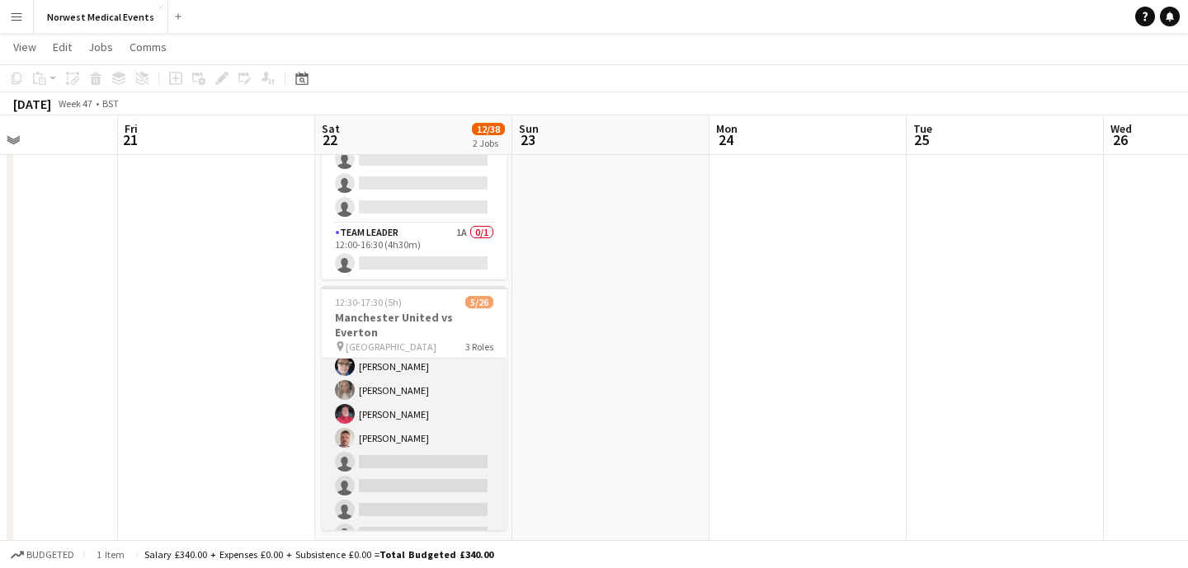
scroll to position [49, 0]
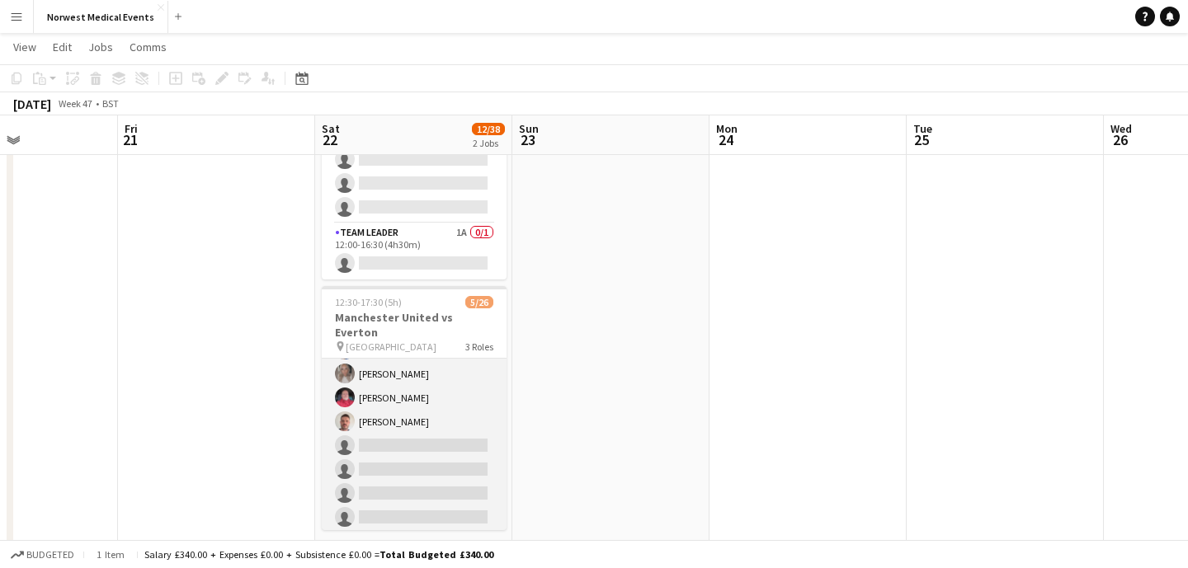
click at [435, 412] on app-card-role "First Responder (Medical) [DATE] 12:30-17:30 (5h) [PERSON_NAME] [PERSON_NAME] […" at bounding box center [414, 553] width 185 height 487
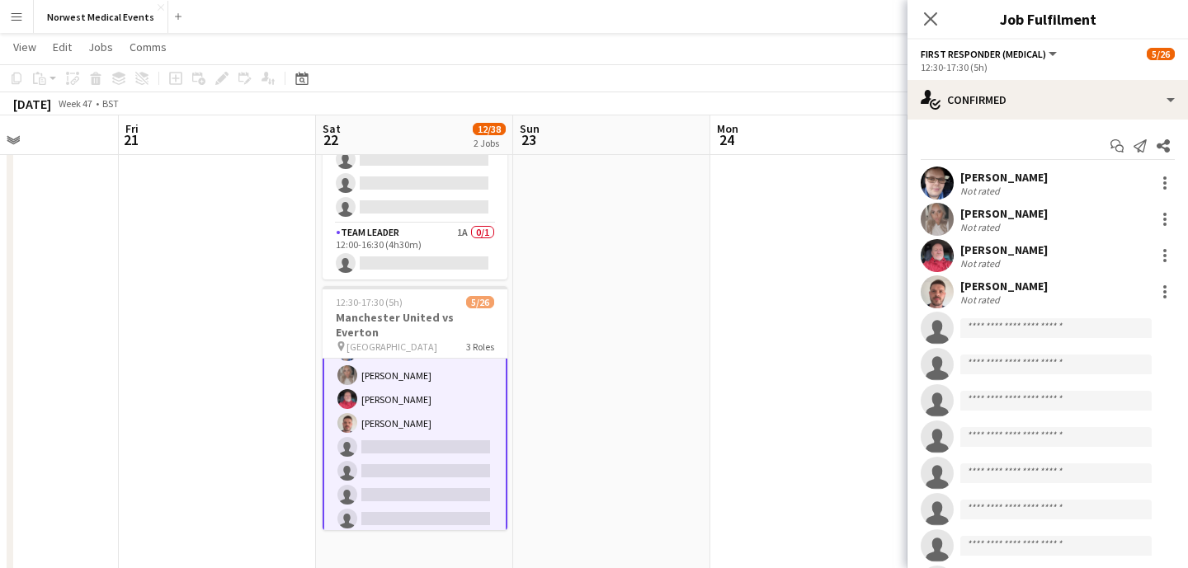
scroll to position [50, 0]
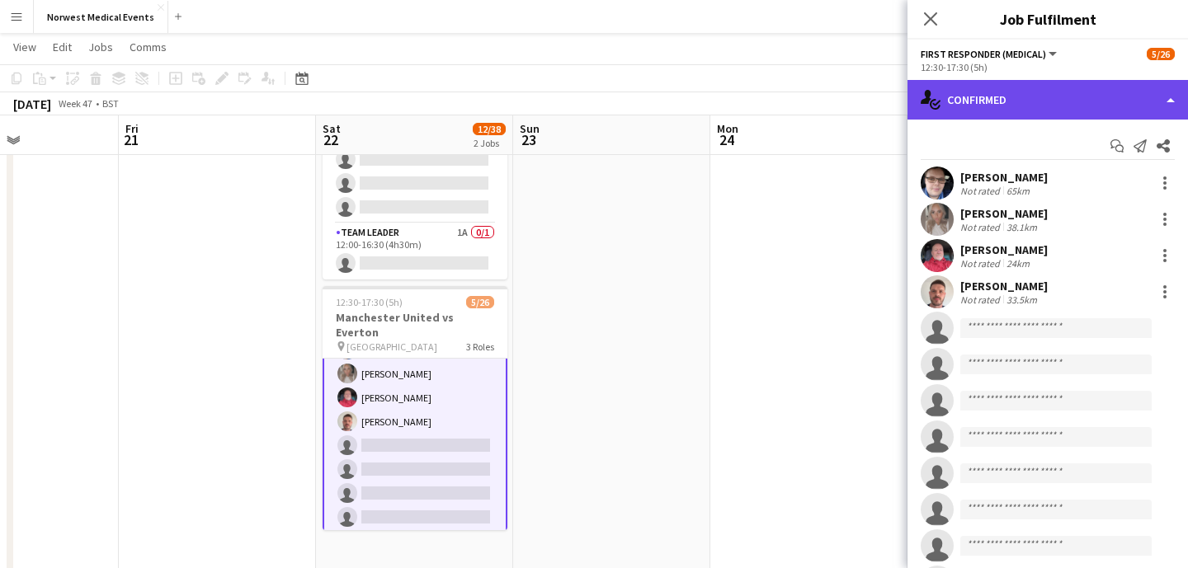
click at [1005, 87] on div "single-neutral-actions-check-2 Confirmed" at bounding box center [1047, 100] width 280 height 40
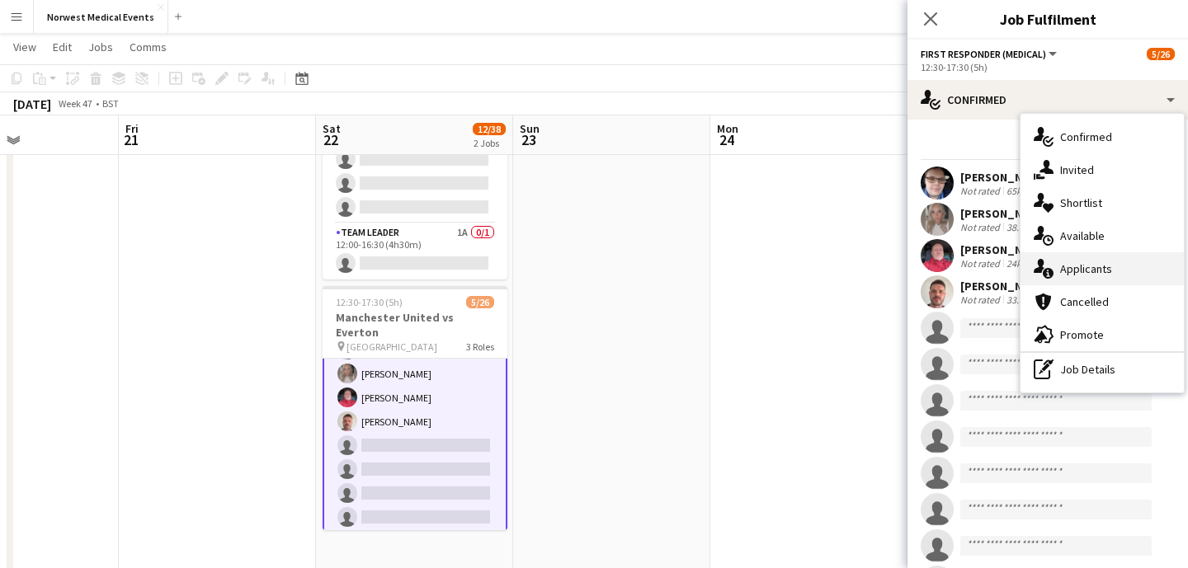
click at [1091, 272] on div "single-neutral-actions-information Applicants" at bounding box center [1101, 268] width 163 height 33
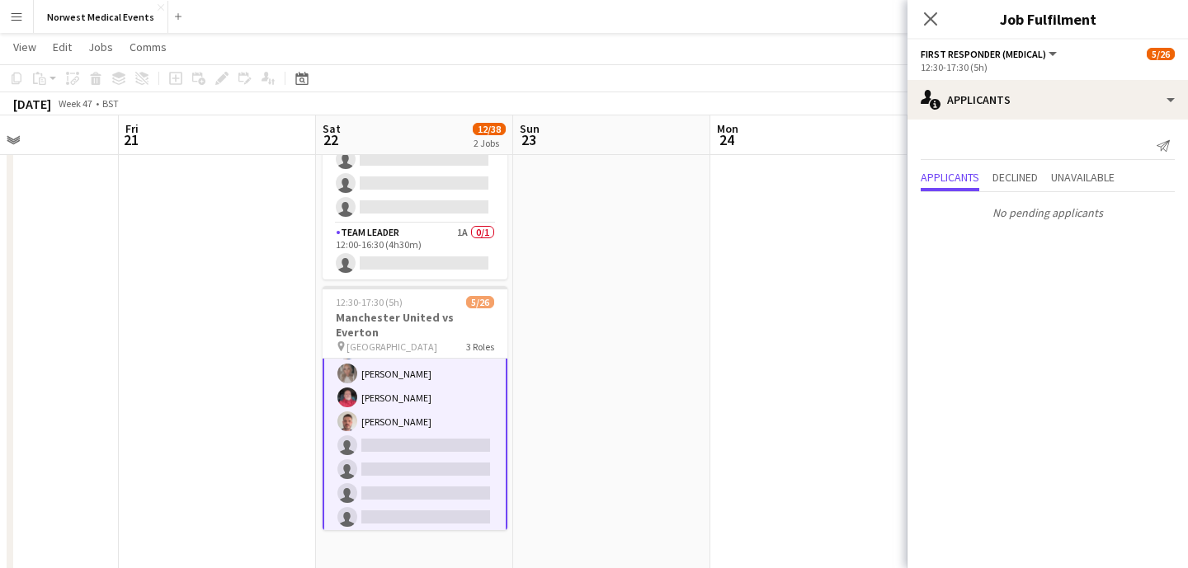
click at [914, 26] on div "Close pop-in" at bounding box center [930, 19] width 46 height 38
click at [934, 20] on icon "Close pop-in" at bounding box center [930, 19] width 16 height 16
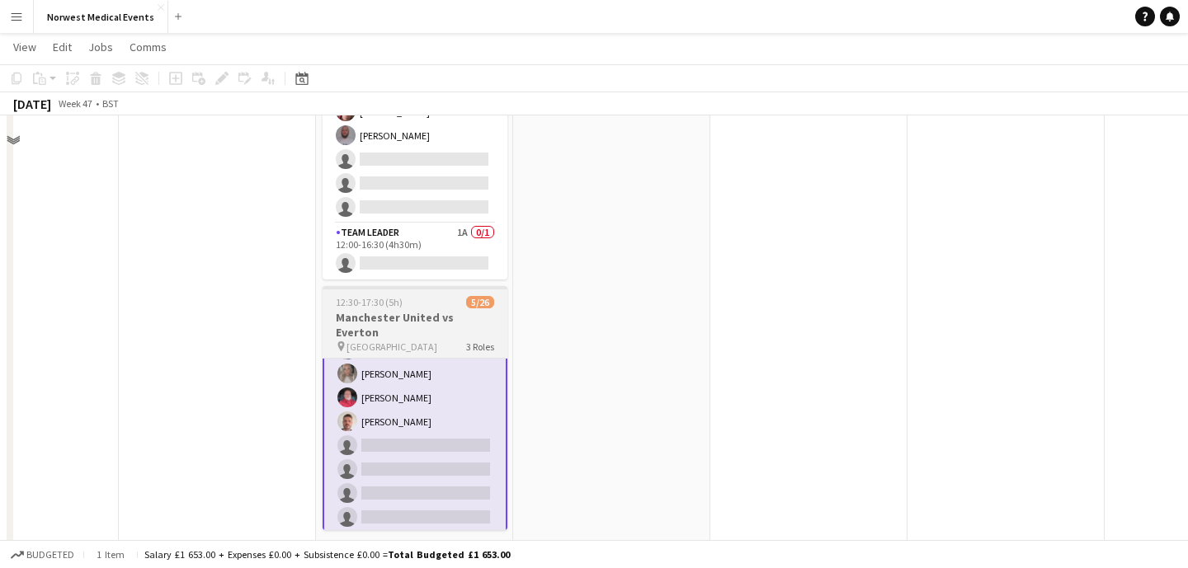
scroll to position [0, 0]
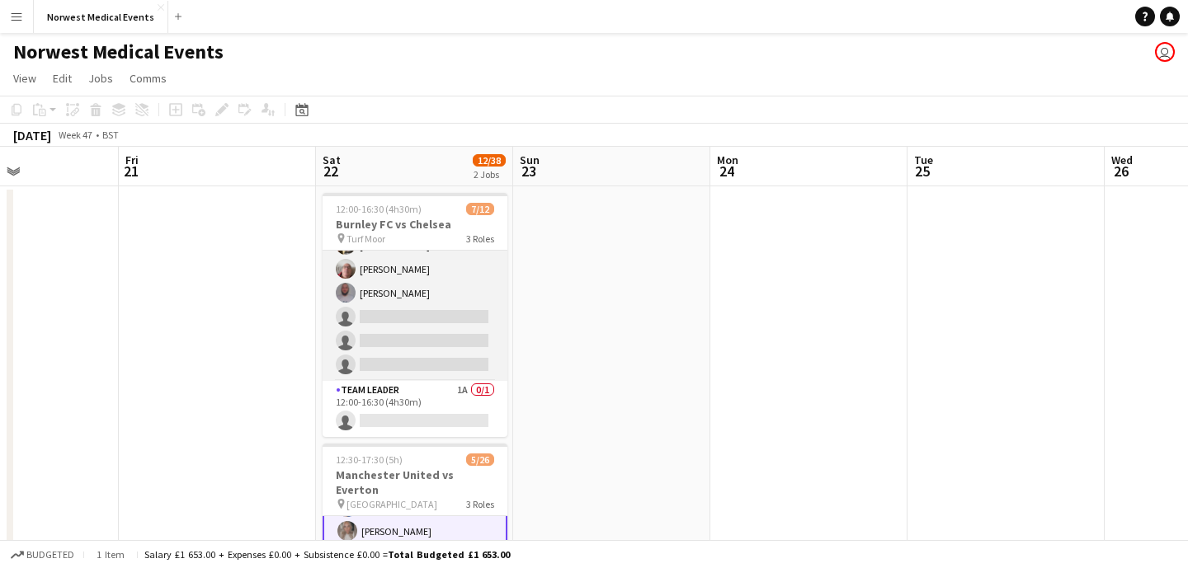
click at [424, 332] on app-card-role "Responder (First Aid) 2A [DATE] 12:00-16:30 (4h30m) [PERSON_NAME] [PERSON_NAME]…" at bounding box center [414, 245] width 185 height 271
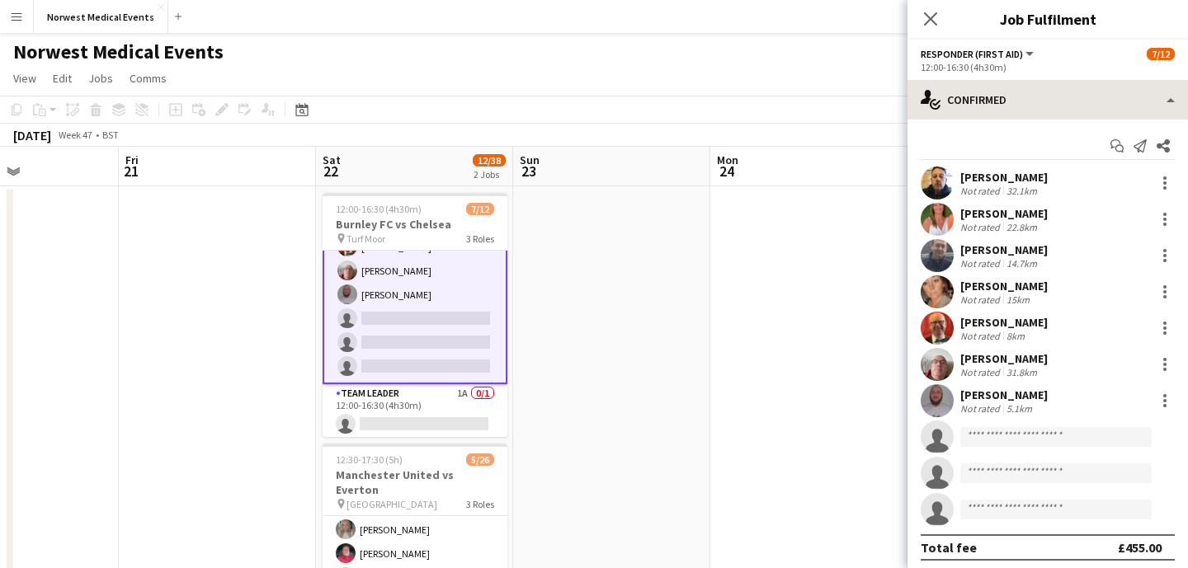
scroll to position [49, 0]
click at [1024, 79] on app-options-switcher "Responder (First Aid) All roles Responder (First Aid) [DATE] 12:00-16:30 (4h30m)" at bounding box center [1047, 60] width 280 height 40
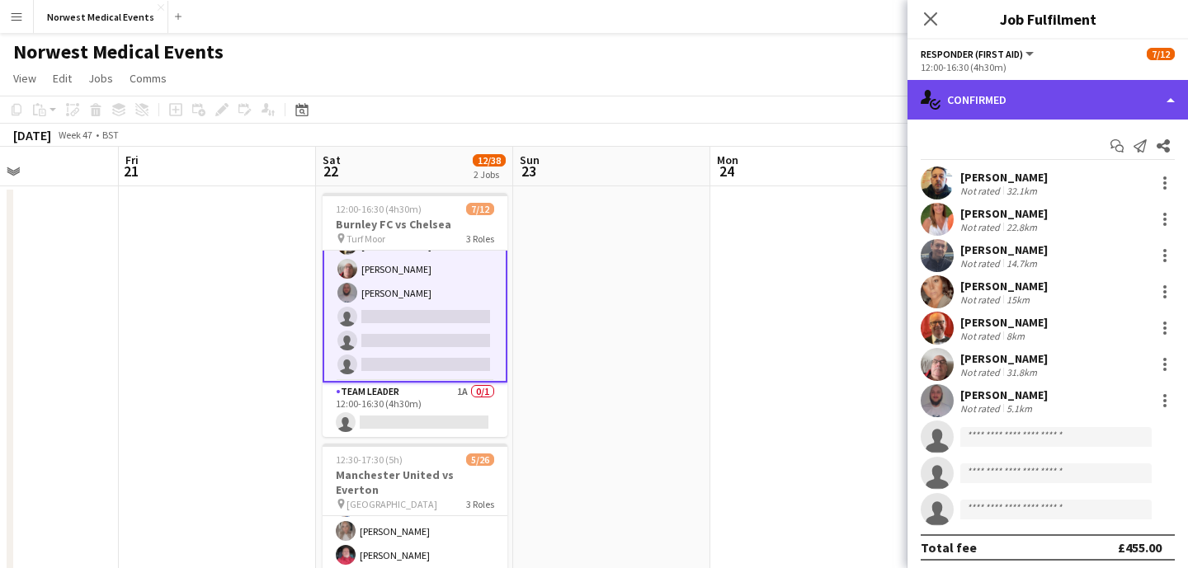
click at [1071, 92] on div "single-neutral-actions-check-2 Confirmed" at bounding box center [1047, 100] width 280 height 40
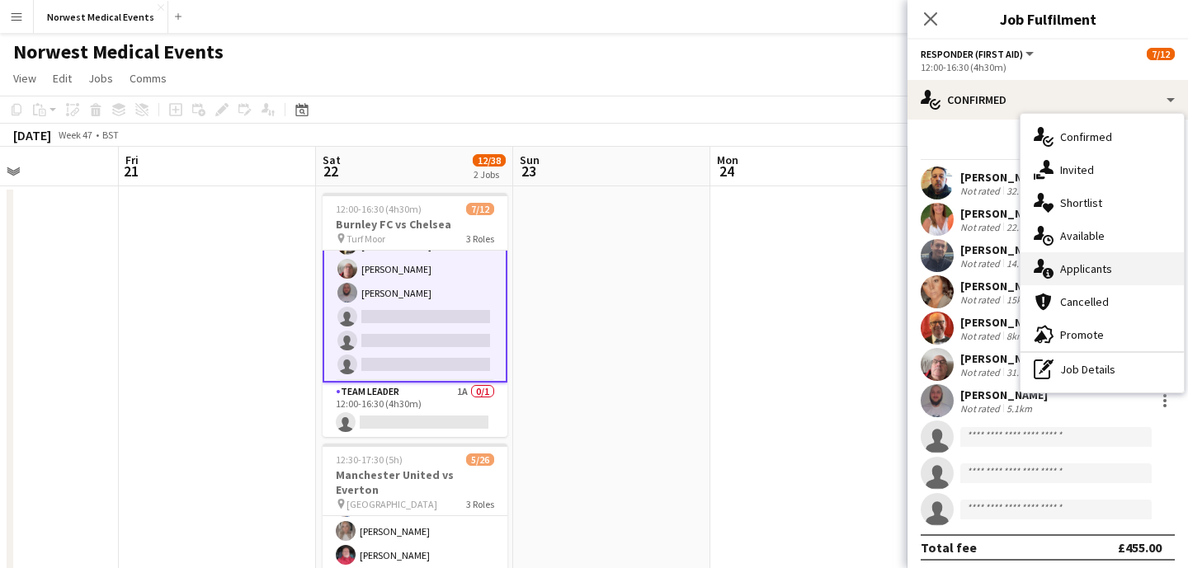
click at [1102, 275] on div "single-neutral-actions-information Applicants" at bounding box center [1101, 268] width 163 height 33
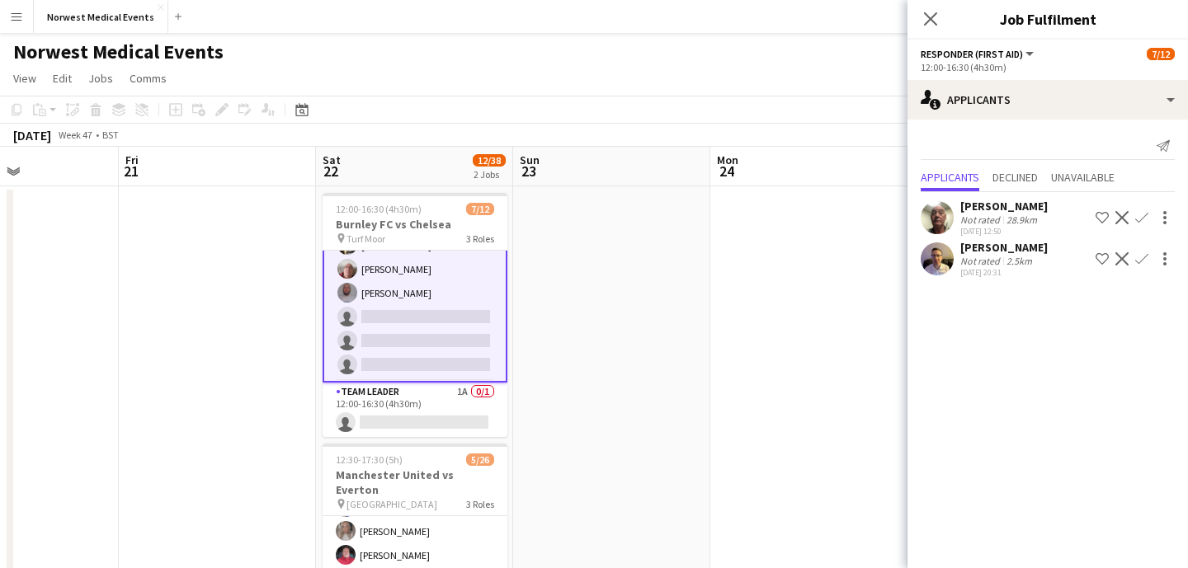
click at [1139, 219] on app-icon "Confirm" at bounding box center [1141, 217] width 13 height 13
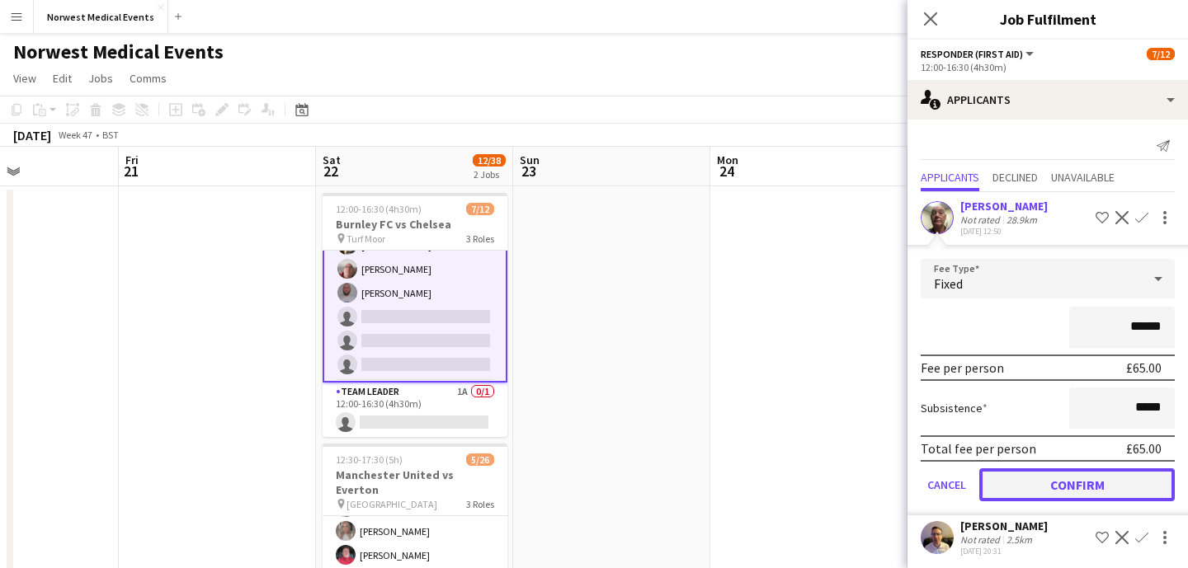
click at [1103, 487] on button "Confirm" at bounding box center [1076, 484] width 195 height 33
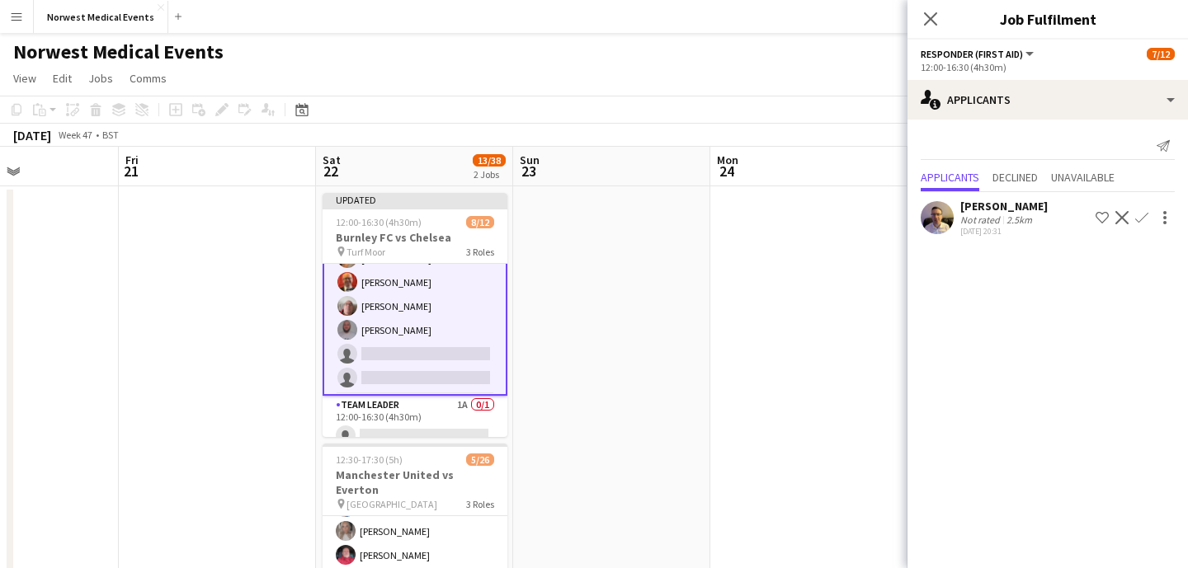
click at [1143, 218] on app-icon "Confirm" at bounding box center [1141, 217] width 13 height 13
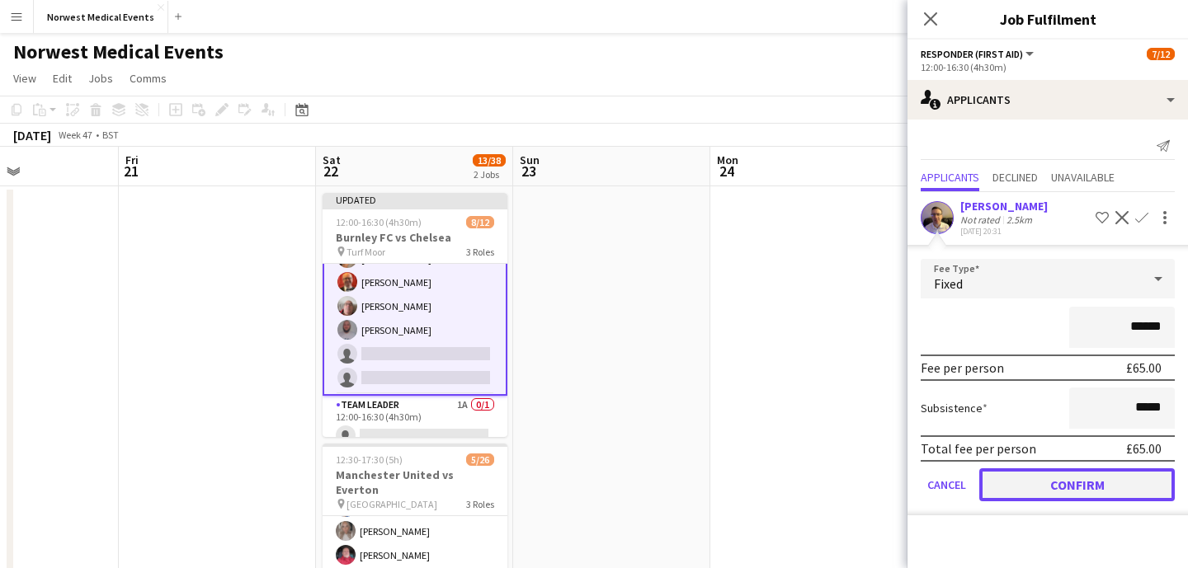
click at [1088, 483] on button "Confirm" at bounding box center [1076, 484] width 195 height 33
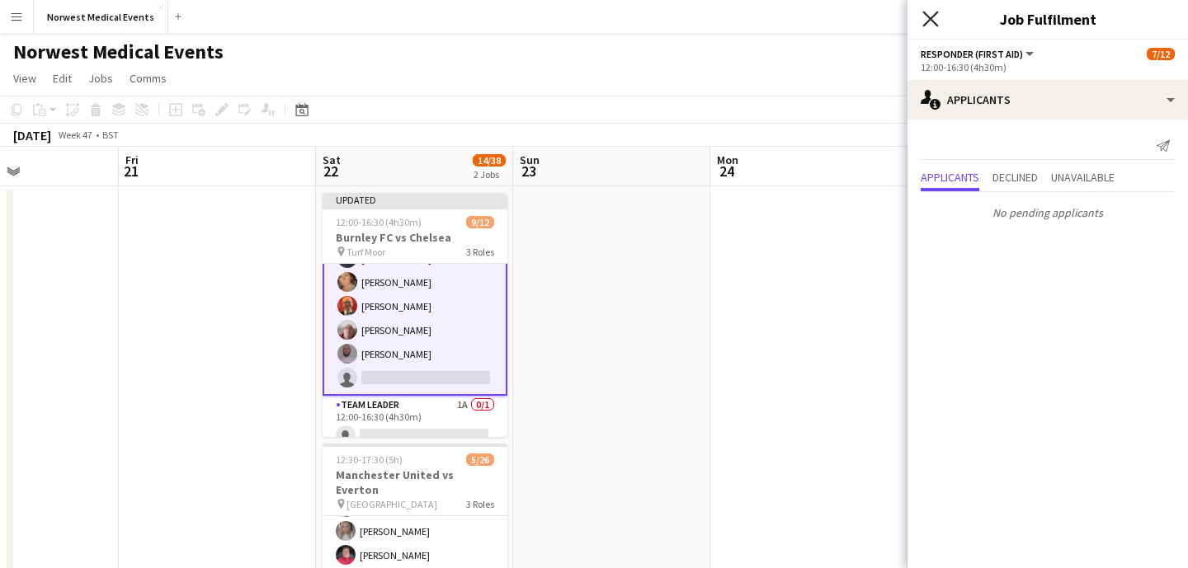
click at [931, 15] on icon "Close pop-in" at bounding box center [930, 19] width 16 height 16
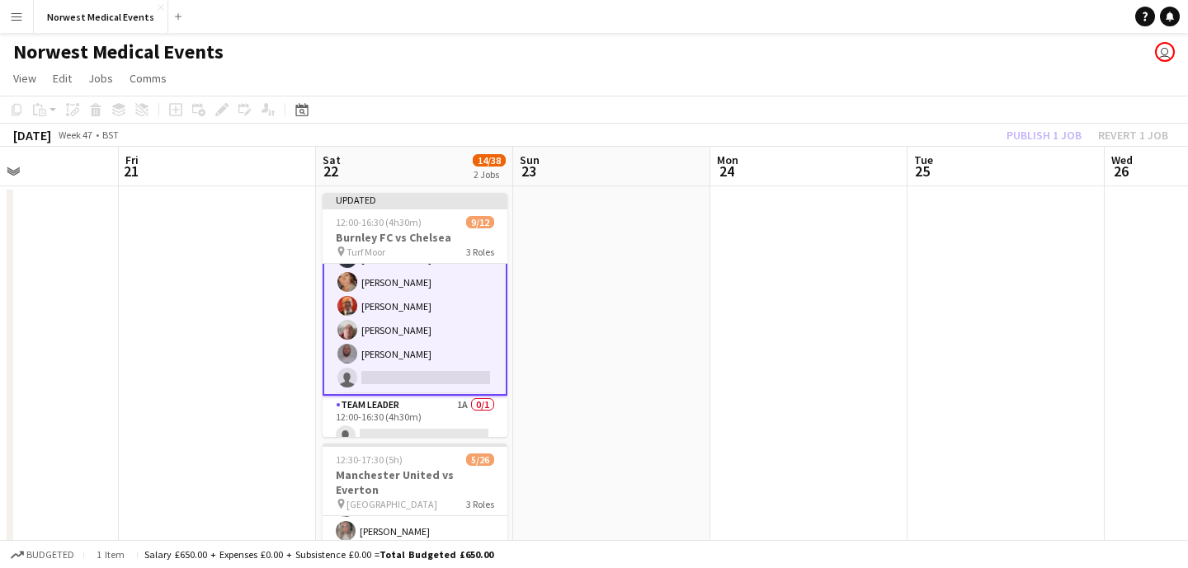
click at [1035, 129] on div "Publish 1 job Revert 1 job" at bounding box center [1086, 135] width 201 height 21
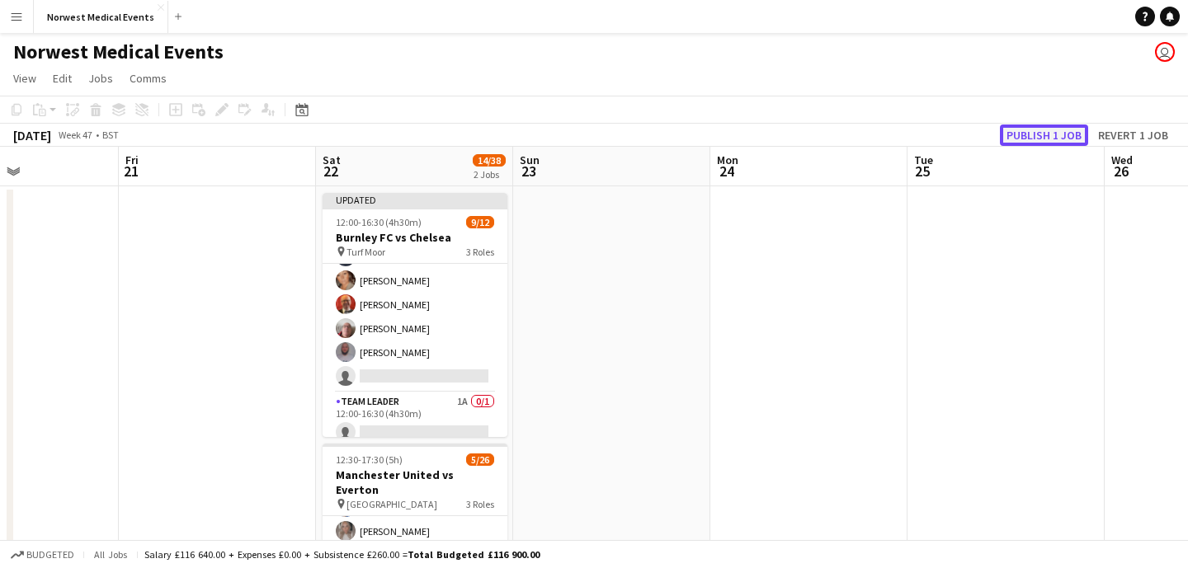
scroll to position [197, 0]
click at [1036, 130] on button "Publish 1 job" at bounding box center [1044, 135] width 88 height 21
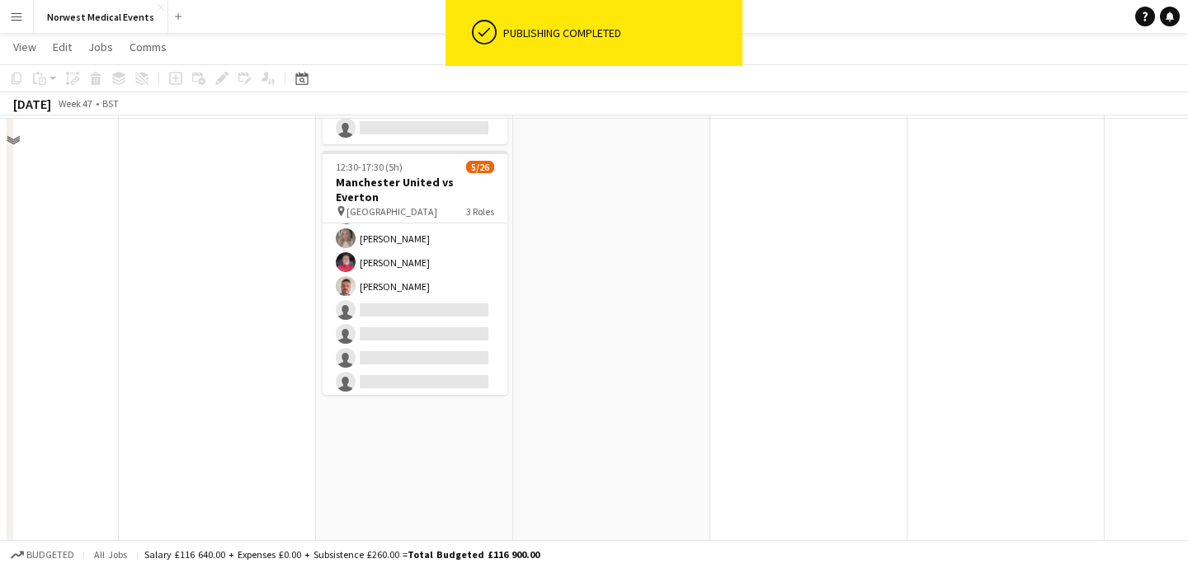
scroll to position [301, 0]
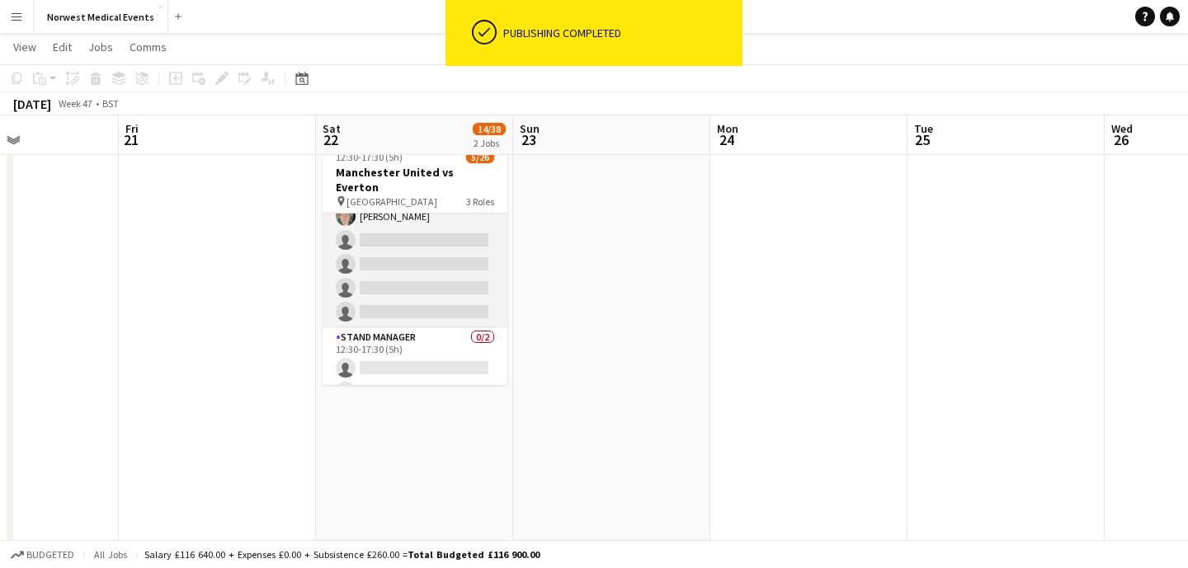
click at [436, 297] on app-card-role "Senior Responder (FREC 4 or Above) 1A [DATE] 12:30-17:30 (5h) [PERSON_NAME] sin…" at bounding box center [414, 253] width 185 height 152
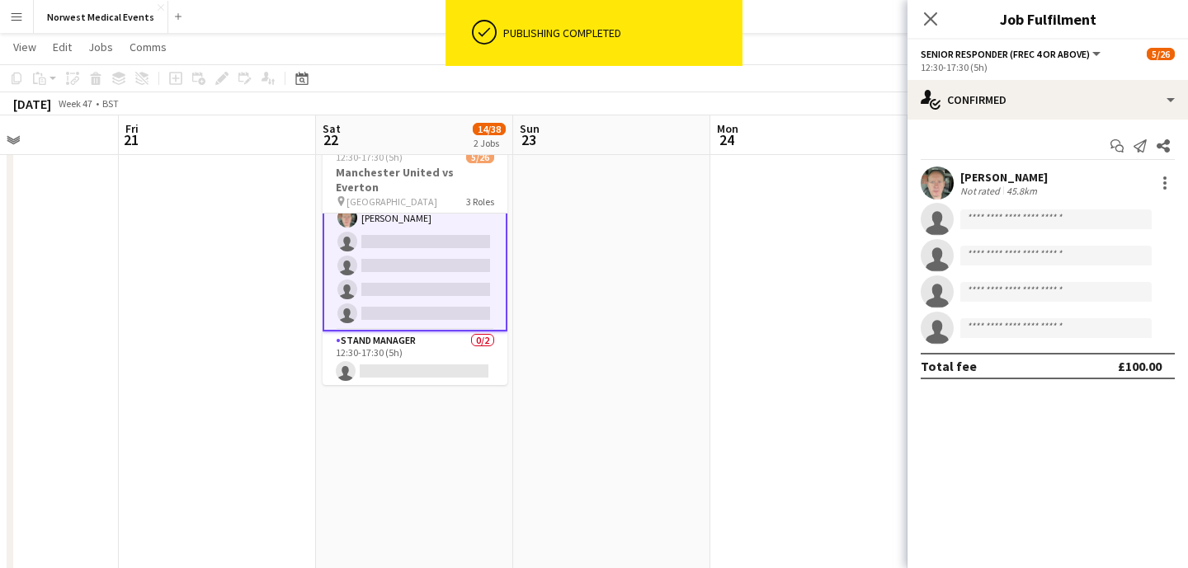
scroll to position [525, 0]
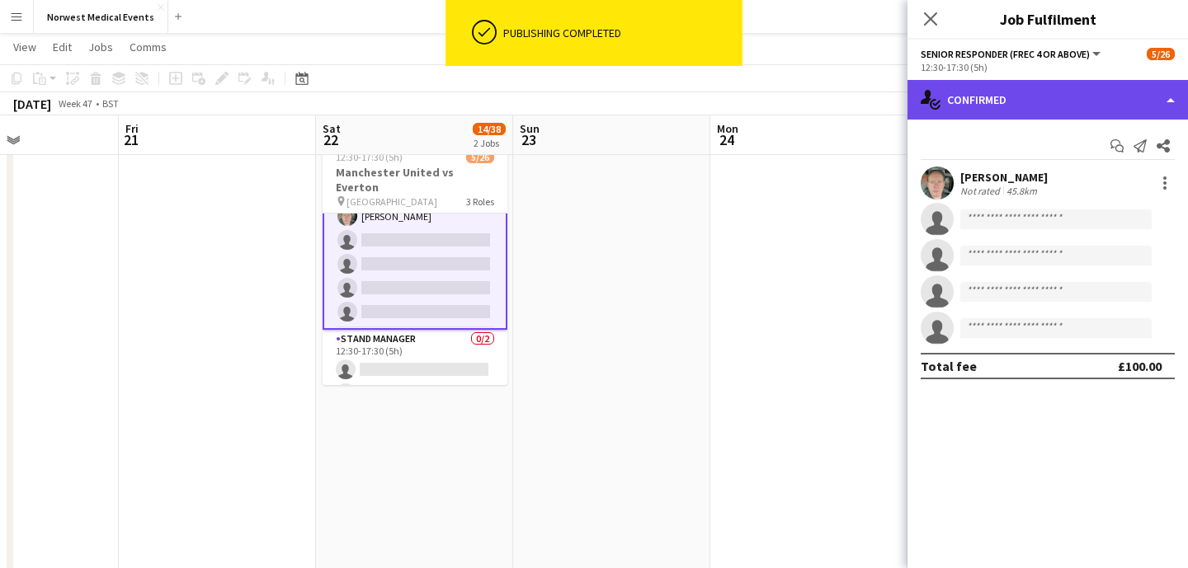
click at [997, 92] on div "single-neutral-actions-check-2 Confirmed" at bounding box center [1047, 100] width 280 height 40
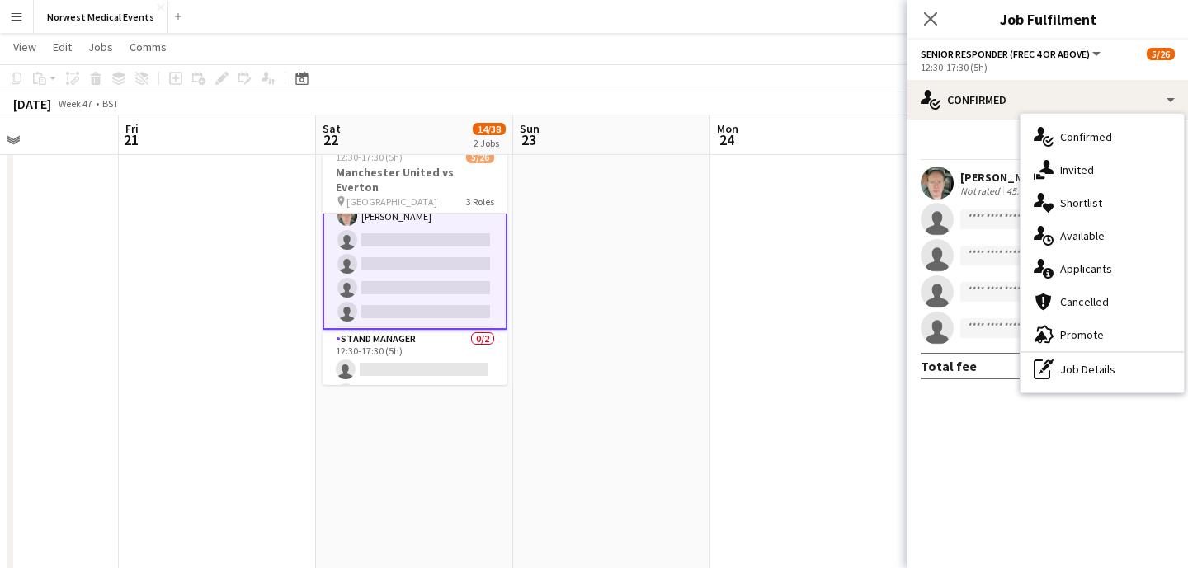
click at [1108, 271] on div "single-neutral-actions-information Applicants" at bounding box center [1101, 268] width 163 height 33
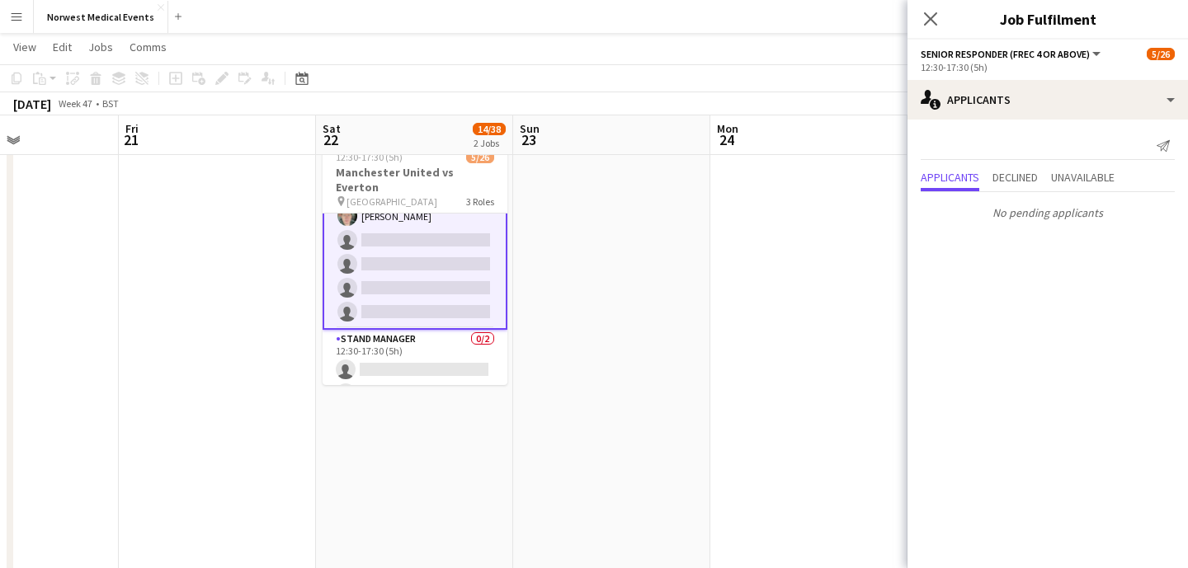
click at [506, 343] on app-date-cell "12:00-16:30 (4h30m) 9/12 Burnley FC vs Chelsea pin Turf Moor 3 Roles Comms Mana…" at bounding box center [414, 276] width 197 height 785
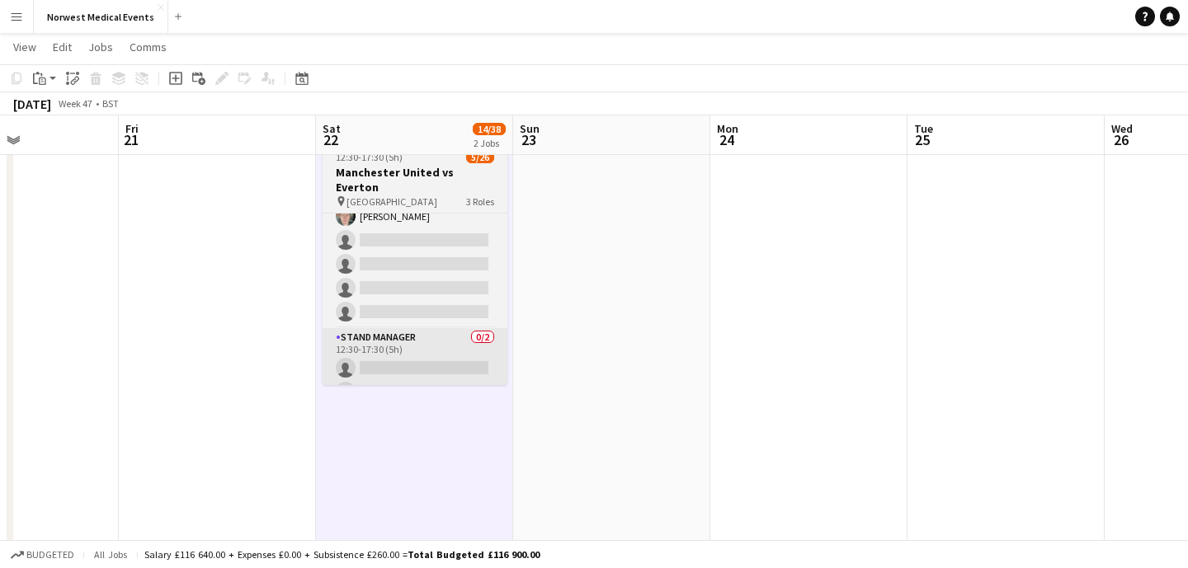
click at [473, 351] on app-card-role "Stand Manager 0/2 12:30-17:30 (5h) single-neutral-actions single-neutral-actions" at bounding box center [414, 368] width 185 height 80
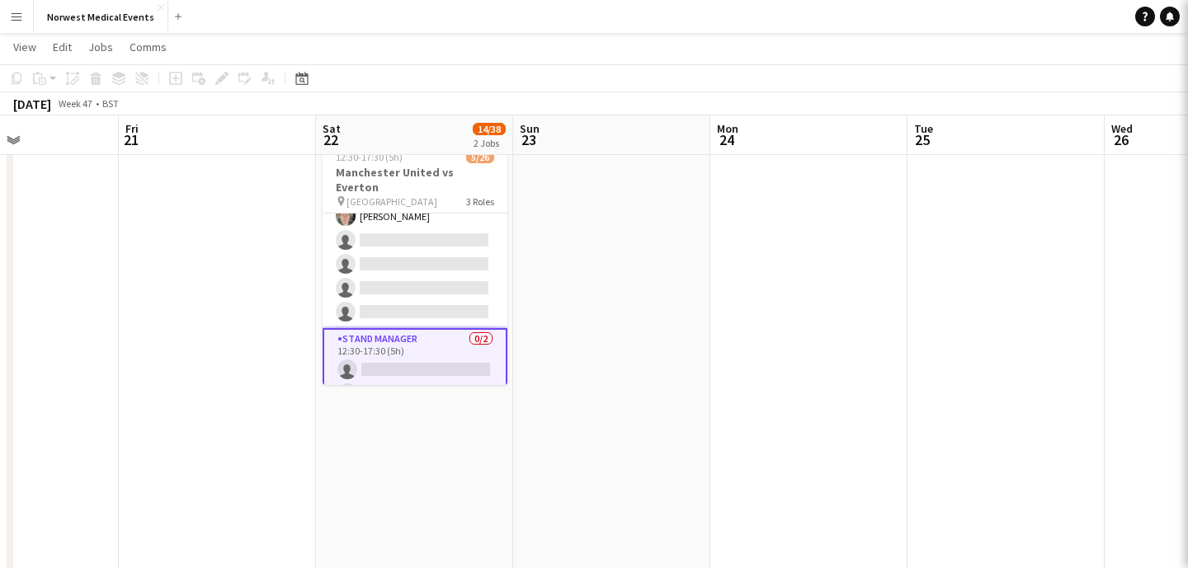
scroll to position [0, 671]
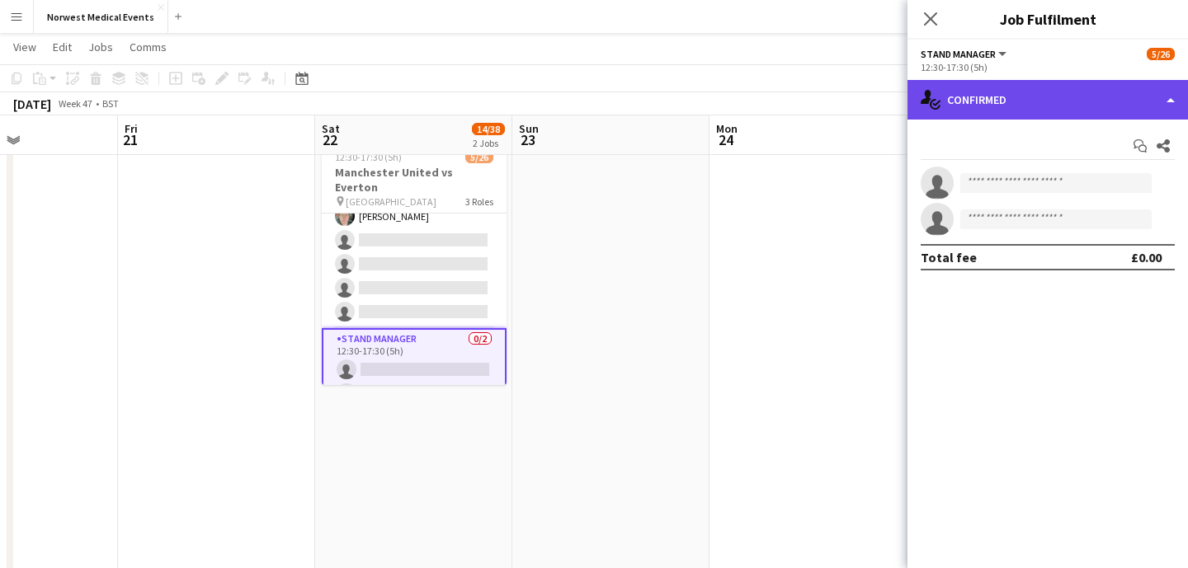
click at [1062, 111] on div "single-neutral-actions-check-2 Confirmed" at bounding box center [1047, 100] width 280 height 40
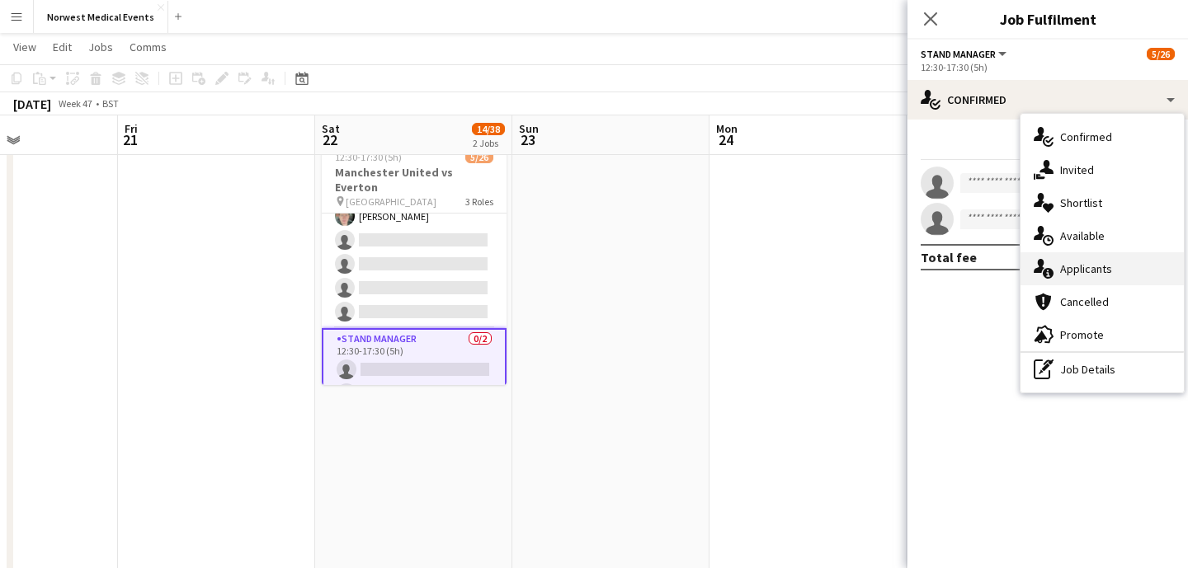
click at [1106, 275] on div "single-neutral-actions-information Applicants" at bounding box center [1101, 268] width 163 height 33
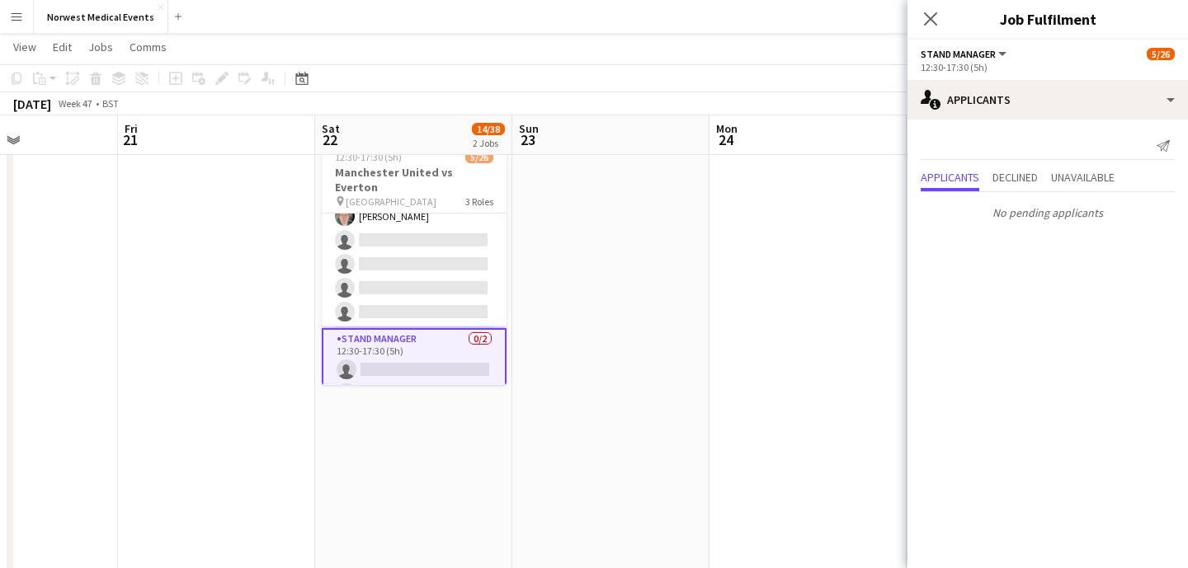
click at [933, 19] on icon "Close pop-in" at bounding box center [930, 18] width 13 height 13
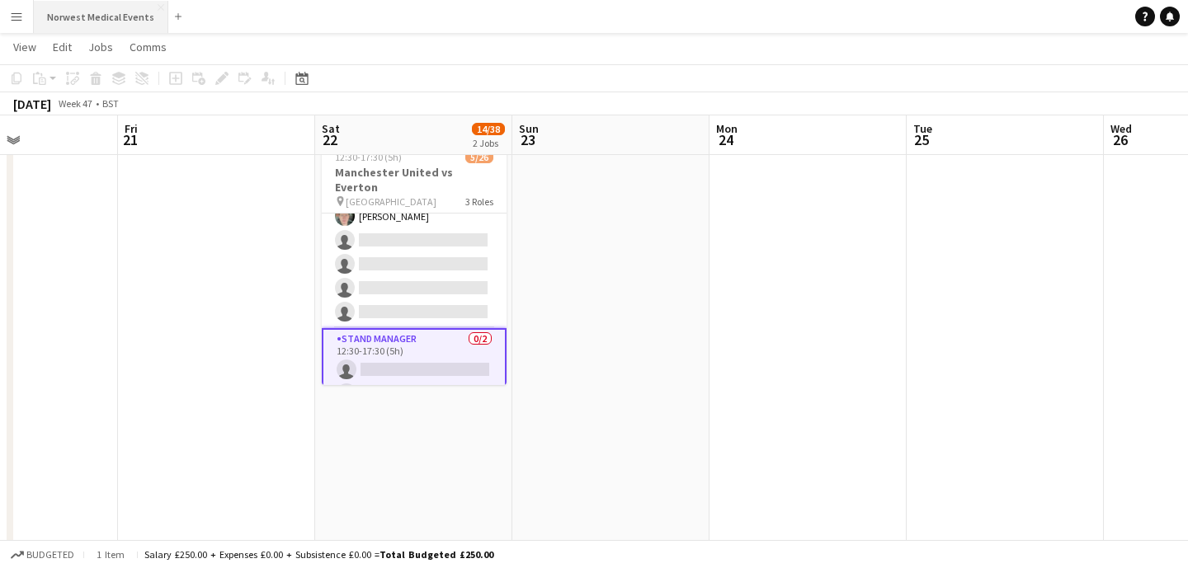
click at [90, 25] on button "Norwest Medical Events Close" at bounding box center [101, 17] width 134 height 32
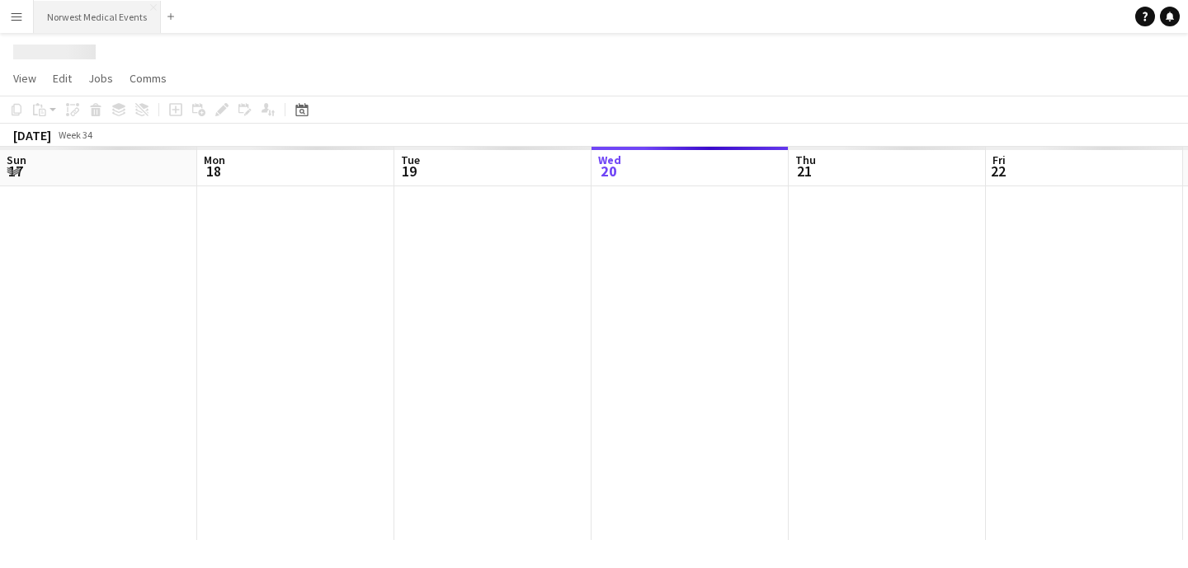
scroll to position [0, 394]
